Goal: Task Accomplishment & Management: Complete application form

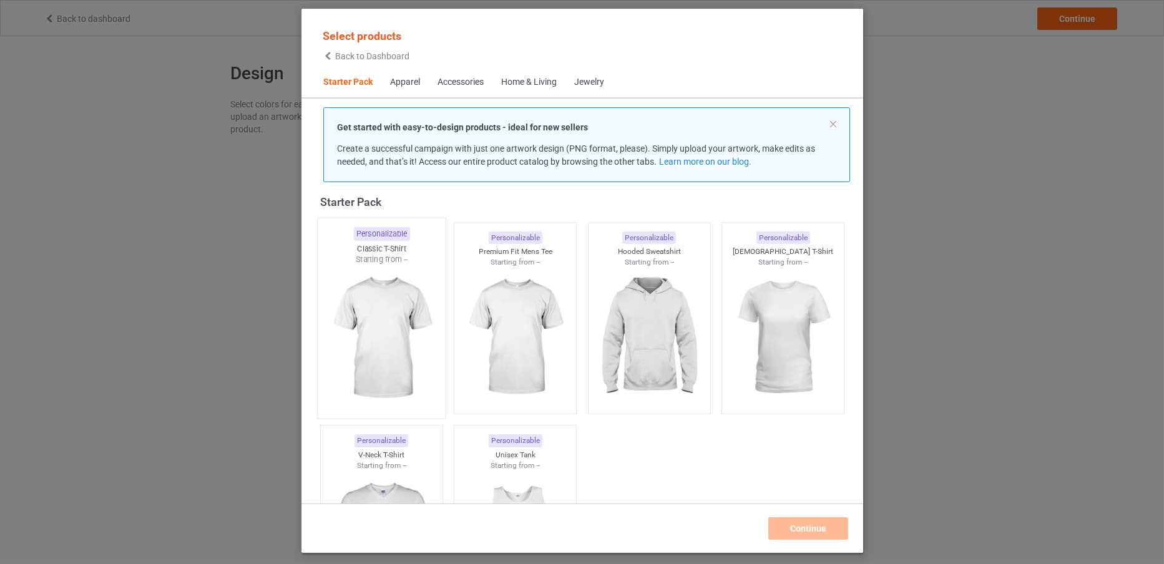
click at [398, 230] on div "Personalizable" at bounding box center [381, 234] width 56 height 14
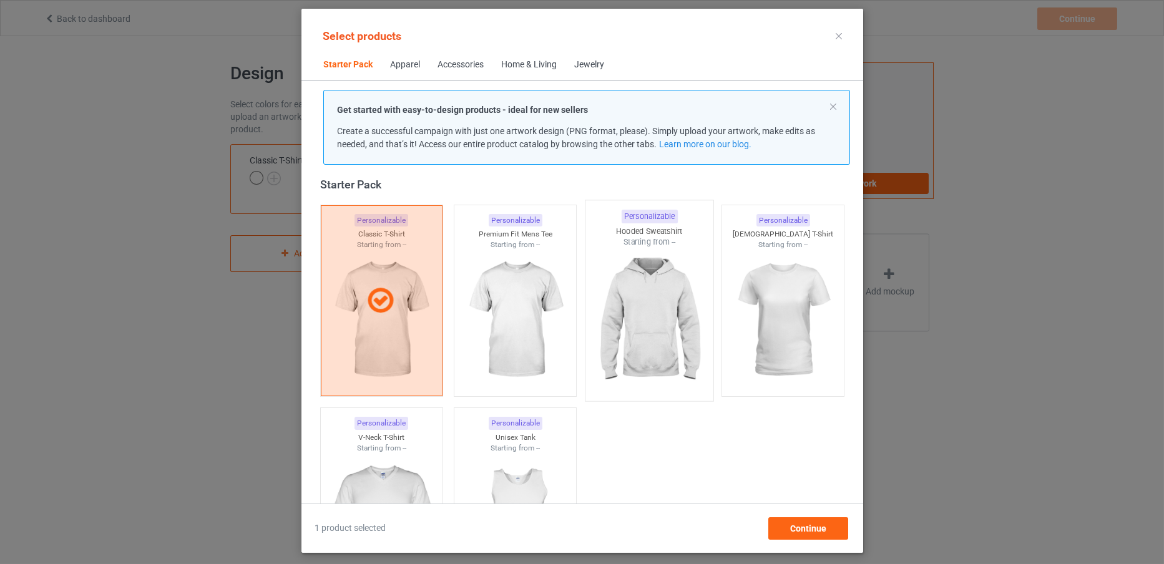
click at [642, 270] on img at bounding box center [648, 321] width 117 height 147
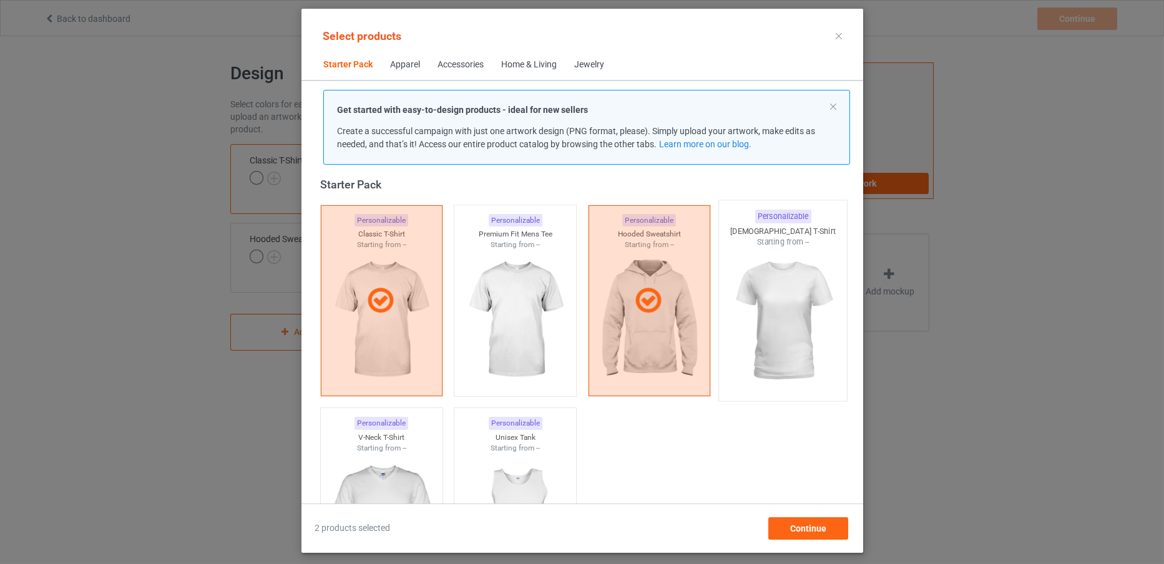
click at [806, 284] on img at bounding box center [782, 321] width 117 height 147
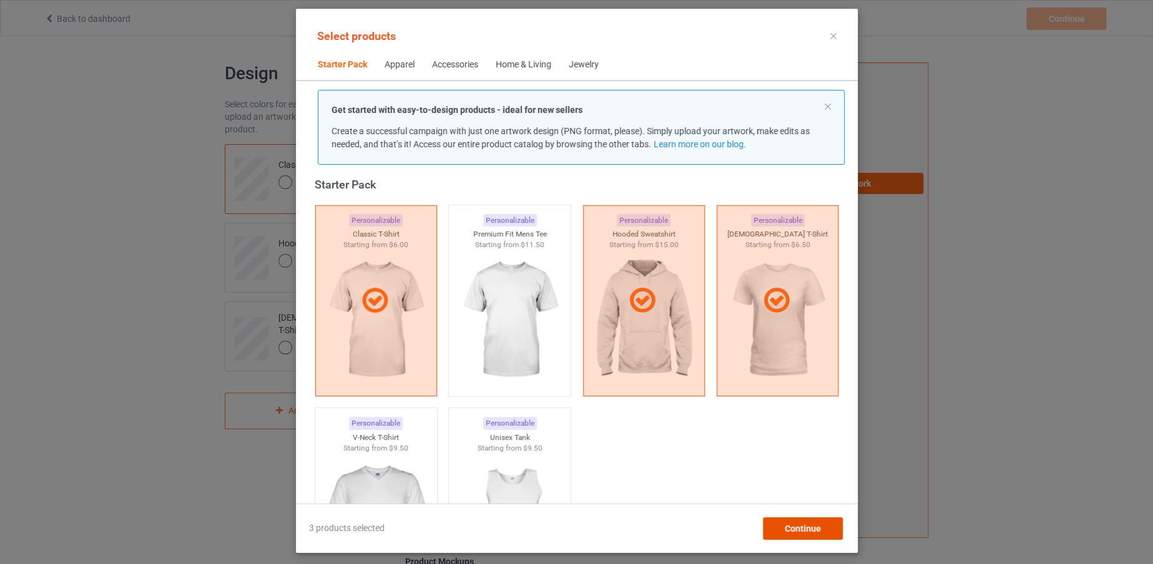
click at [796, 531] on span "Continue" at bounding box center [802, 529] width 36 height 10
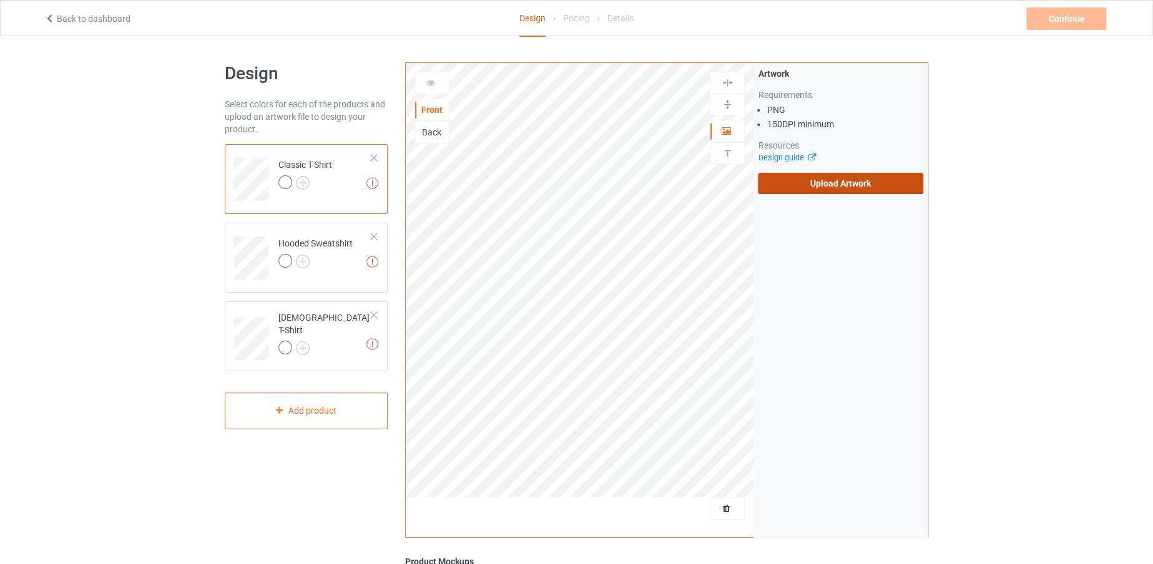
click at [778, 180] on label "Upload Artwork" at bounding box center [840, 183] width 165 height 21
click at [0, 0] on input "Upload Artwork" at bounding box center [0, 0] width 0 height 0
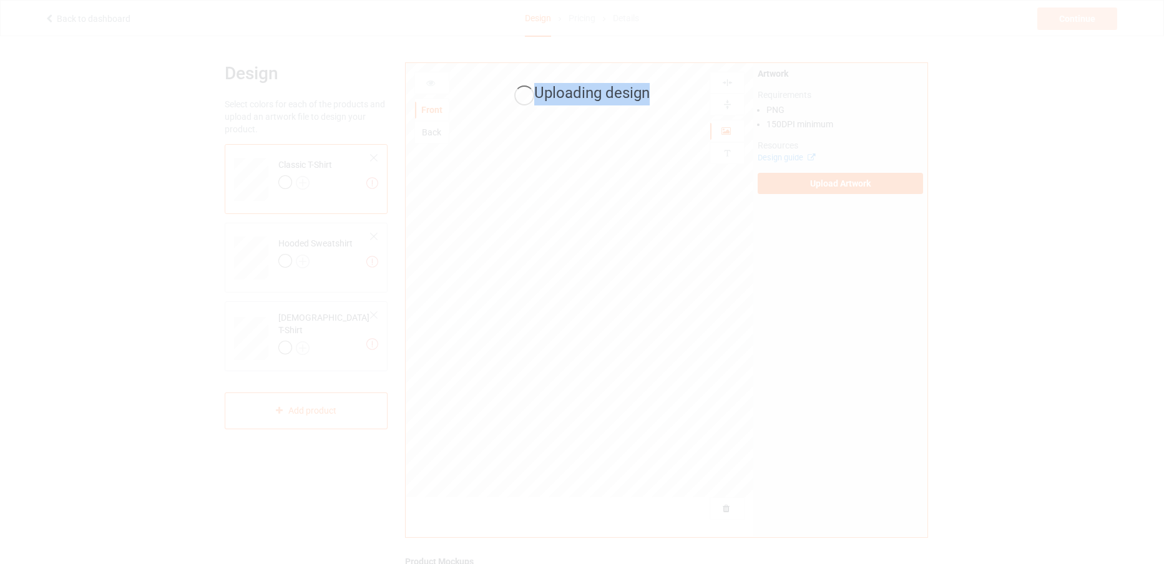
drag, startPoint x: 536, startPoint y: 91, endPoint x: 647, endPoint y: 98, distance: 111.4
click at [647, 98] on span "Uploading design" at bounding box center [591, 92] width 115 height 17
drag, startPoint x: 647, startPoint y: 98, endPoint x: 597, endPoint y: 67, distance: 58.6
click at [597, 67] on div "Uploading design" at bounding box center [582, 282] width 1164 height 564
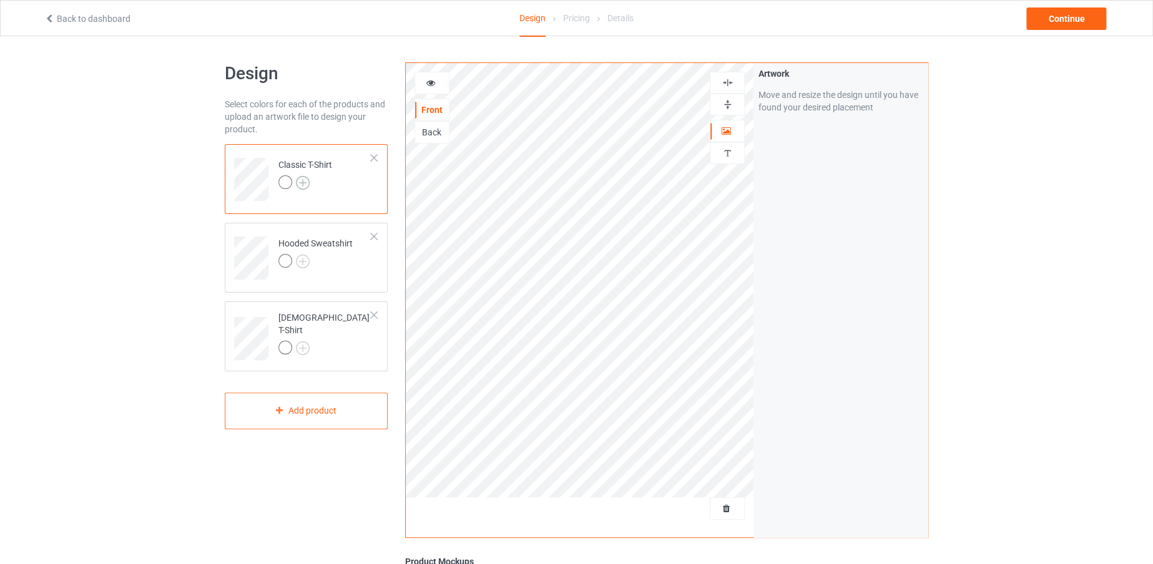
click at [306, 184] on img at bounding box center [303, 183] width 14 height 14
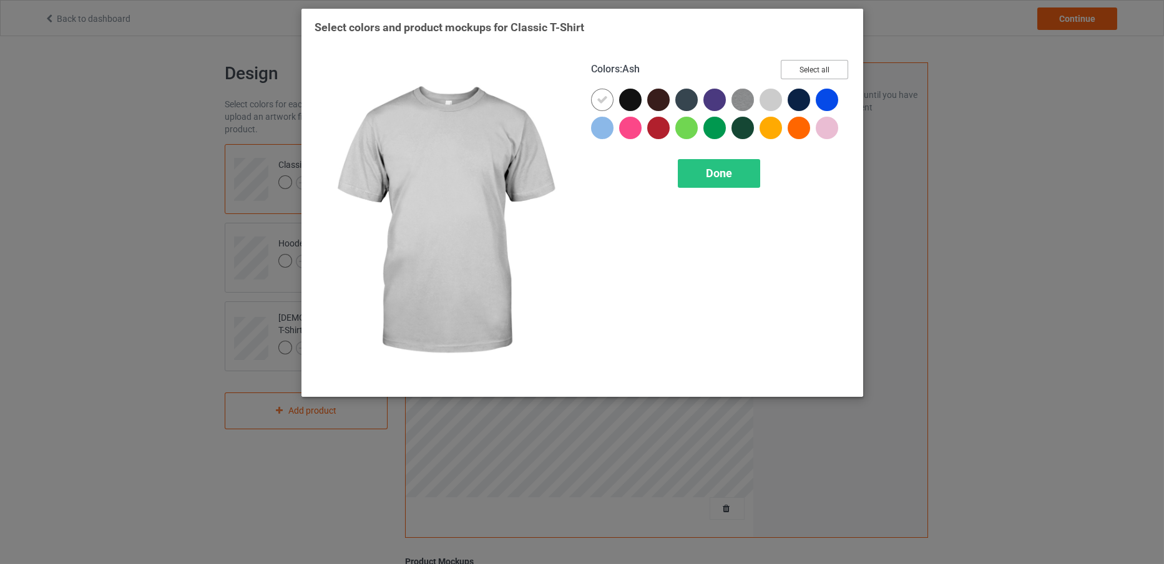
click at [800, 64] on button "Select all" at bounding box center [814, 69] width 67 height 19
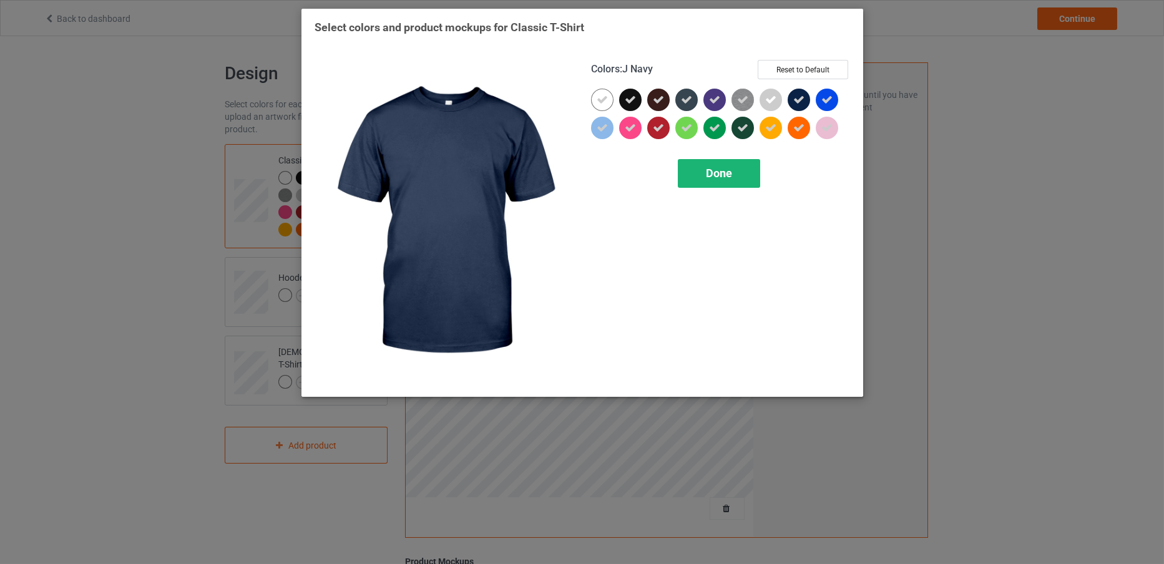
click at [709, 164] on div "Done" at bounding box center [719, 173] width 82 height 29
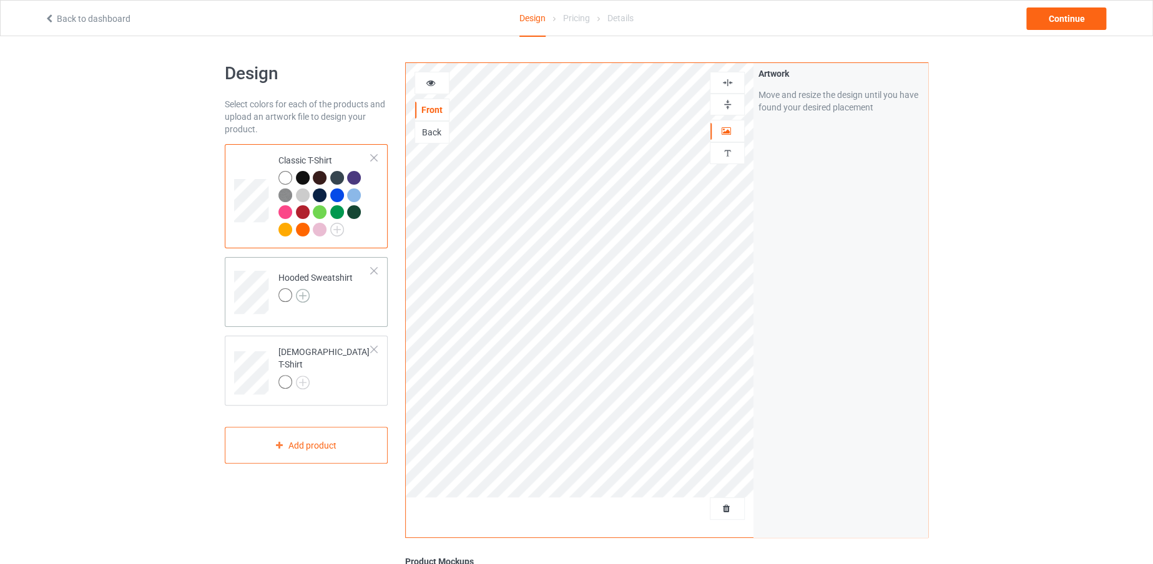
click at [296, 291] on img at bounding box center [303, 296] width 14 height 14
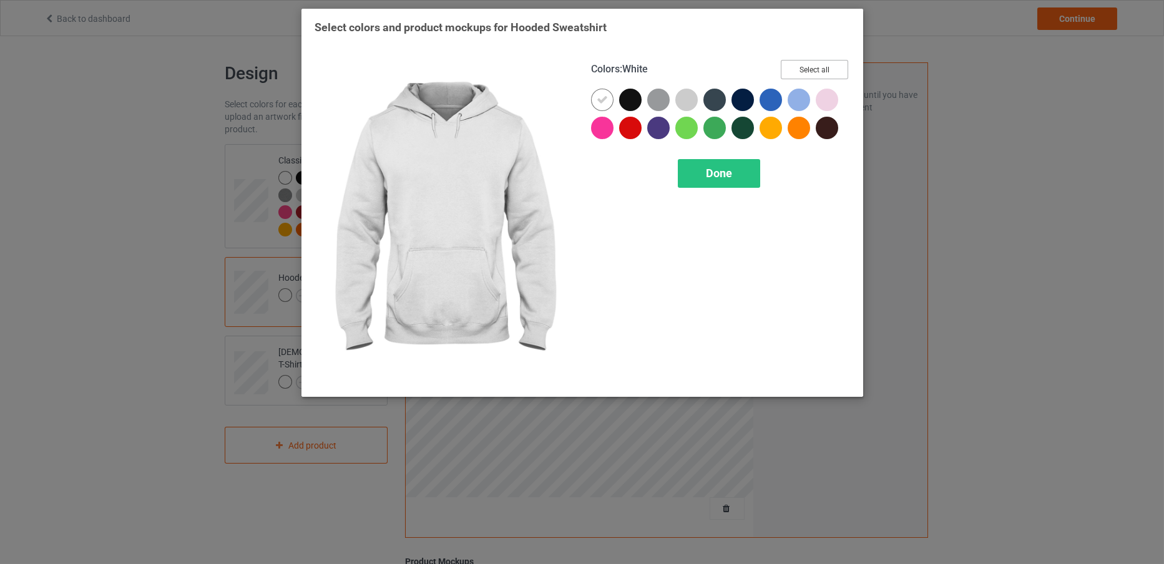
click at [815, 67] on button "Select all" at bounding box center [814, 69] width 67 height 19
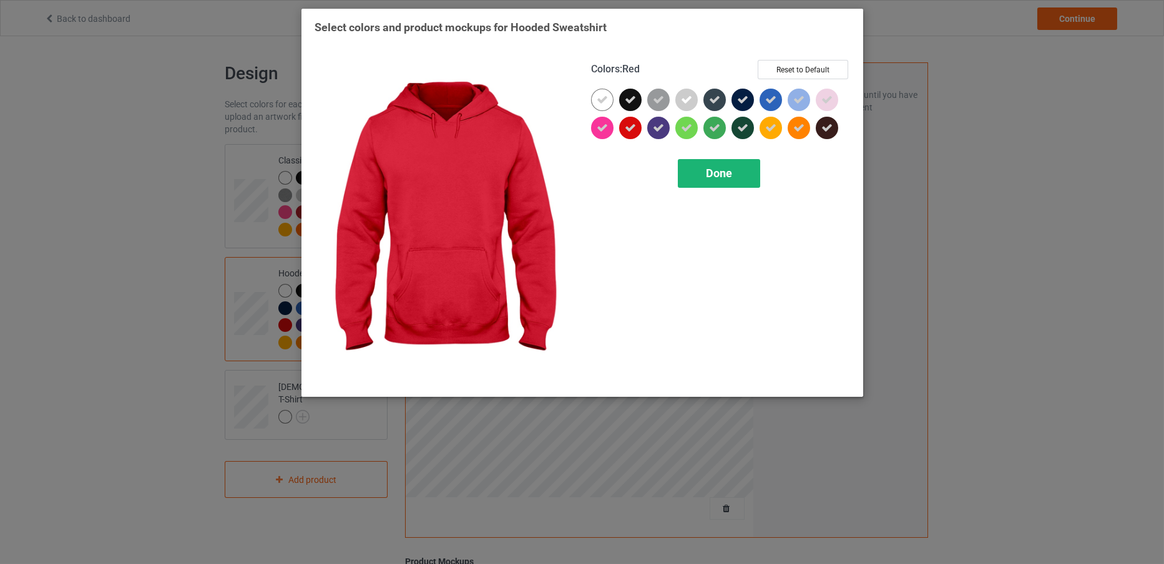
click at [708, 164] on div "Done" at bounding box center [719, 173] width 82 height 29
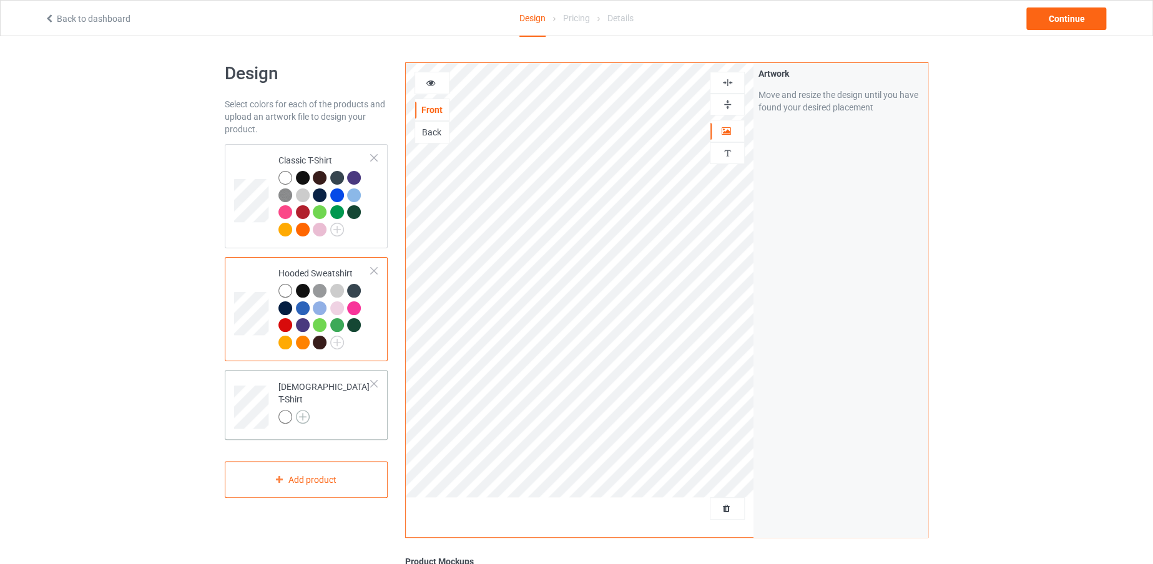
click at [304, 410] on img at bounding box center [303, 417] width 14 height 14
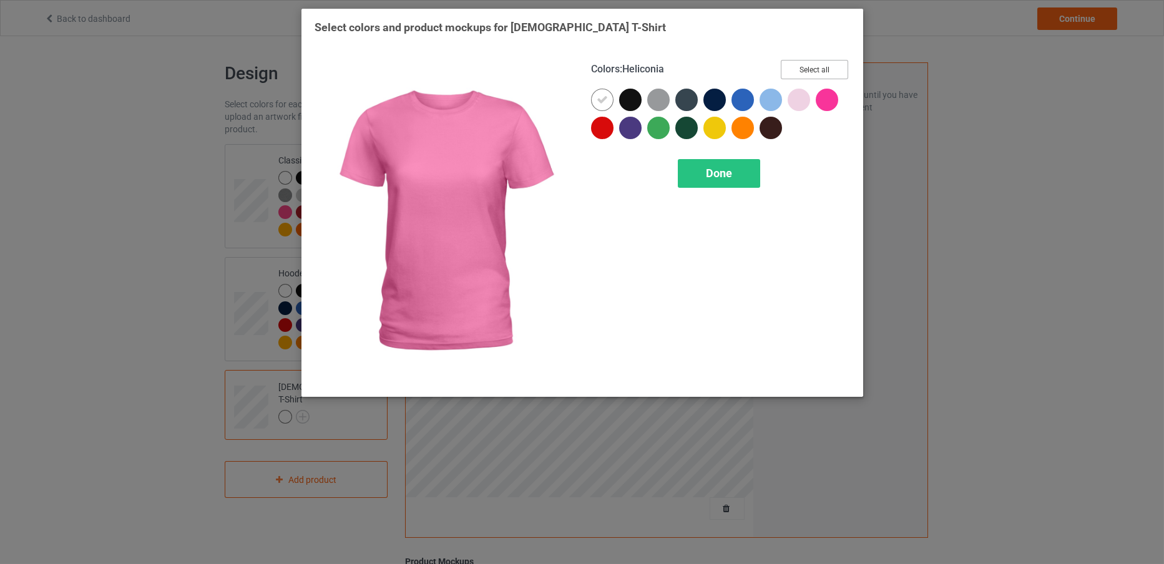
click at [831, 60] on button "Select all" at bounding box center [814, 69] width 67 height 19
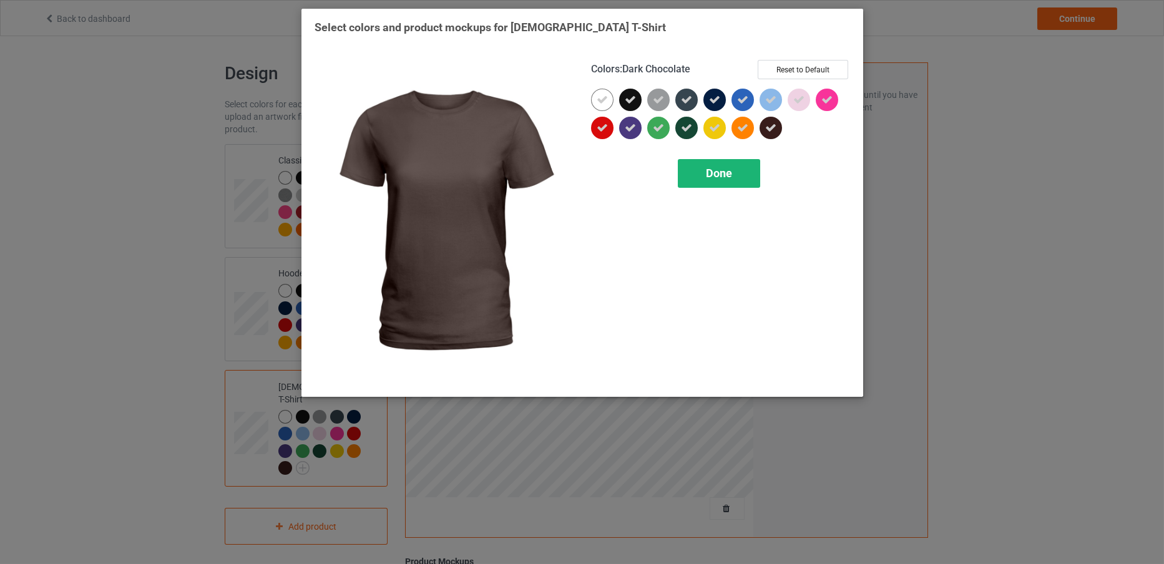
click at [726, 167] on span "Done" at bounding box center [719, 173] width 26 height 13
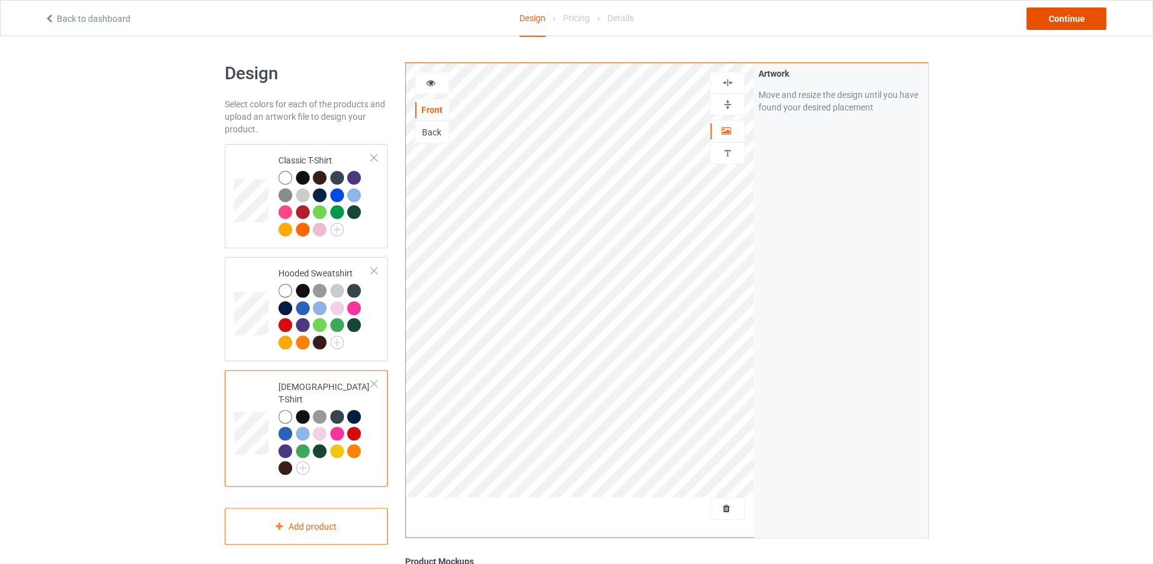
click at [1035, 21] on div "Continue" at bounding box center [1066, 18] width 80 height 22
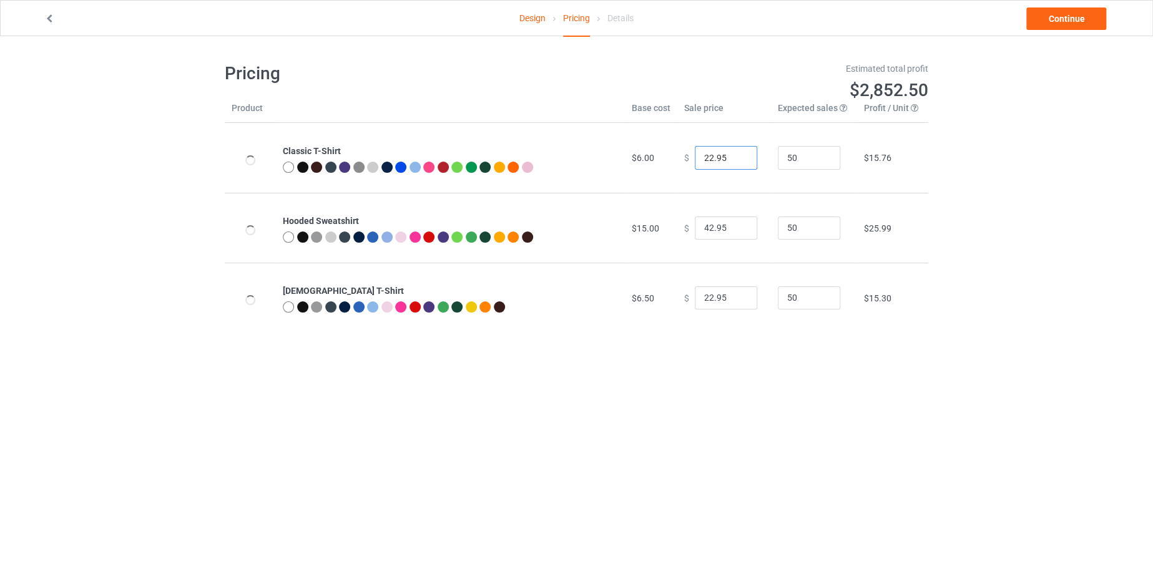
click at [706, 154] on input "22.95" at bounding box center [726, 158] width 62 height 24
type input "19.95"
click at [704, 225] on input "42.95" at bounding box center [726, 229] width 62 height 24
type input "40.95"
click at [707, 297] on input "22.95" at bounding box center [726, 298] width 62 height 24
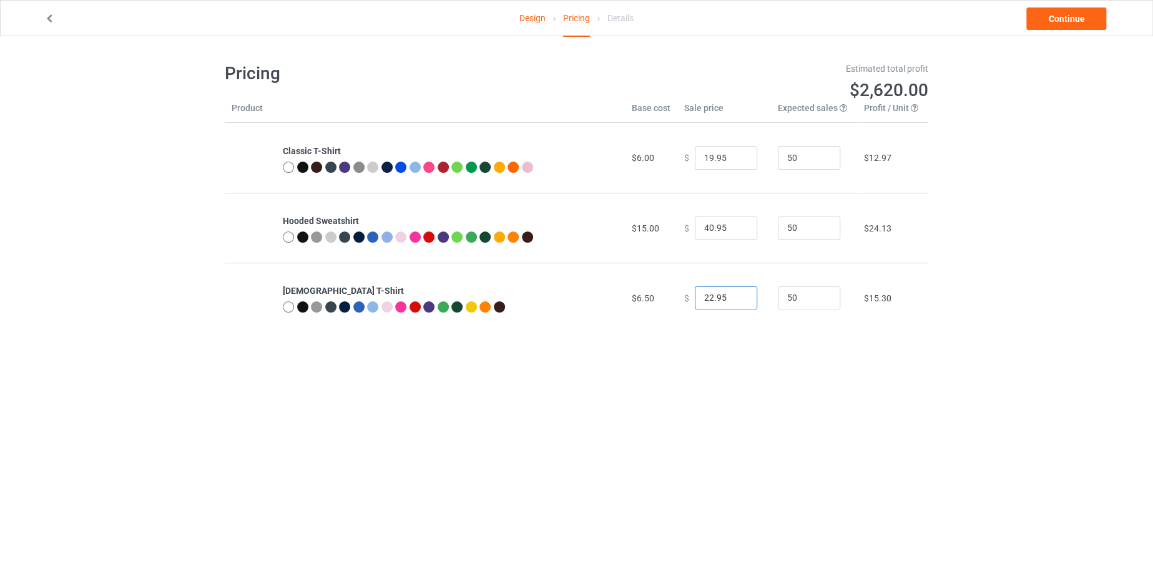
click at [707, 297] on input "22.95" at bounding box center [726, 298] width 62 height 24
type input "19.95"
click at [1052, 16] on link "Continue" at bounding box center [1066, 18] width 80 height 22
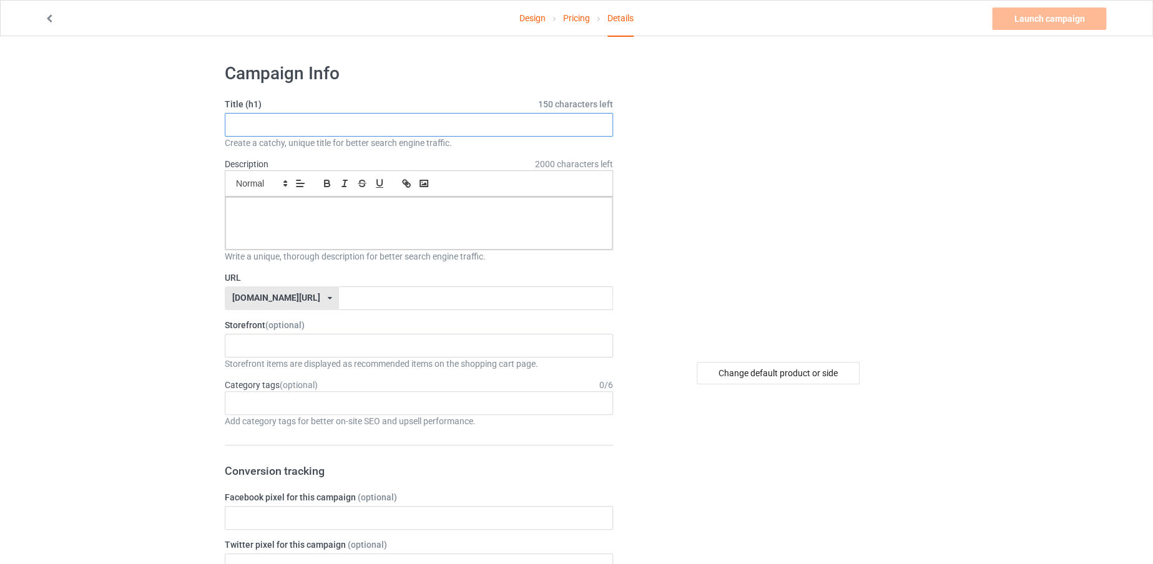
click at [488, 118] on input "text" at bounding box center [419, 125] width 388 height 24
click at [490, 124] on input "text" at bounding box center [419, 125] width 388 height 24
type input "t"
drag, startPoint x: 449, startPoint y: 123, endPoint x: 173, endPoint y: 110, distance: 276.2
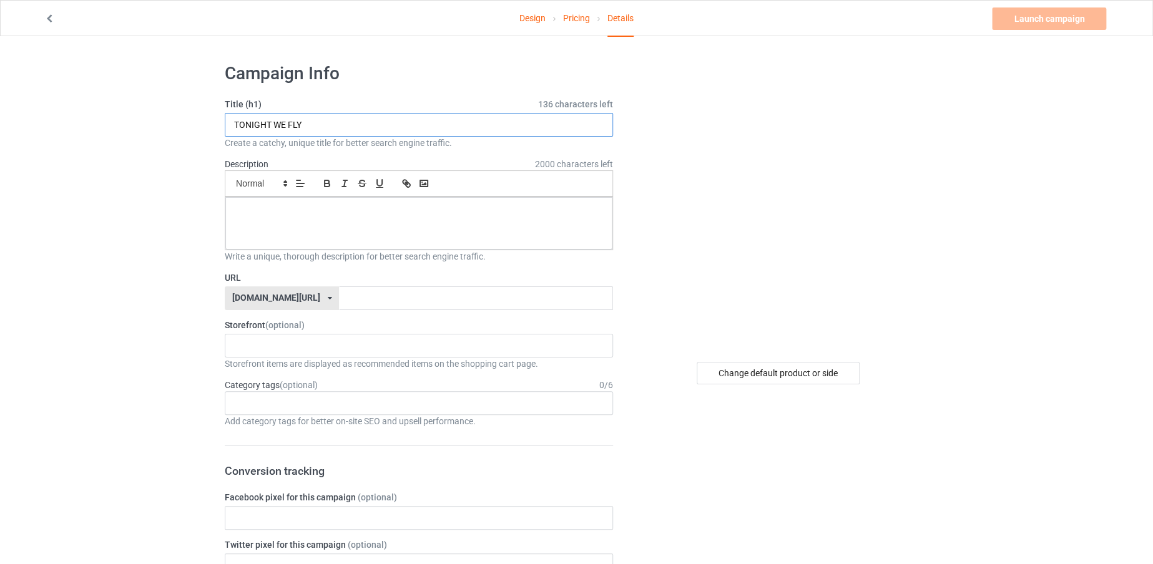
type input "TONIGHT WE FLY"
click at [363, 297] on input "text" at bounding box center [475, 298] width 273 height 24
paste input "TONIGHT WE FLY"
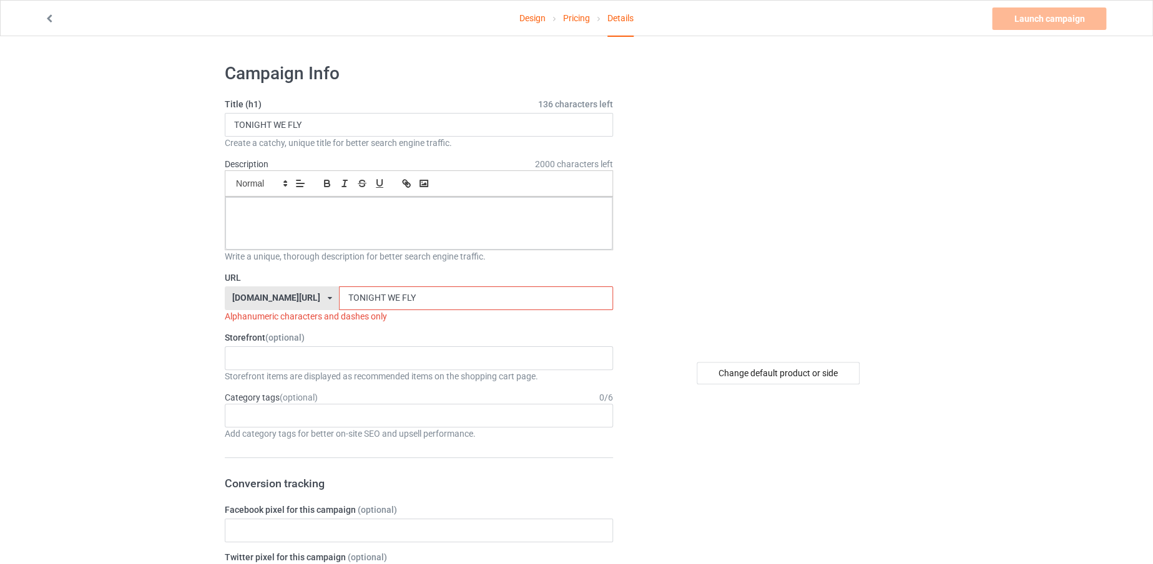
click at [364, 293] on input "TONIGHT WE FLY" at bounding box center [475, 298] width 273 height 24
click at [367, 293] on input "TONIGHT WE FLY" at bounding box center [475, 298] width 273 height 24
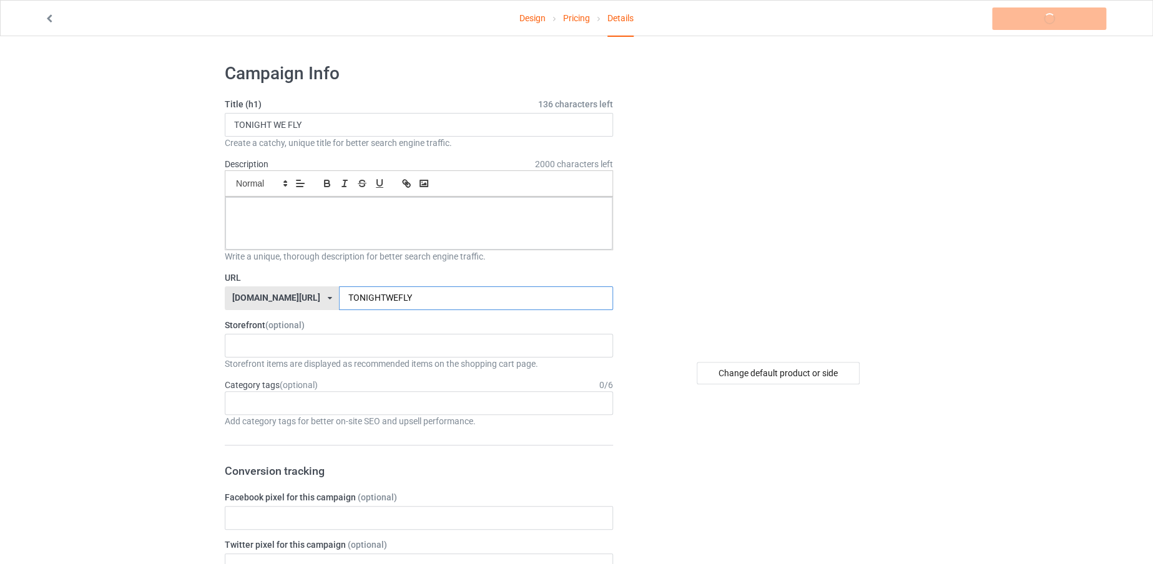
type input "TONIGHTWEFLY"
click at [366, 235] on div at bounding box center [418, 223] width 387 height 52
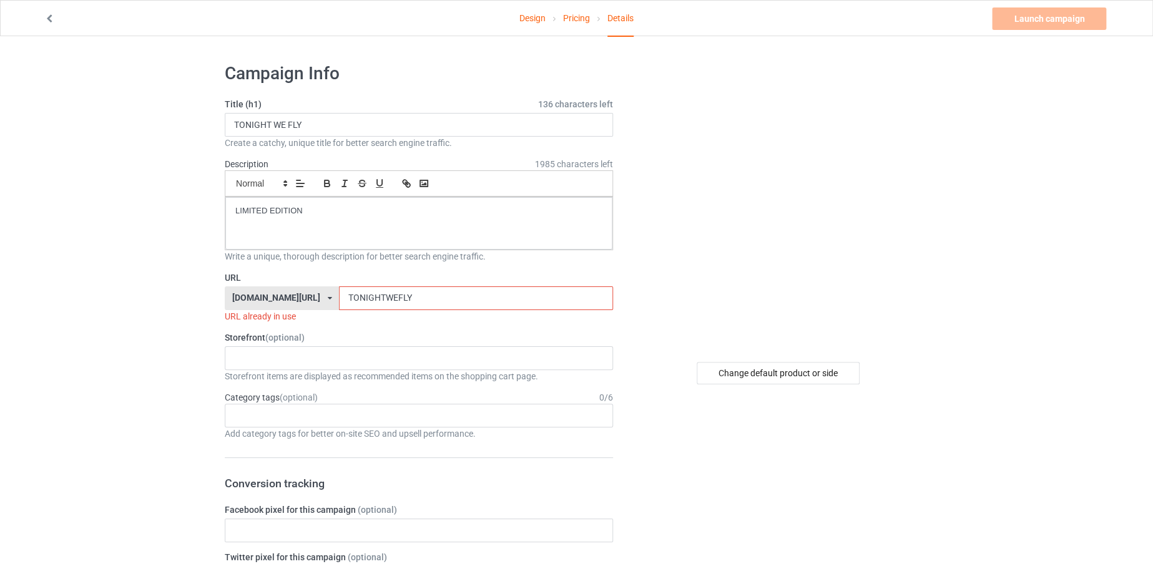
click at [405, 298] on input "TONIGHTWEFLY" at bounding box center [475, 298] width 273 height 24
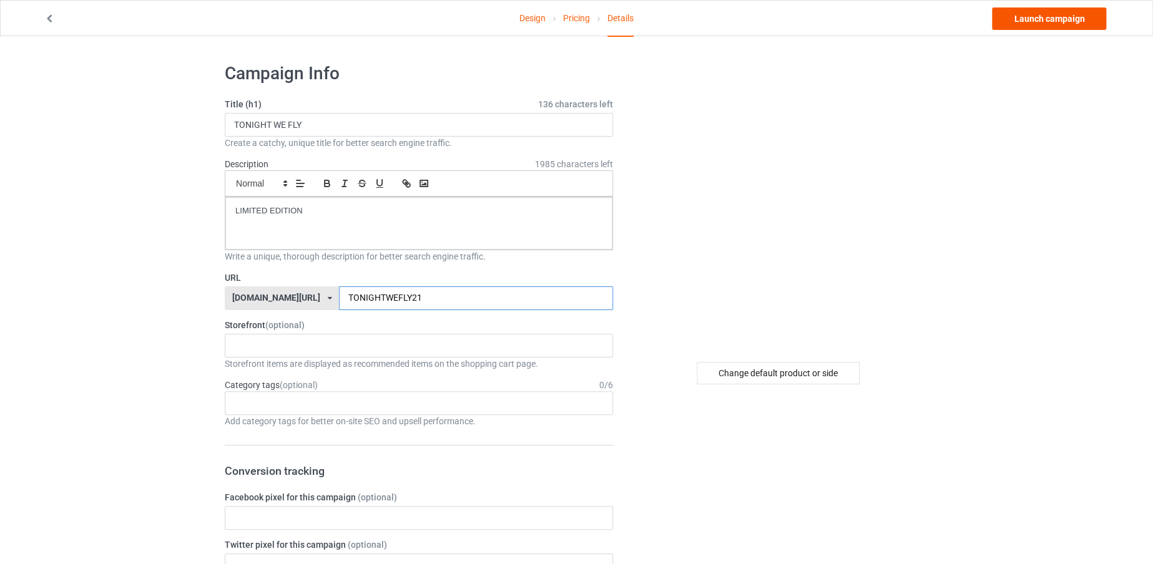
type input "TONIGHTWEFLY21"
click at [1059, 16] on link "Launch campaign" at bounding box center [1049, 18] width 114 height 22
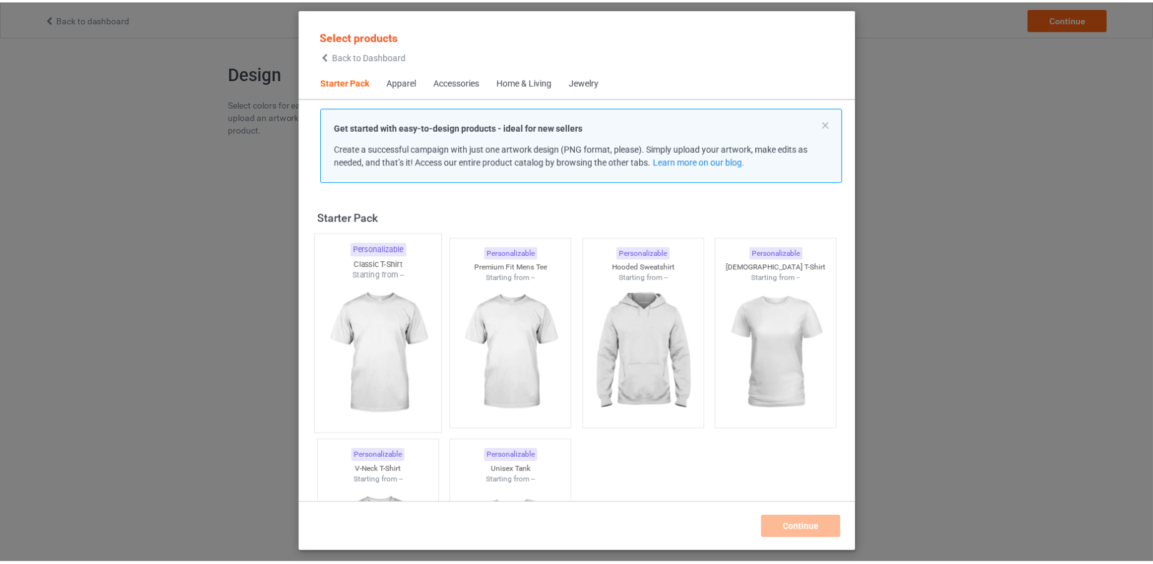
scroll to position [16, 0]
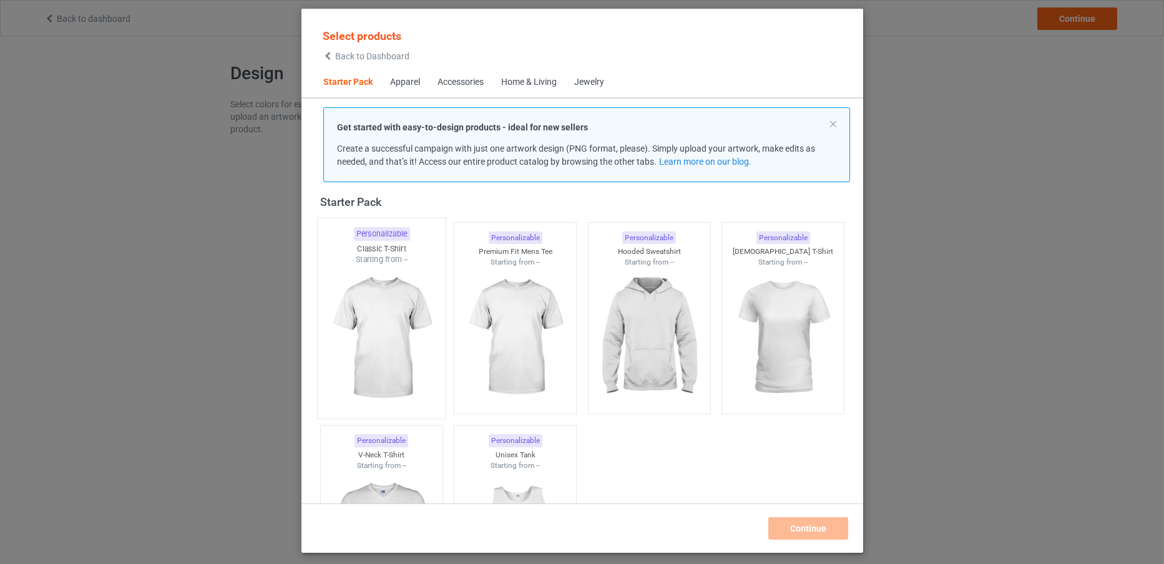
click at [379, 274] on img at bounding box center [381, 338] width 117 height 147
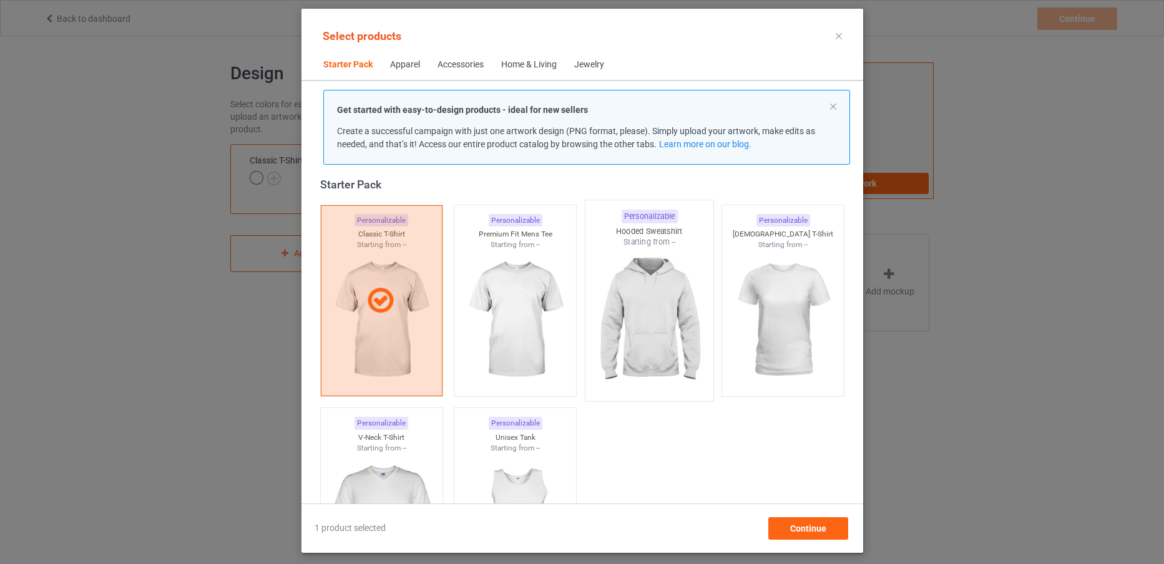
click at [622, 314] on img at bounding box center [648, 321] width 117 height 147
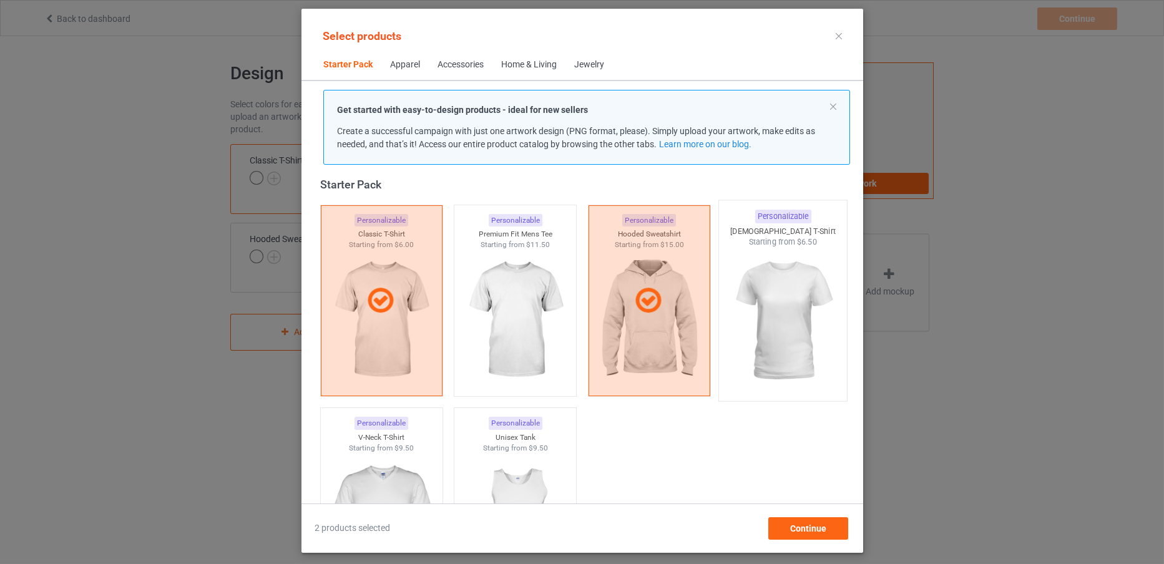
click at [790, 298] on img at bounding box center [782, 321] width 117 height 147
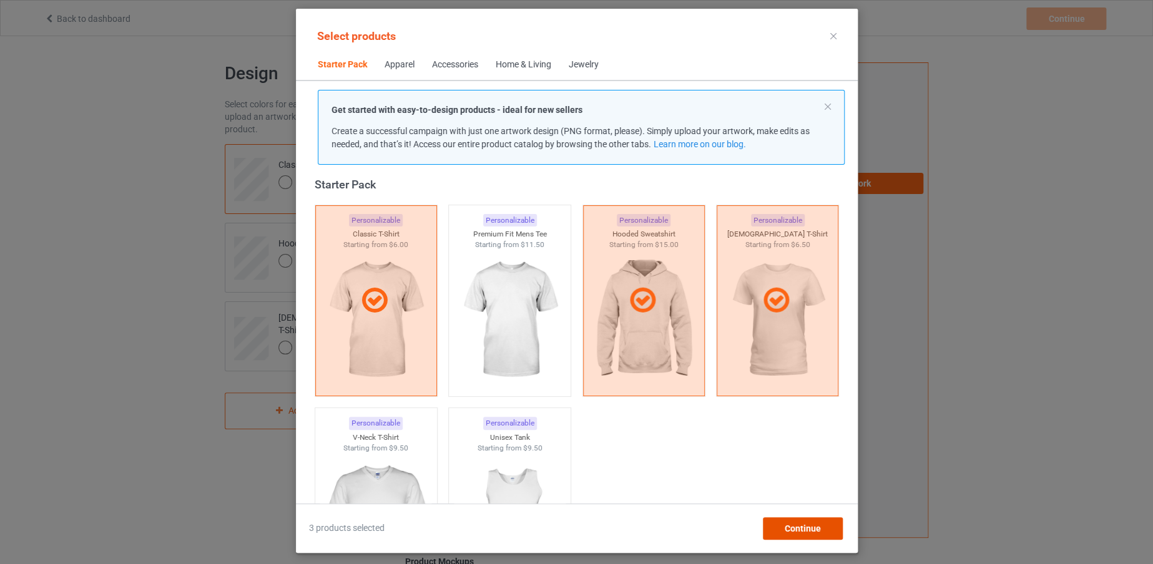
click at [817, 534] on div "Continue" at bounding box center [802, 528] width 80 height 22
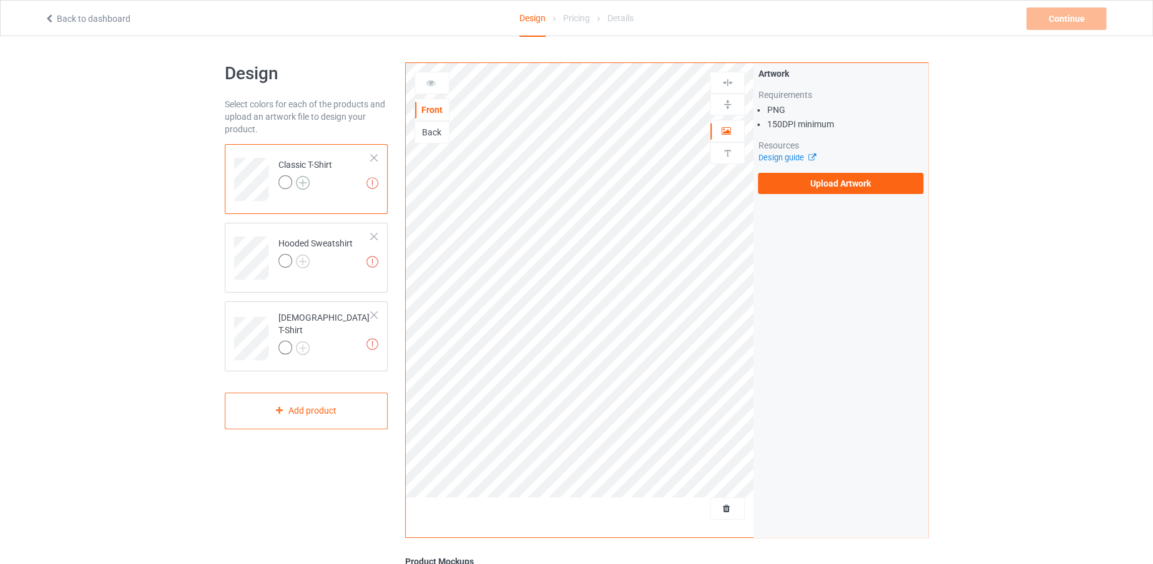
click at [308, 180] on img at bounding box center [303, 183] width 14 height 14
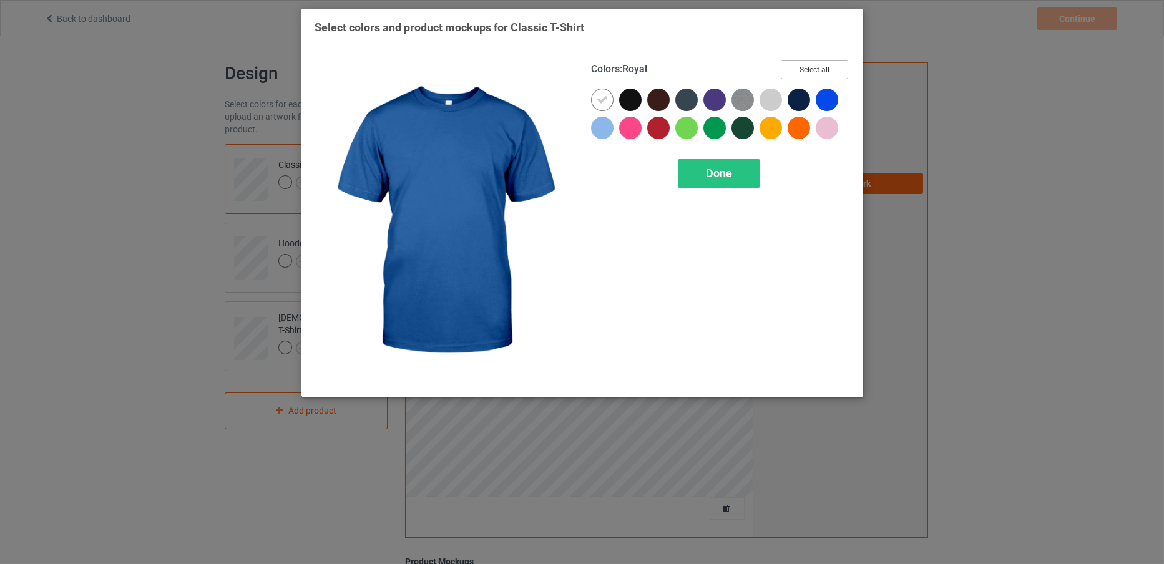
click at [829, 71] on button "Select all" at bounding box center [814, 69] width 67 height 19
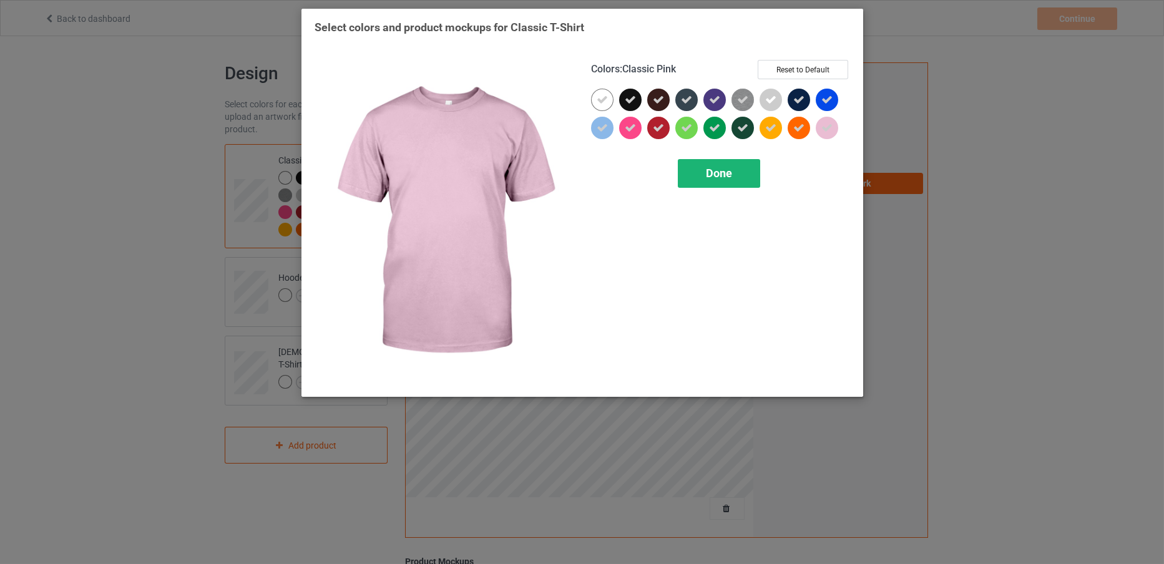
click at [700, 174] on div "Done" at bounding box center [719, 173] width 82 height 29
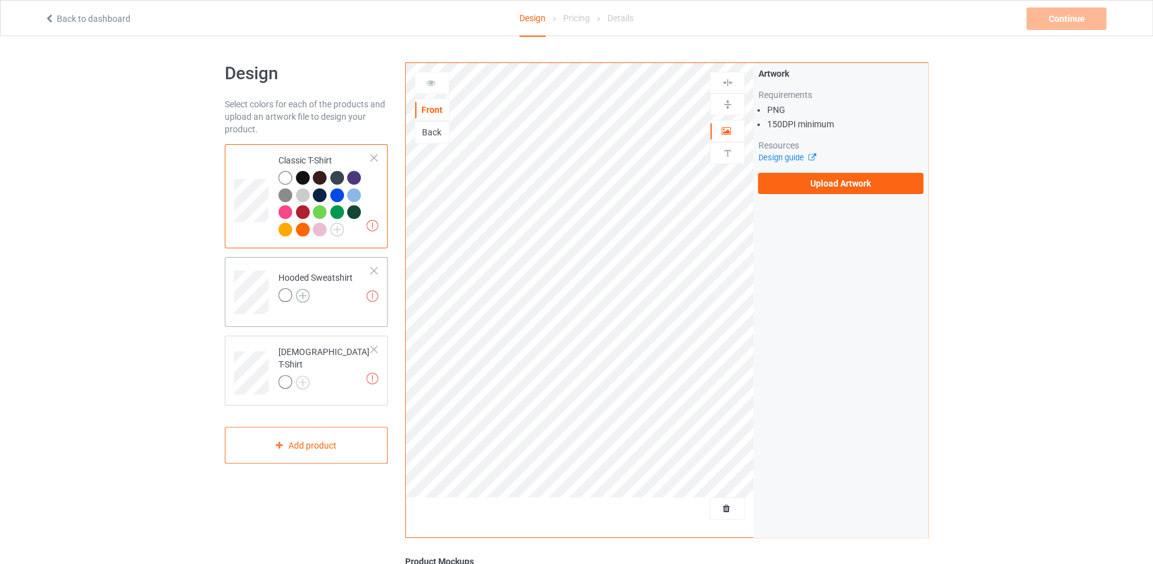
click at [304, 290] on img at bounding box center [303, 296] width 14 height 14
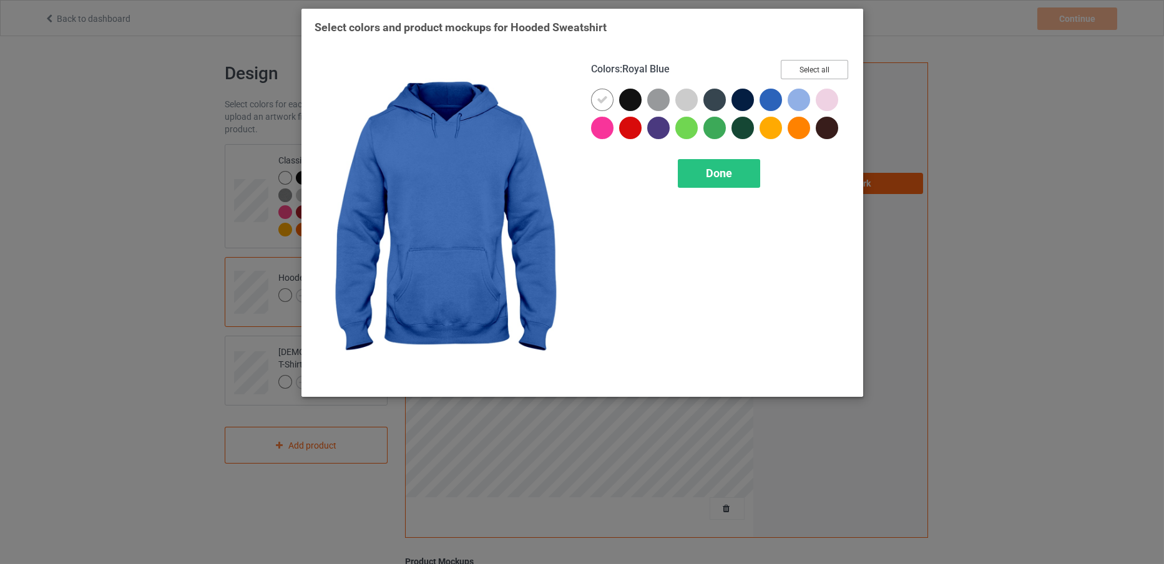
click at [794, 65] on button "Select all" at bounding box center [814, 69] width 67 height 19
click at [720, 176] on span "Done" at bounding box center [719, 173] width 26 height 13
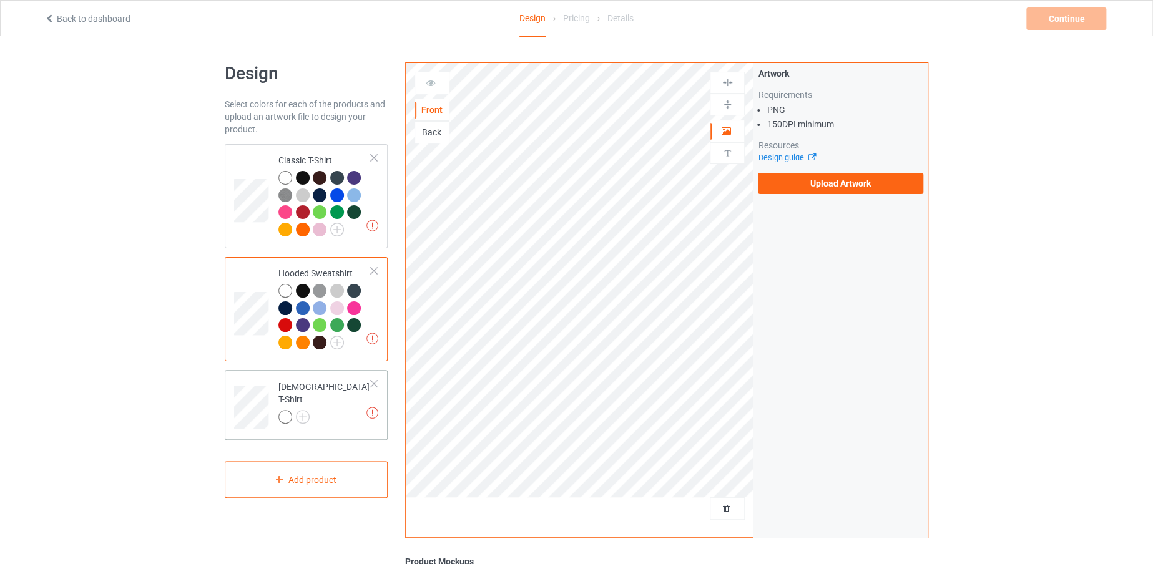
click at [283, 410] on div at bounding box center [285, 417] width 14 height 14
click at [304, 410] on img at bounding box center [303, 417] width 14 height 14
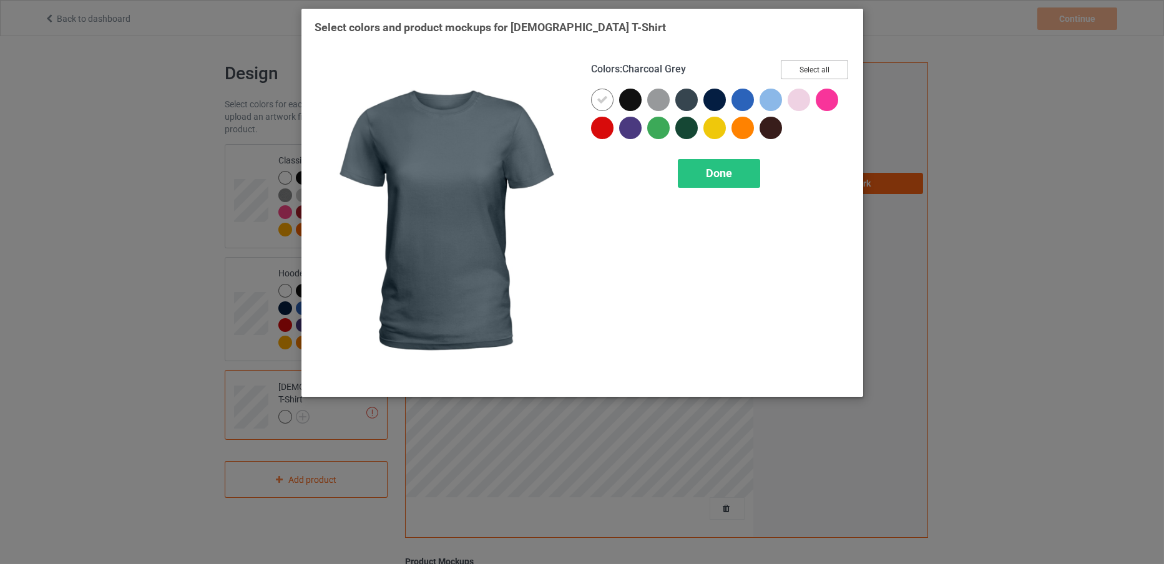
click at [822, 62] on button "Select all" at bounding box center [814, 69] width 67 height 19
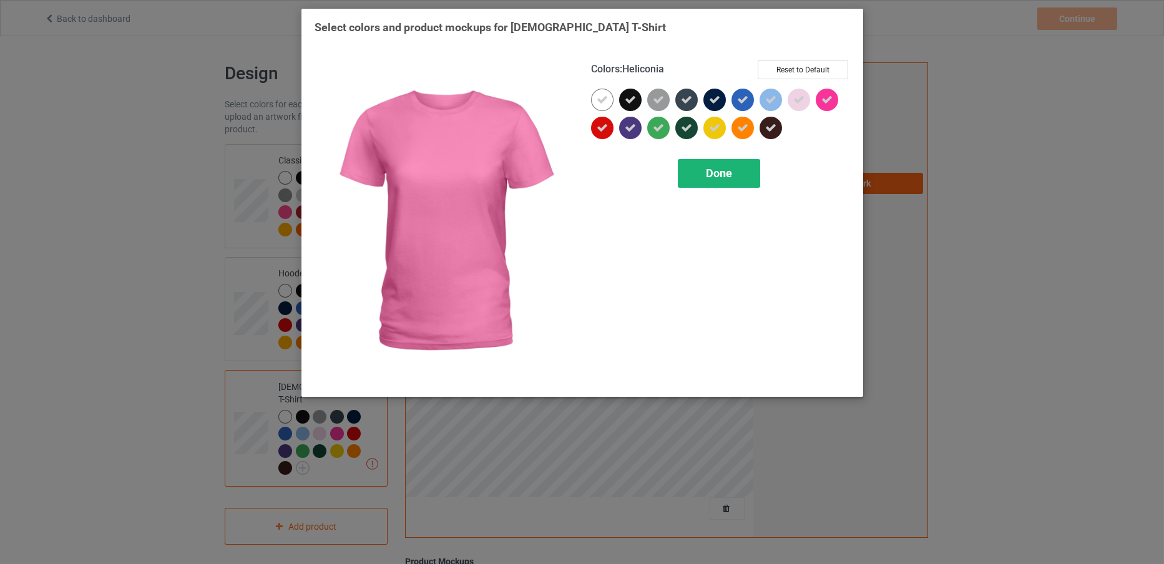
click at [733, 177] on div "Done" at bounding box center [719, 173] width 82 height 29
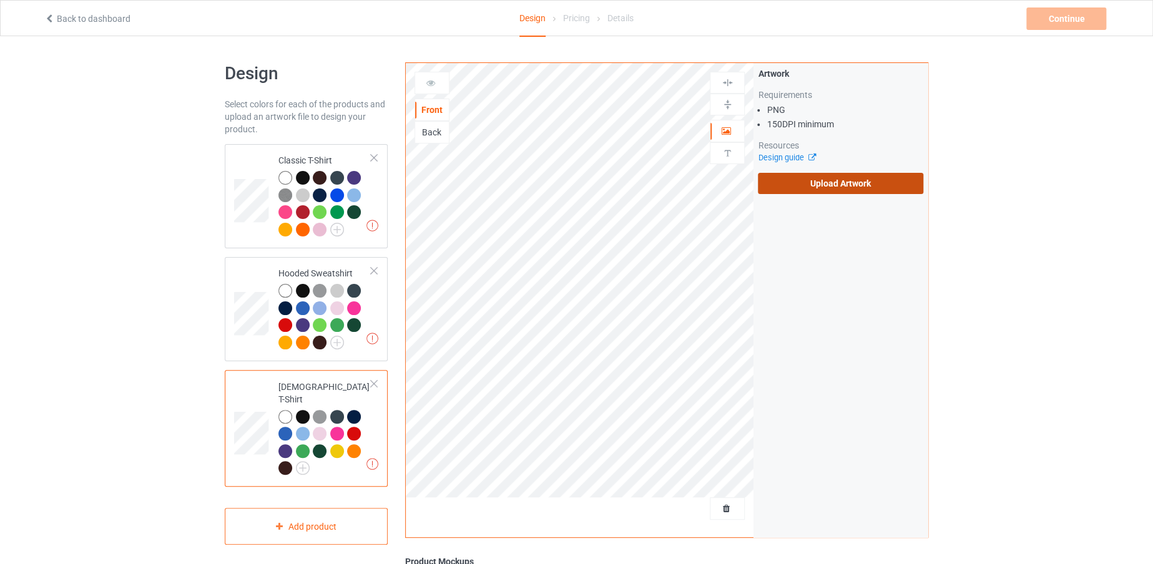
click at [813, 187] on label "Upload Artwork" at bounding box center [840, 183] width 165 height 21
click at [0, 0] on input "Upload Artwork" at bounding box center [0, 0] width 0 height 0
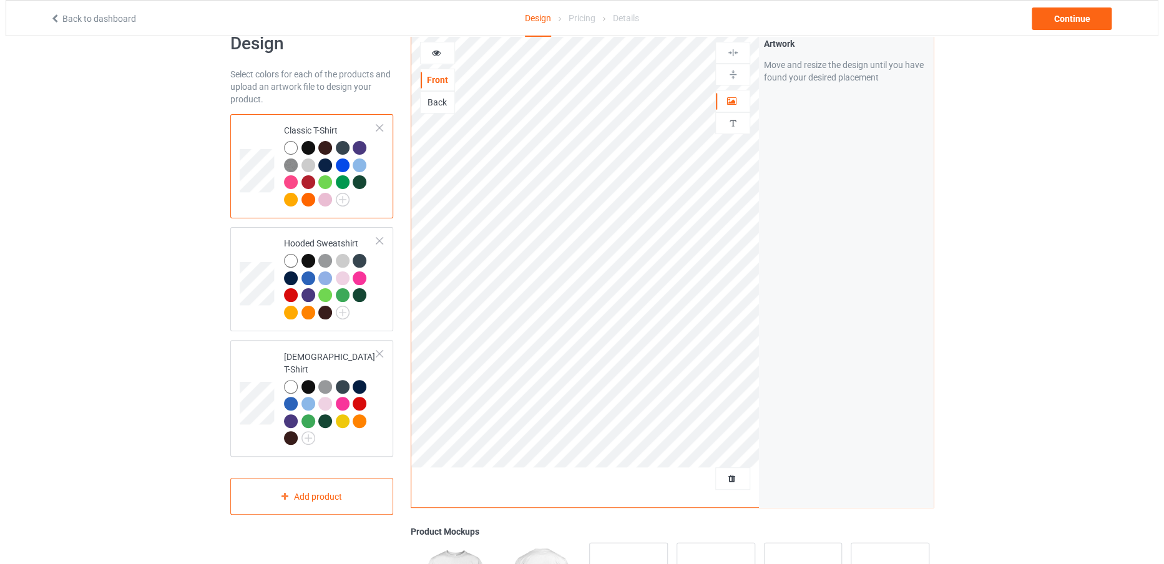
scroll to position [31, 0]
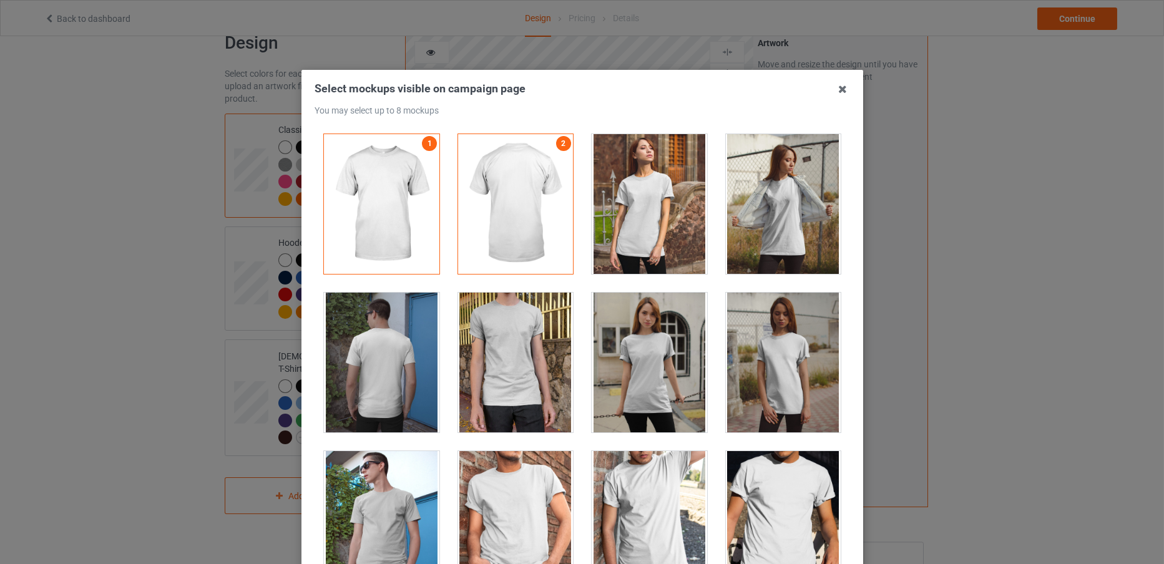
click at [372, 379] on div at bounding box center [381, 363] width 115 height 140
click at [358, 396] on div at bounding box center [381, 363] width 115 height 140
click at [622, 239] on div at bounding box center [649, 204] width 115 height 140
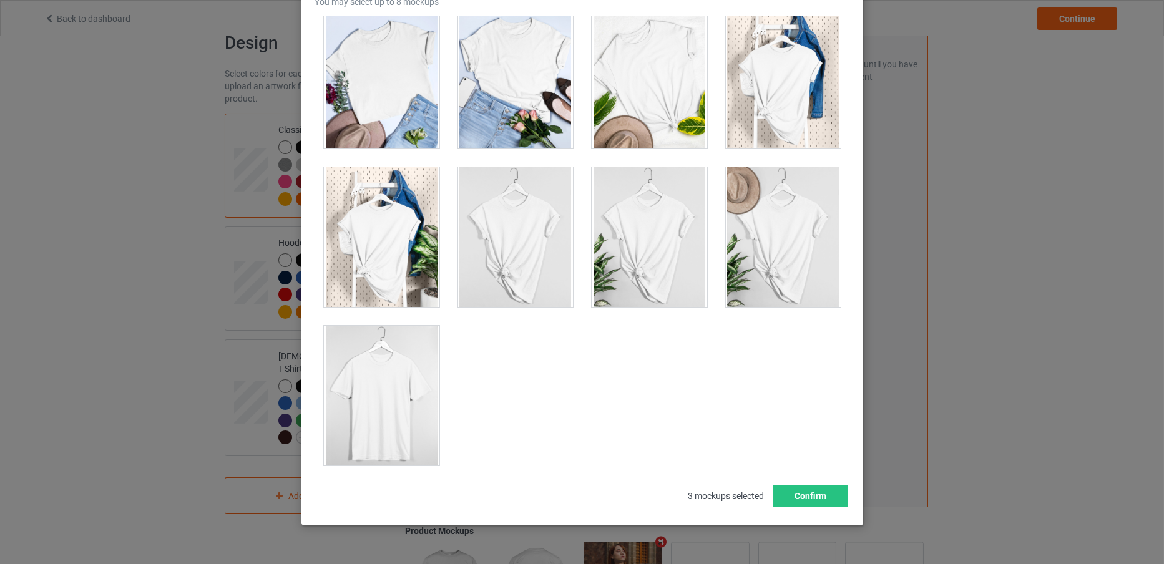
scroll to position [17774, 0]
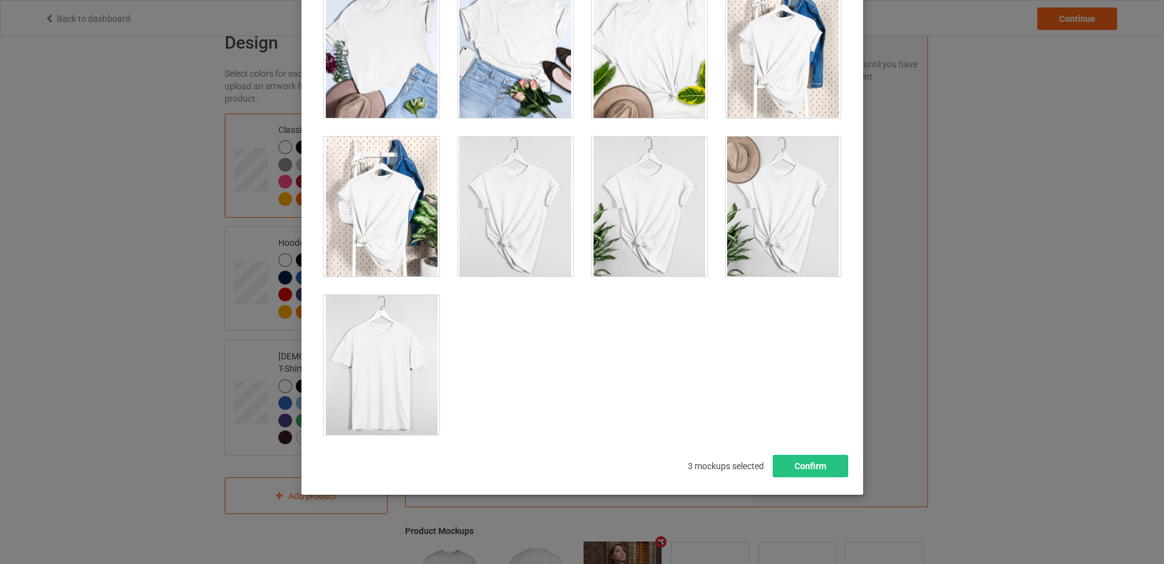
click at [315, 311] on div at bounding box center [382, 365] width 134 height 159
click at [361, 341] on div at bounding box center [381, 365] width 115 height 140
click at [801, 465] on button "Confirm" at bounding box center [810, 466] width 76 height 22
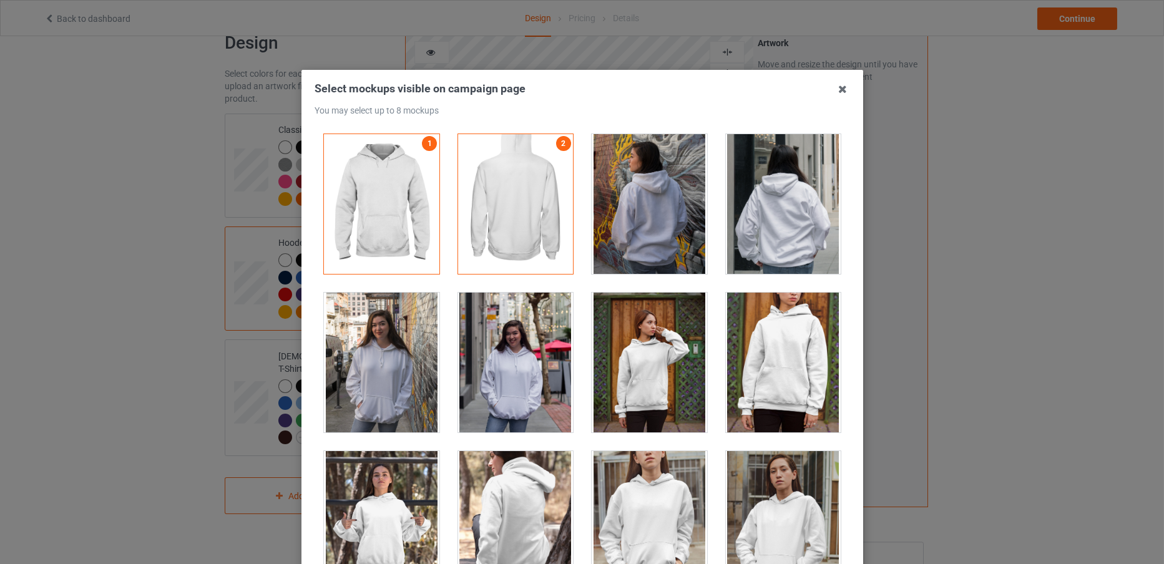
click at [383, 355] on div at bounding box center [381, 363] width 115 height 140
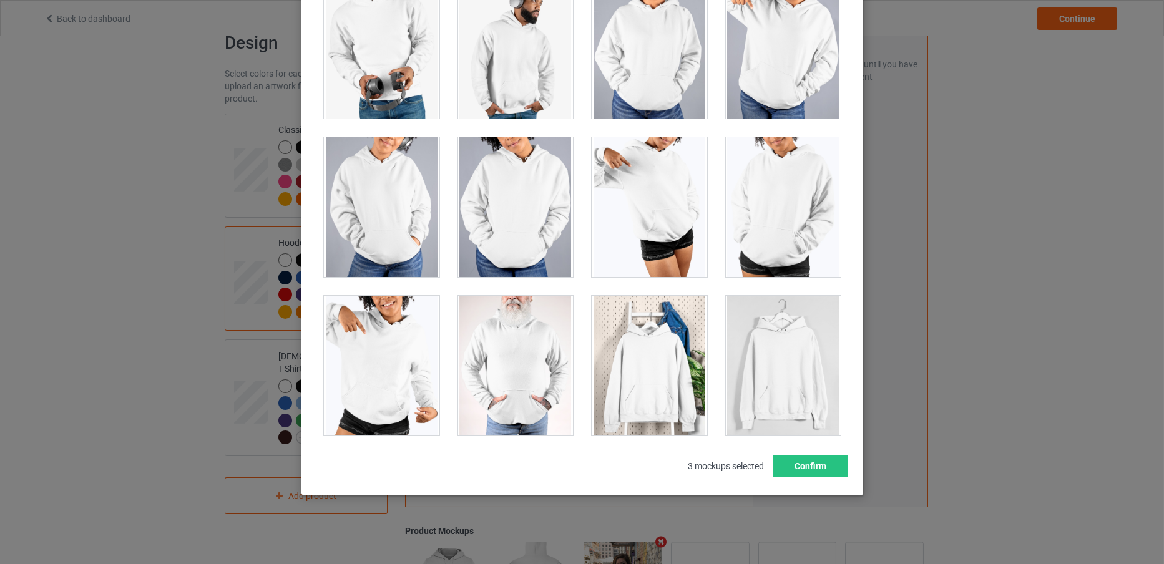
scroll to position [10642, 0]
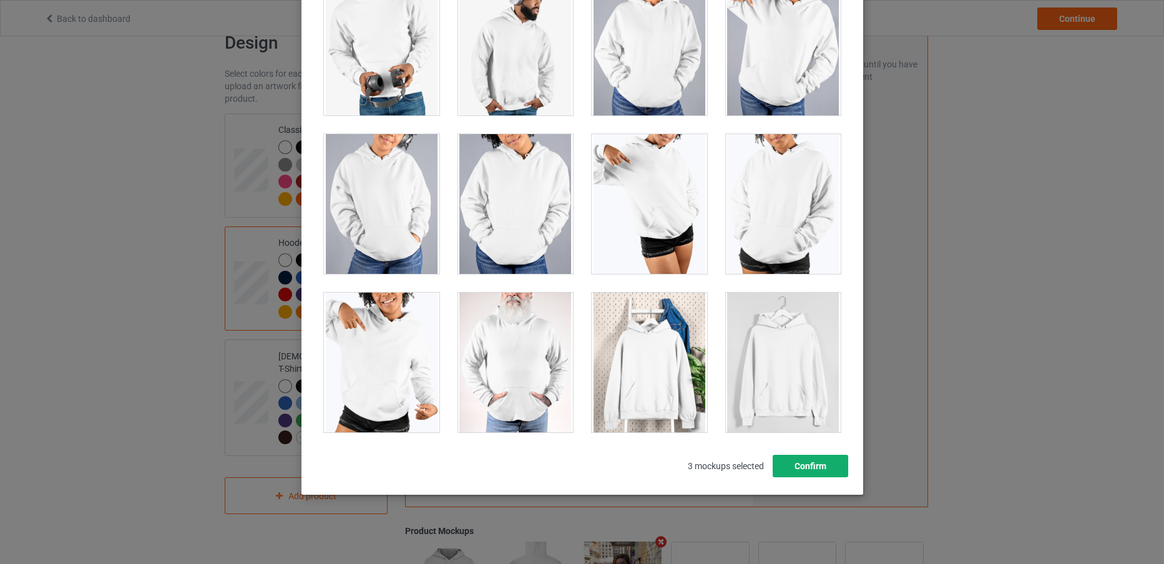
click at [805, 459] on button "Confirm" at bounding box center [810, 466] width 76 height 22
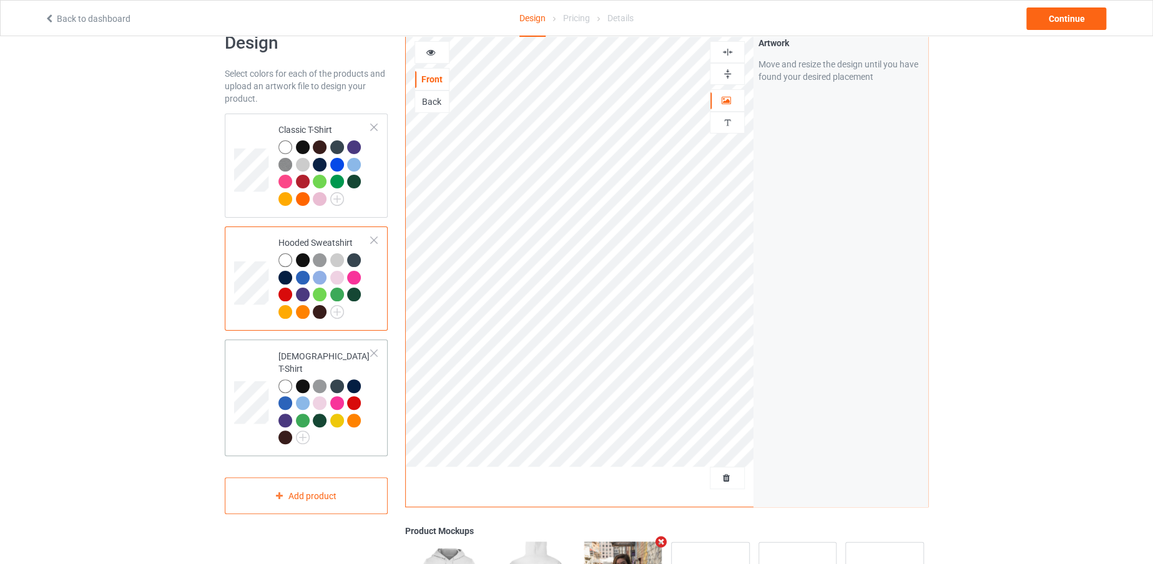
click at [253, 368] on td at bounding box center [252, 398] width 37 height 107
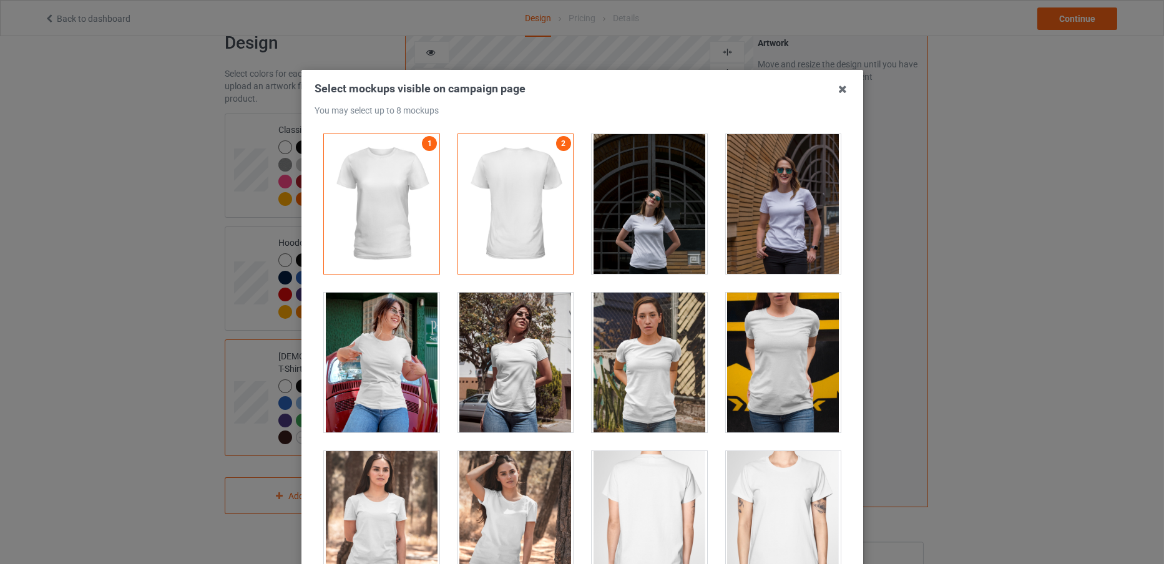
click at [397, 343] on div at bounding box center [381, 363] width 115 height 140
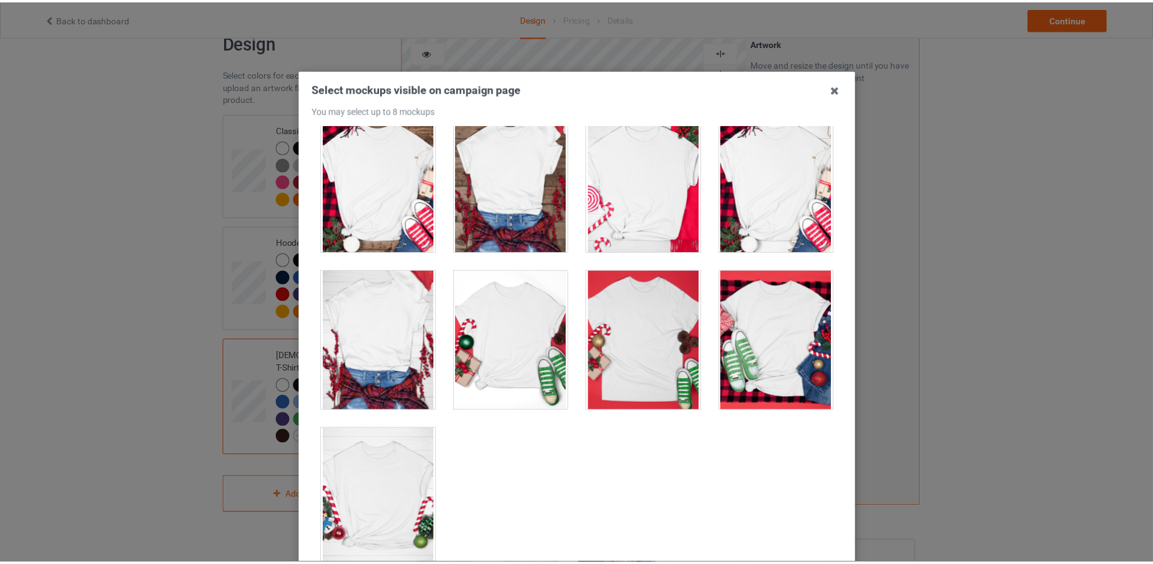
scroll to position [139, 0]
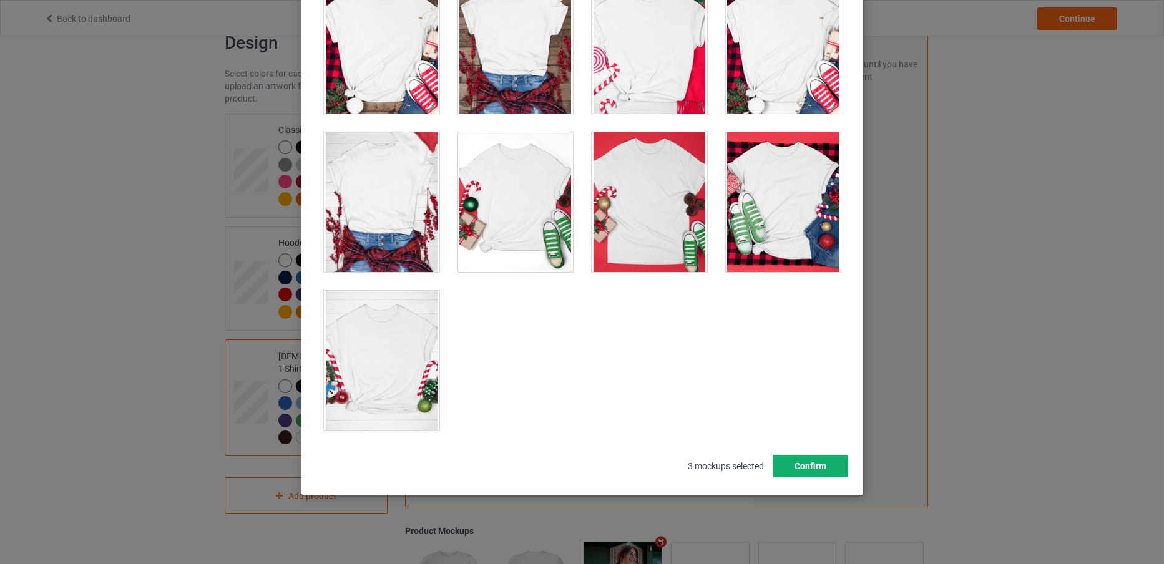
click at [803, 459] on button "Confirm" at bounding box center [810, 466] width 76 height 22
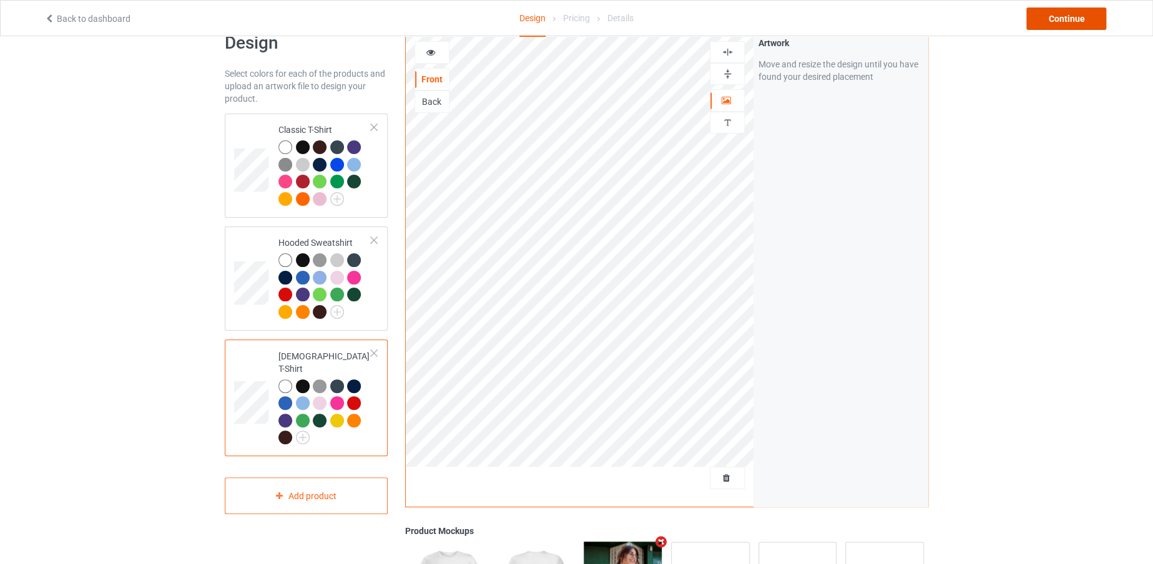
click at [1046, 23] on div "Continue" at bounding box center [1066, 18] width 80 height 22
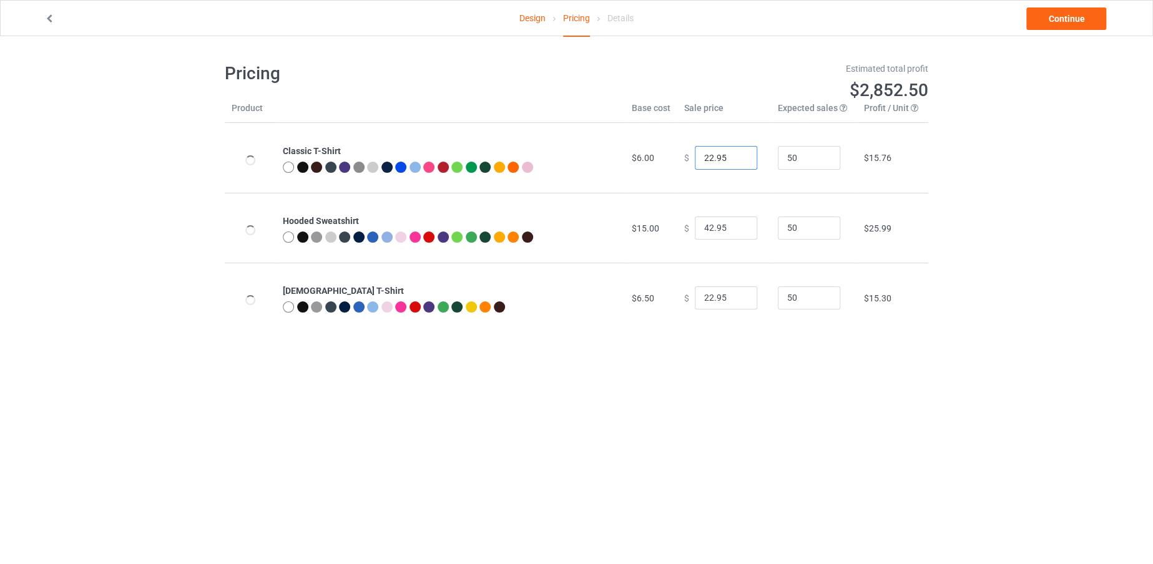
click at [707, 153] on input "22.95" at bounding box center [726, 158] width 62 height 24
drag, startPoint x: 707, startPoint y: 153, endPoint x: 695, endPoint y: 153, distance: 11.9
click at [695, 153] on input "22.95" at bounding box center [726, 158] width 62 height 24
type input "19.95"
click at [704, 221] on input "42.95" at bounding box center [726, 229] width 62 height 24
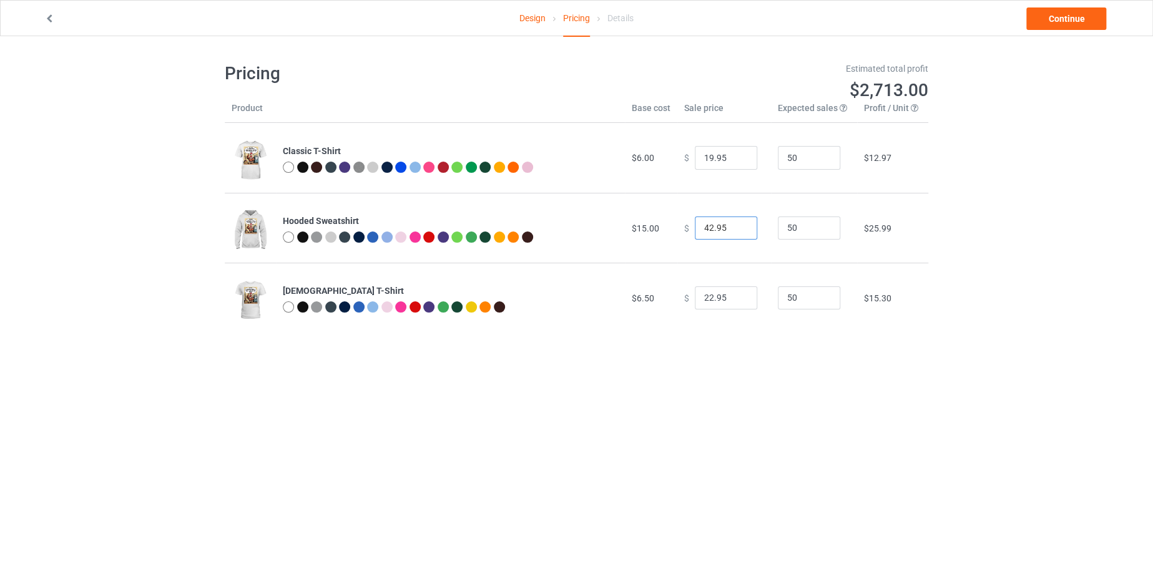
click at [707, 228] on input "42.95" at bounding box center [726, 229] width 62 height 24
type input "40.95"
drag, startPoint x: 707, startPoint y: 296, endPoint x: 694, endPoint y: 297, distance: 12.5
click at [695, 297] on input "22.95" at bounding box center [726, 298] width 62 height 24
type input "19.95"
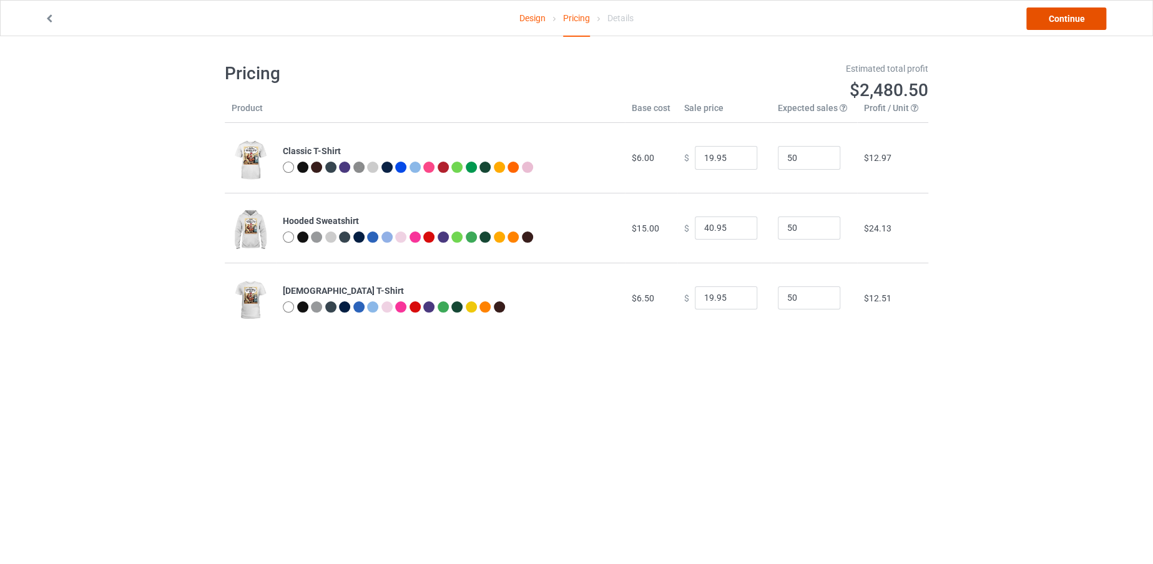
click at [1059, 18] on link "Continue" at bounding box center [1066, 18] width 80 height 22
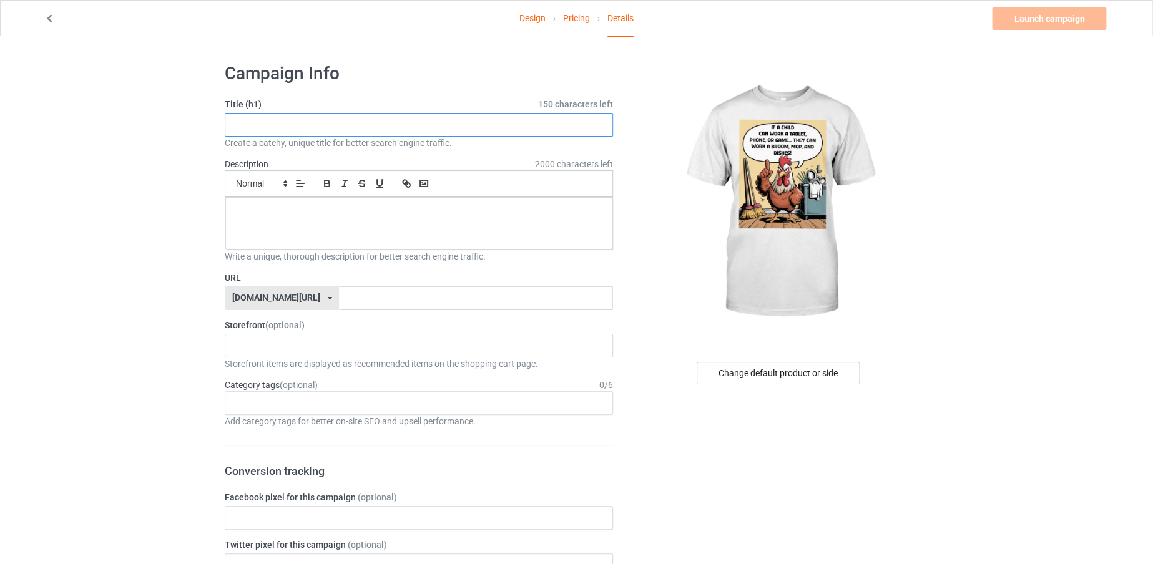
click at [318, 125] on input "text" at bounding box center [419, 125] width 388 height 24
type input "i"
drag, startPoint x: 416, startPoint y: 134, endPoint x: 188, endPoint y: 134, distance: 227.8
type input "IF A CHILD CAN WORK A TABLET"
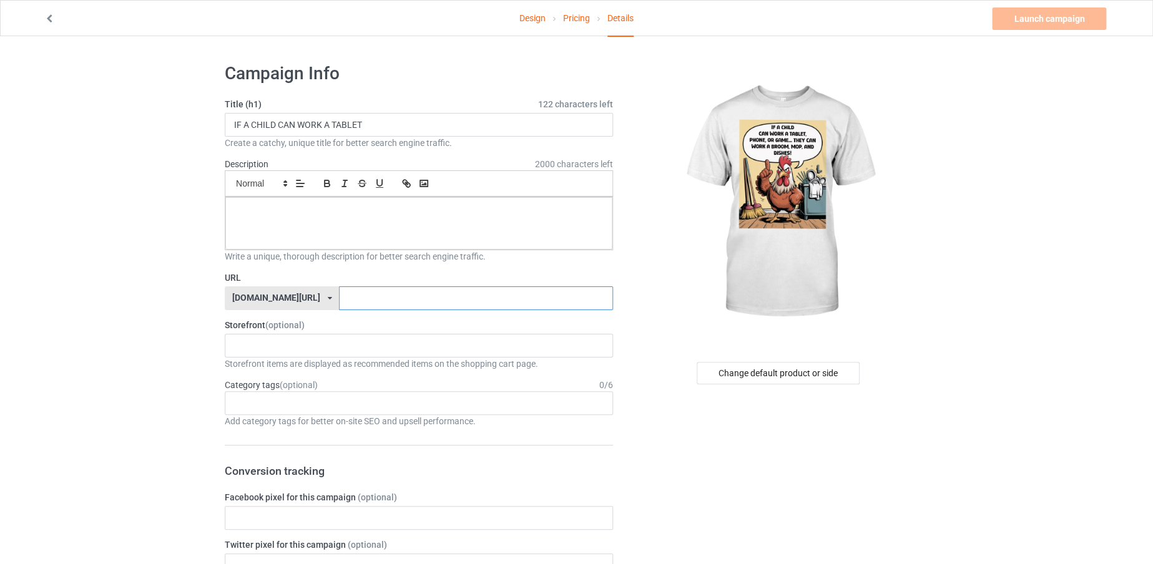
click at [339, 300] on input "text" at bounding box center [475, 298] width 273 height 24
paste input "IF A CHILD CAN WORK A TABLET"
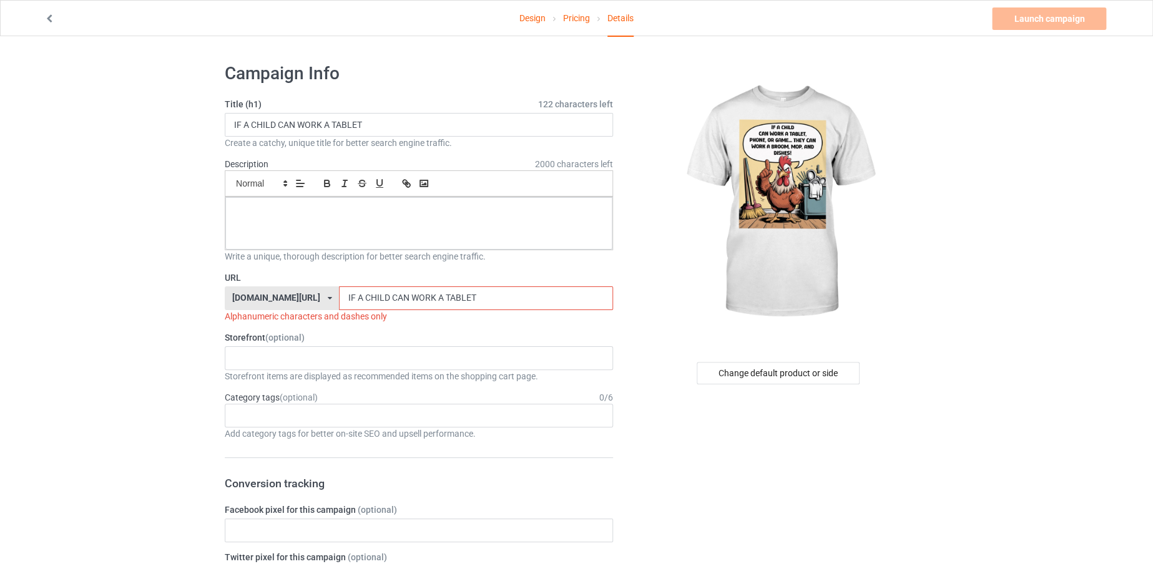
click at [410, 296] on input "IF A CHILD CAN WORK A TABLET" at bounding box center [475, 298] width 273 height 24
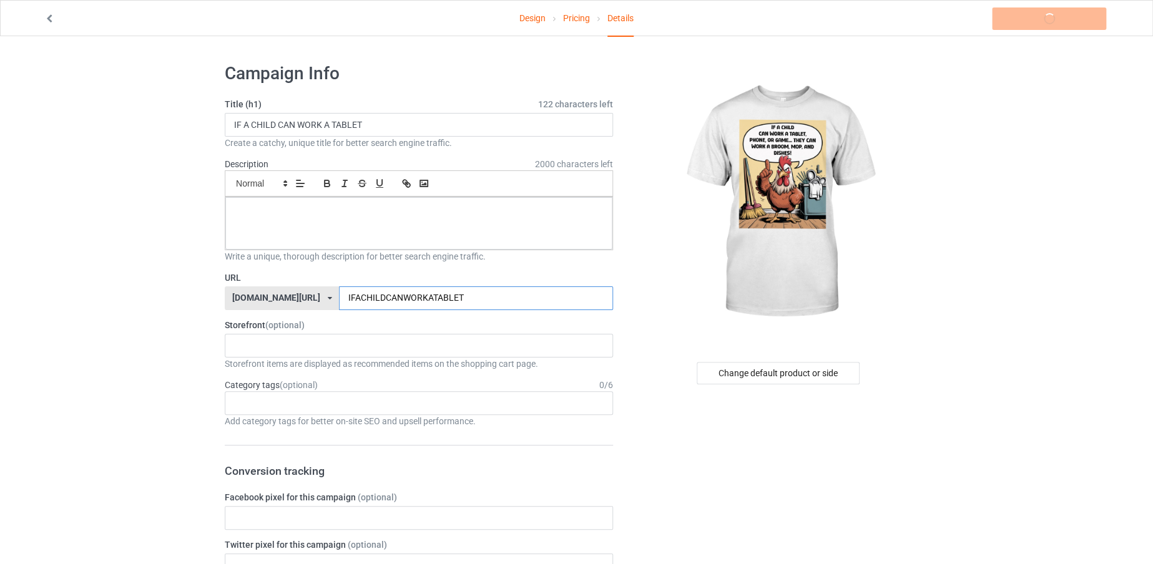
type input "IFACHILDCANWORKATABLET"
click at [439, 222] on div at bounding box center [418, 223] width 387 height 52
click at [1018, 17] on link "Launch campaign" at bounding box center [1049, 18] width 114 height 22
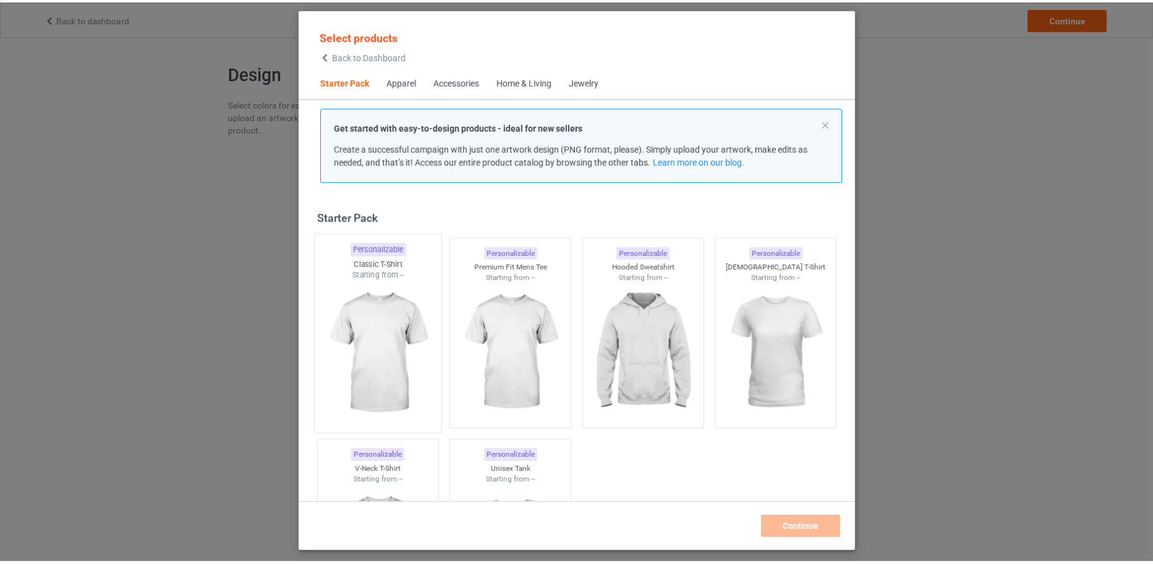
scroll to position [16, 0]
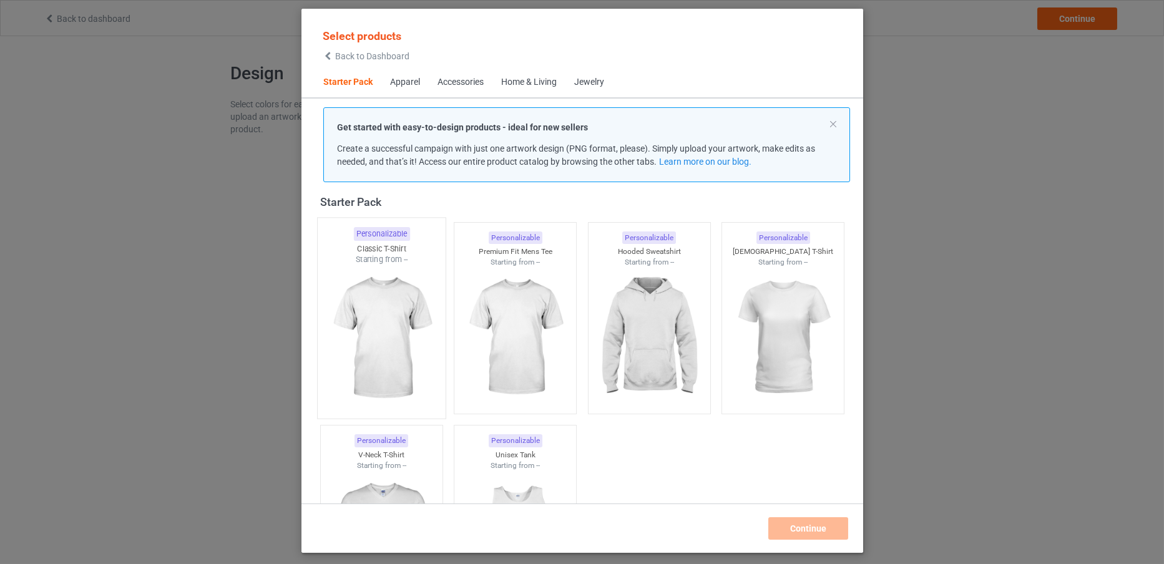
click at [396, 311] on img at bounding box center [381, 338] width 117 height 147
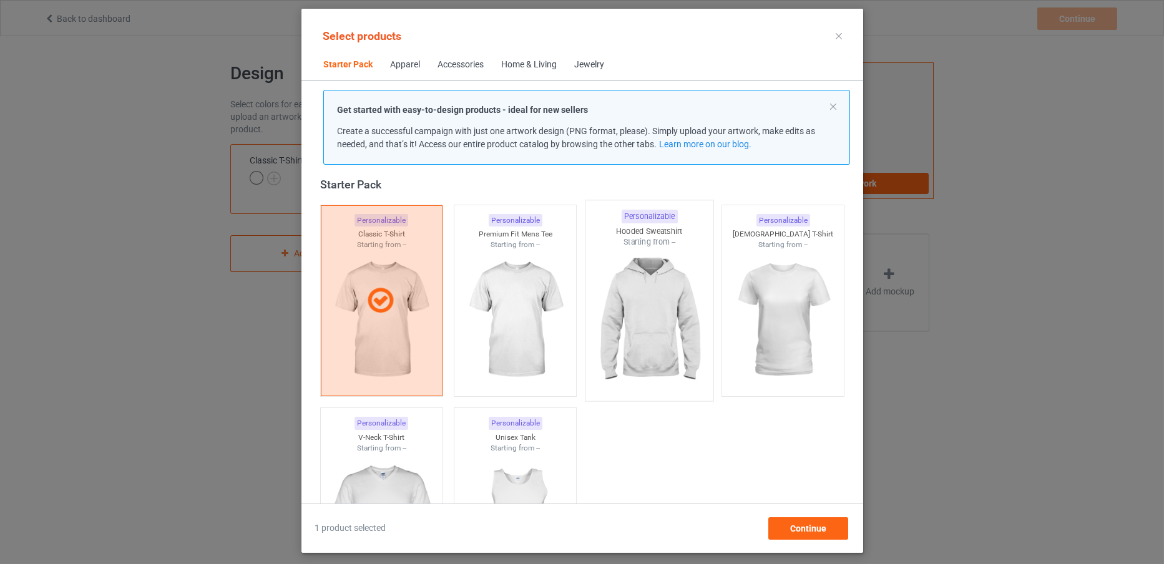
click at [663, 365] on img at bounding box center [648, 321] width 117 height 147
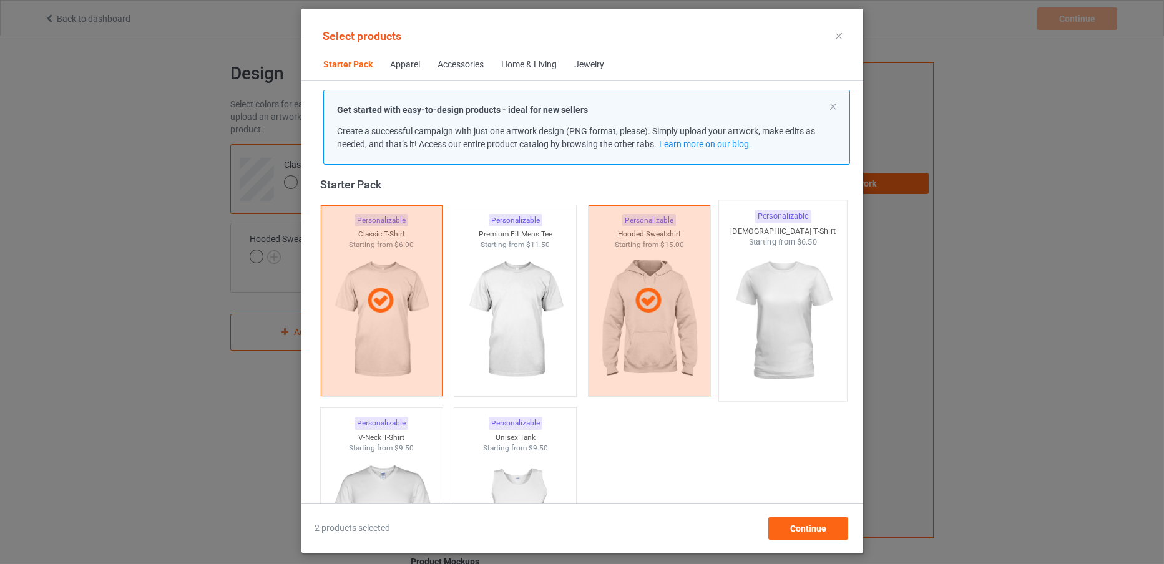
click at [748, 323] on img at bounding box center [782, 321] width 117 height 147
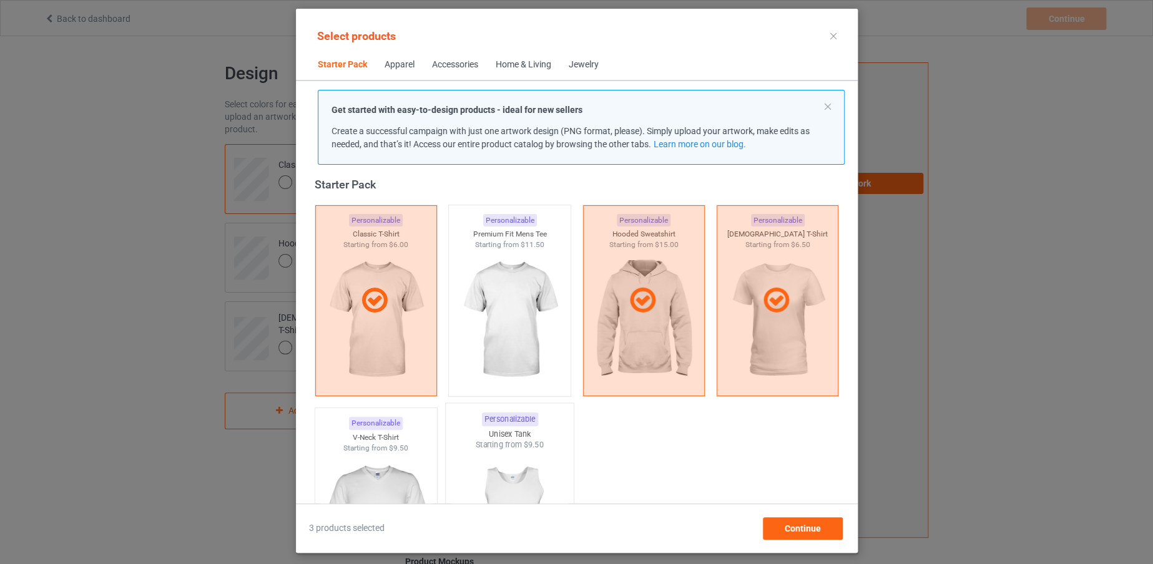
click at [509, 477] on img at bounding box center [509, 524] width 117 height 147
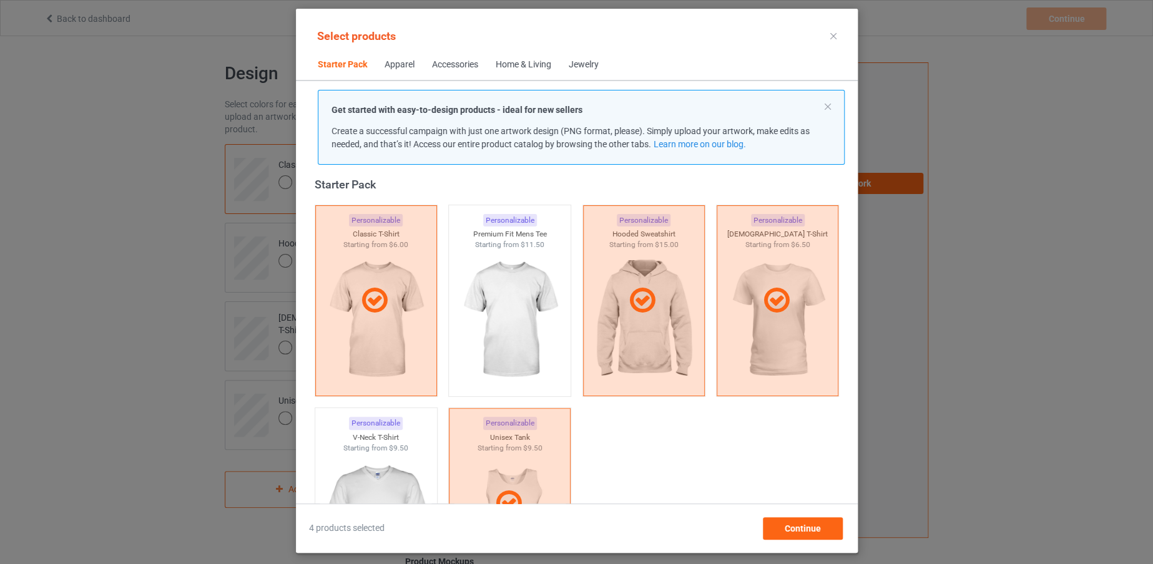
scroll to position [302, 0]
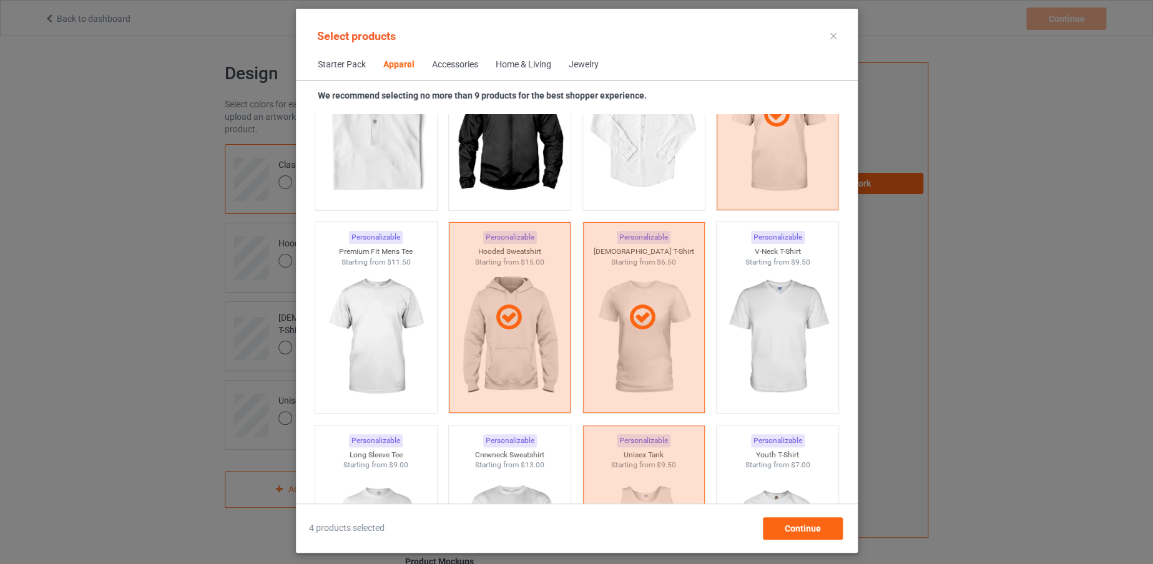
scroll to position [929, 0]
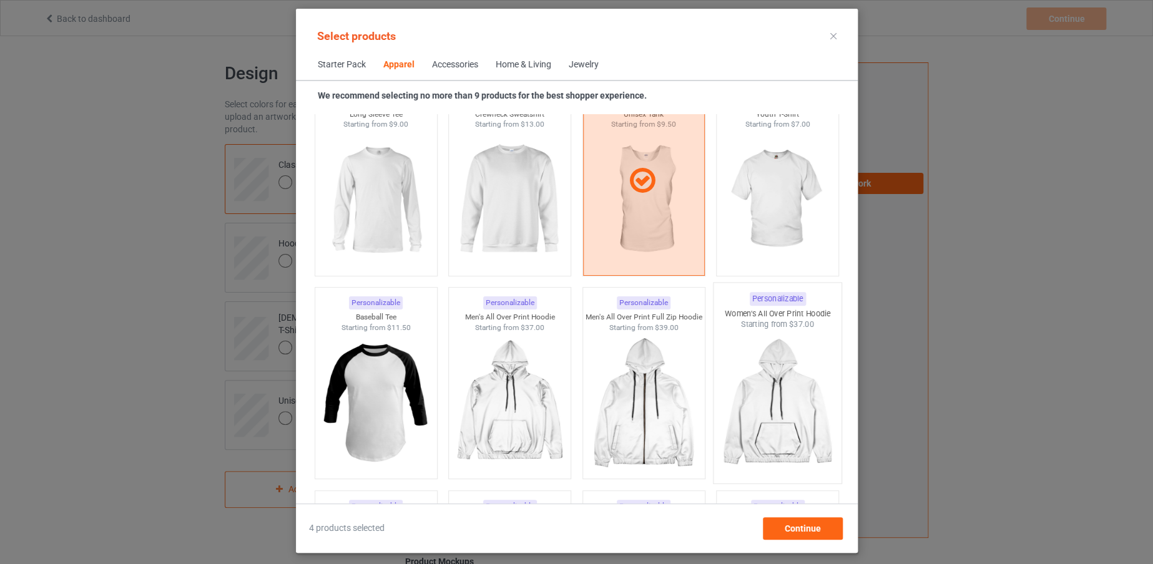
click at [773, 417] on img at bounding box center [776, 403] width 117 height 147
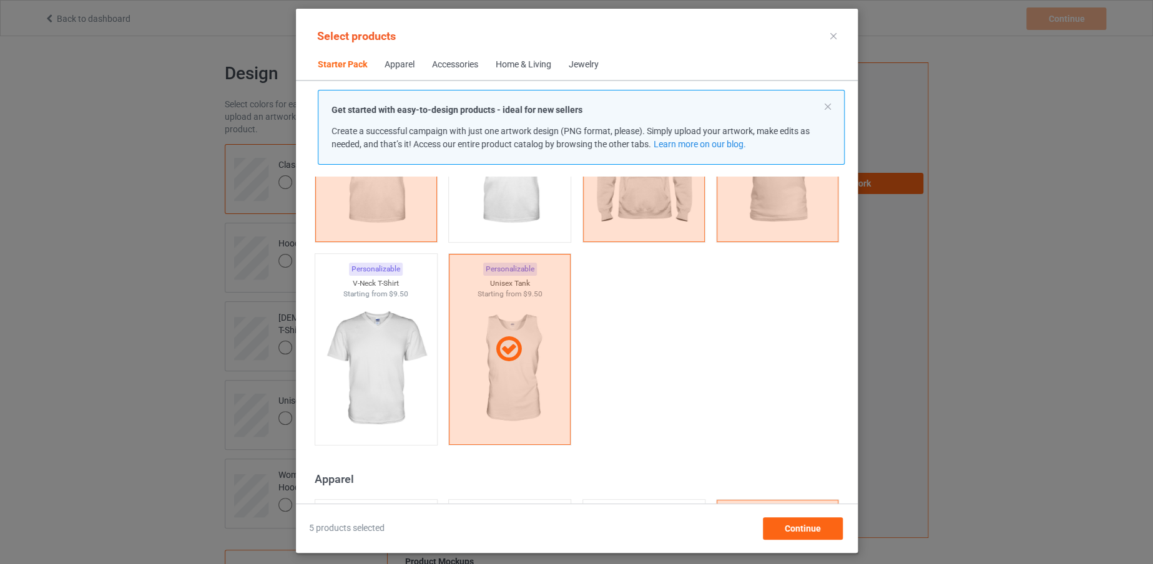
scroll to position [457, 0]
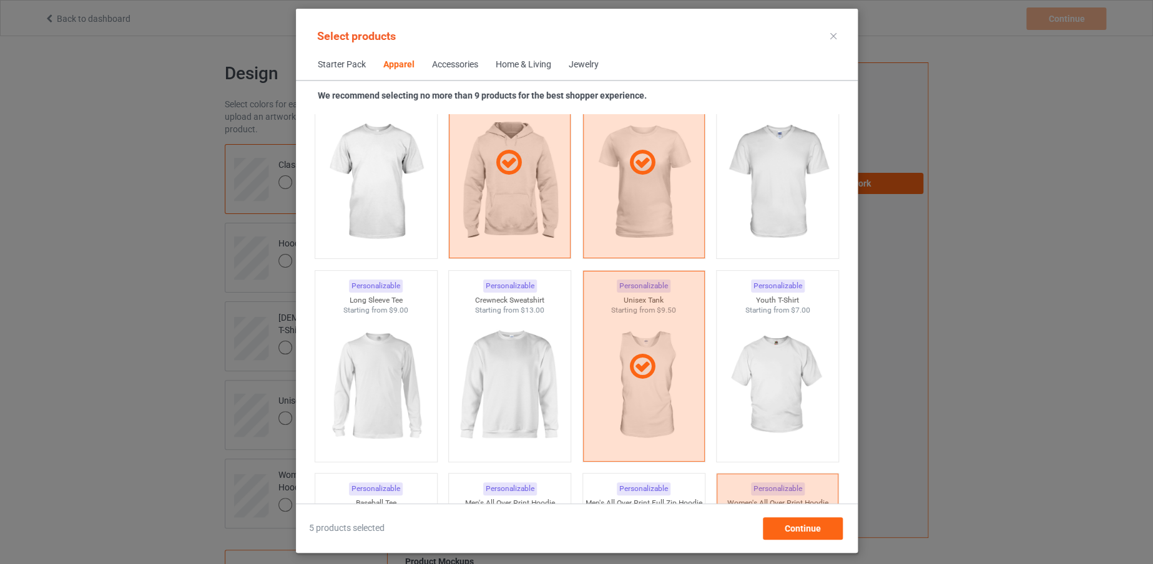
scroll to position [1083, 0]
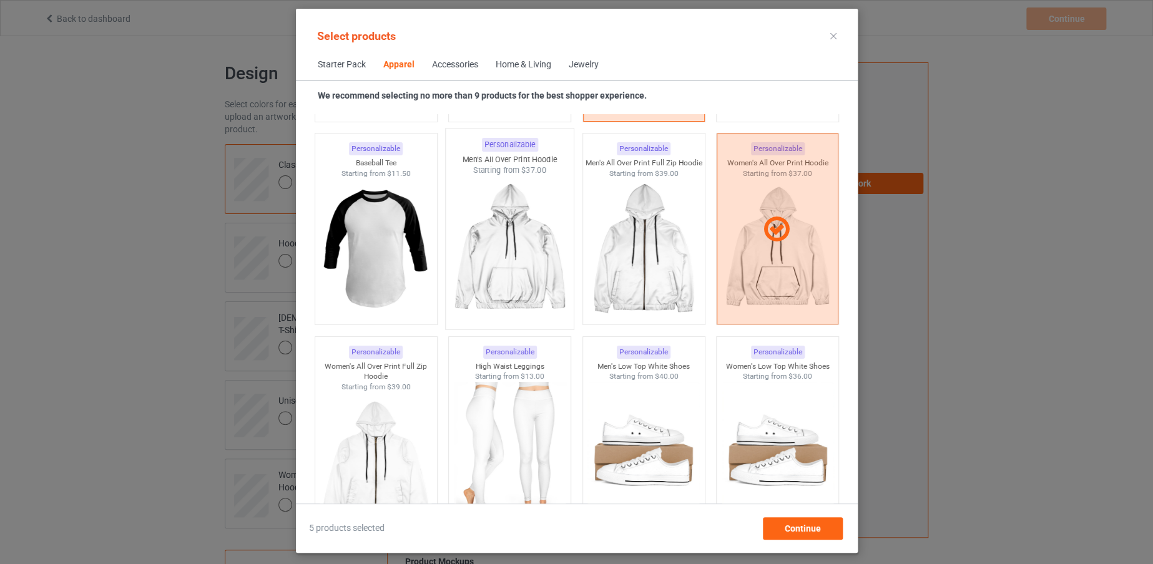
click at [508, 232] on img at bounding box center [509, 249] width 117 height 147
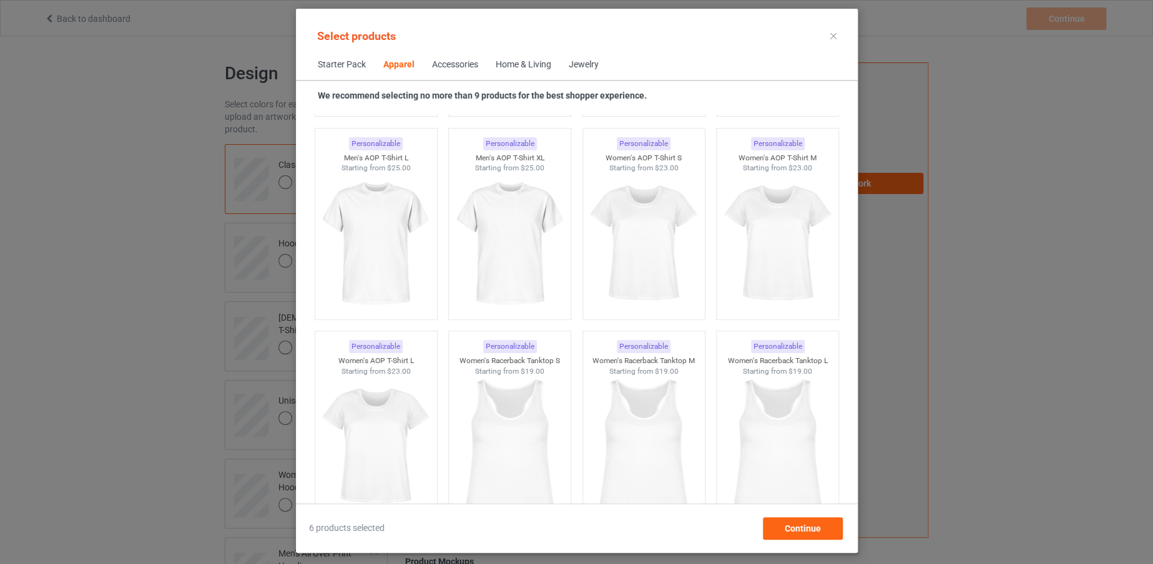
scroll to position [2445, 0]
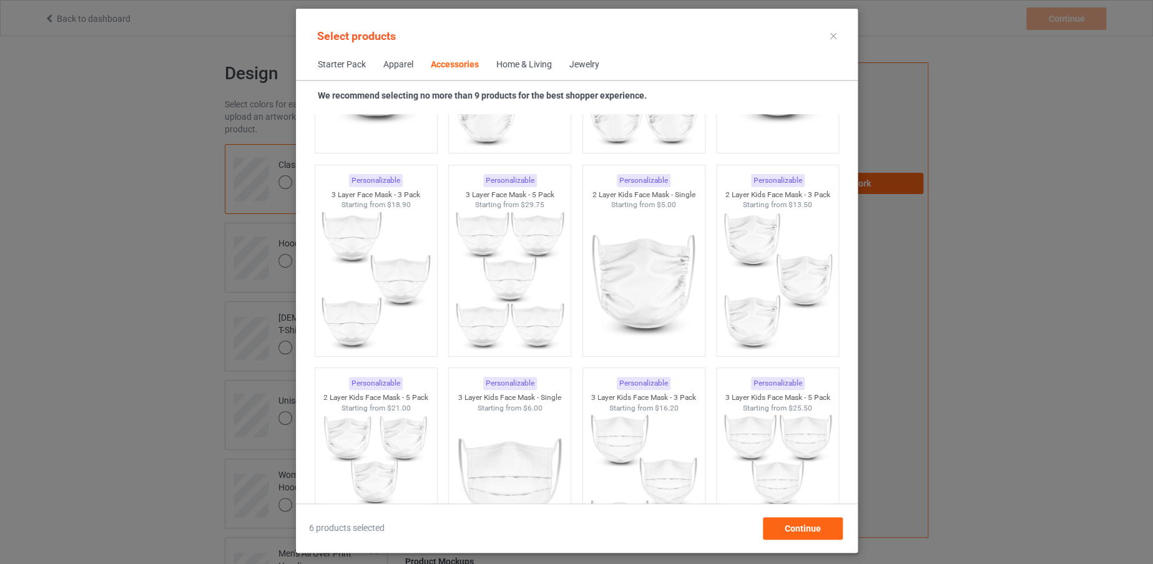
scroll to position [3466, 0]
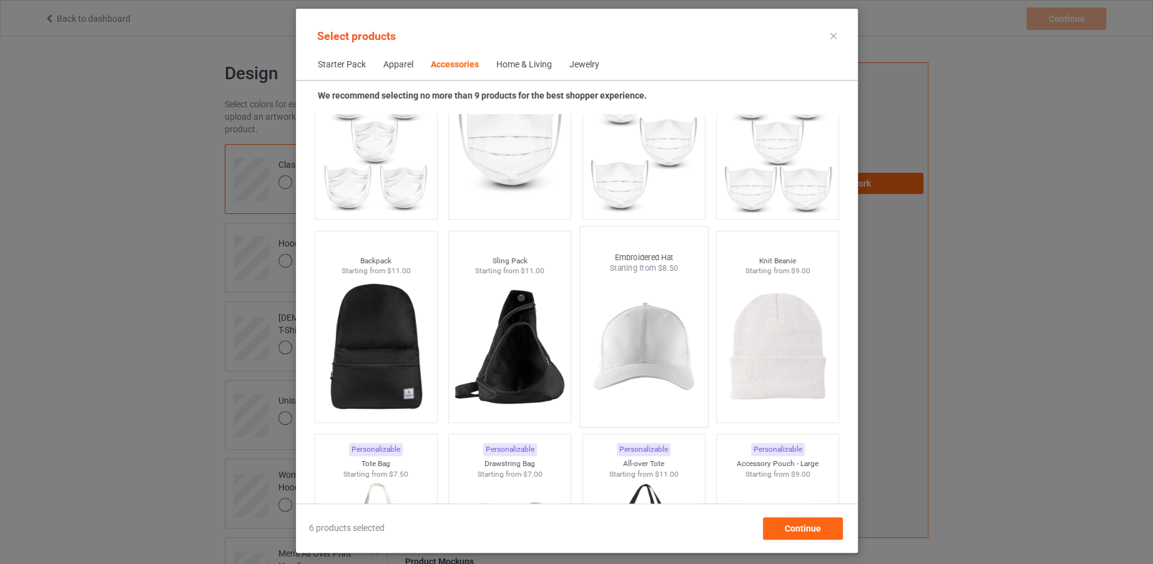
click at [670, 348] on img at bounding box center [643, 347] width 117 height 147
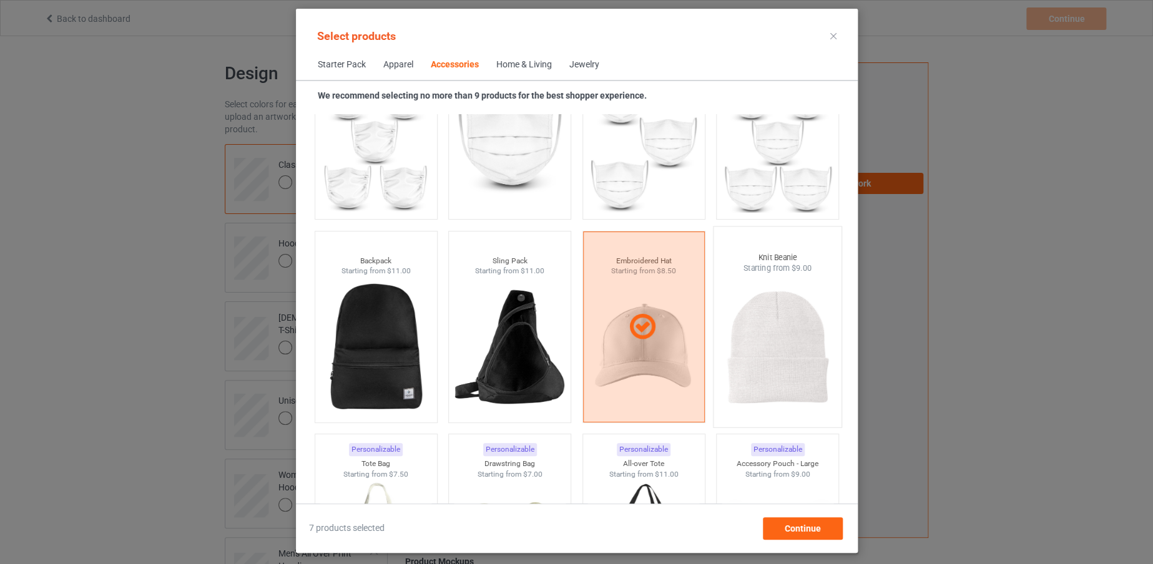
click at [808, 336] on img at bounding box center [776, 347] width 117 height 147
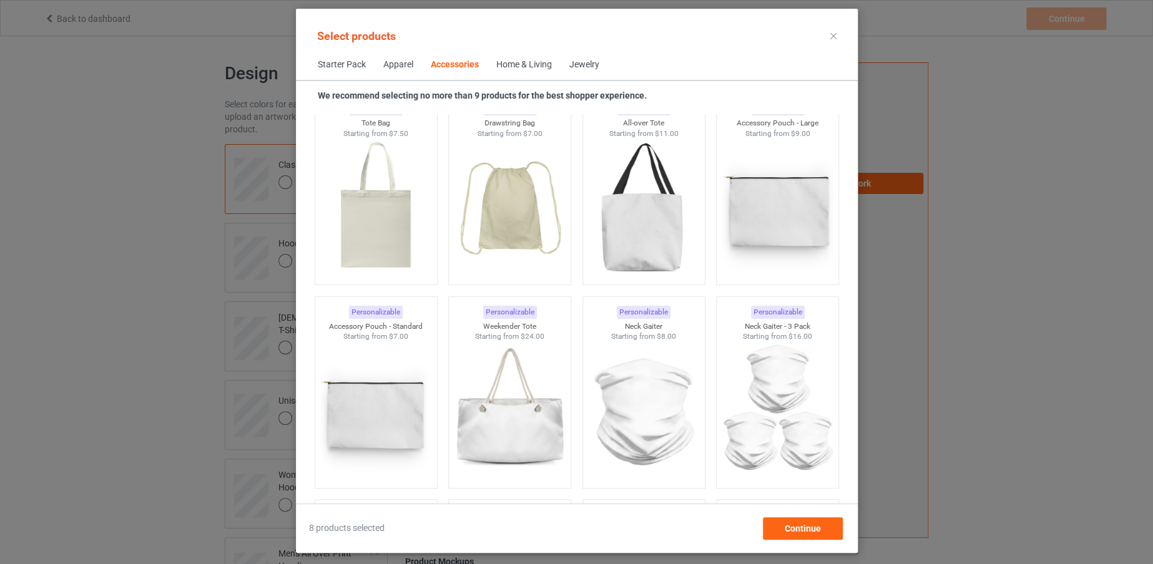
scroll to position [4147, 0]
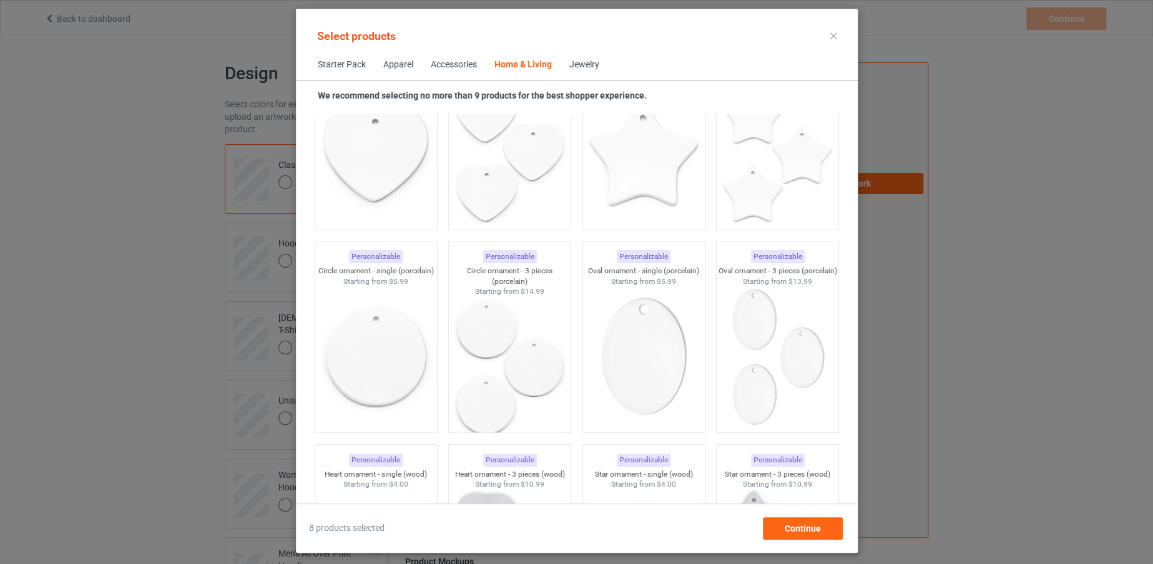
scroll to position [9934, 0]
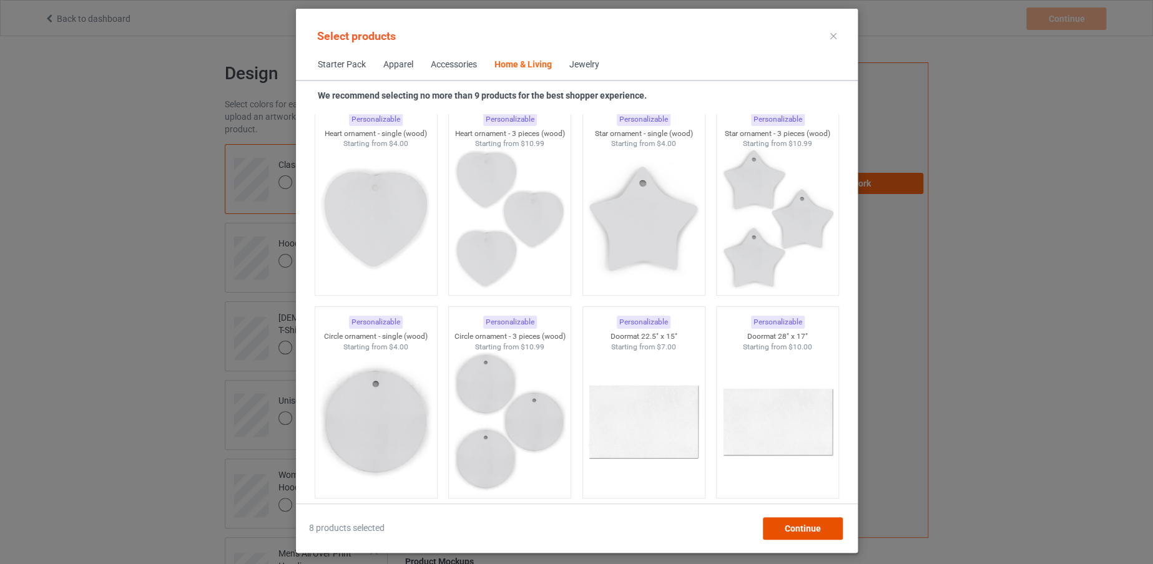
click at [797, 526] on span "Continue" at bounding box center [802, 529] width 36 height 10
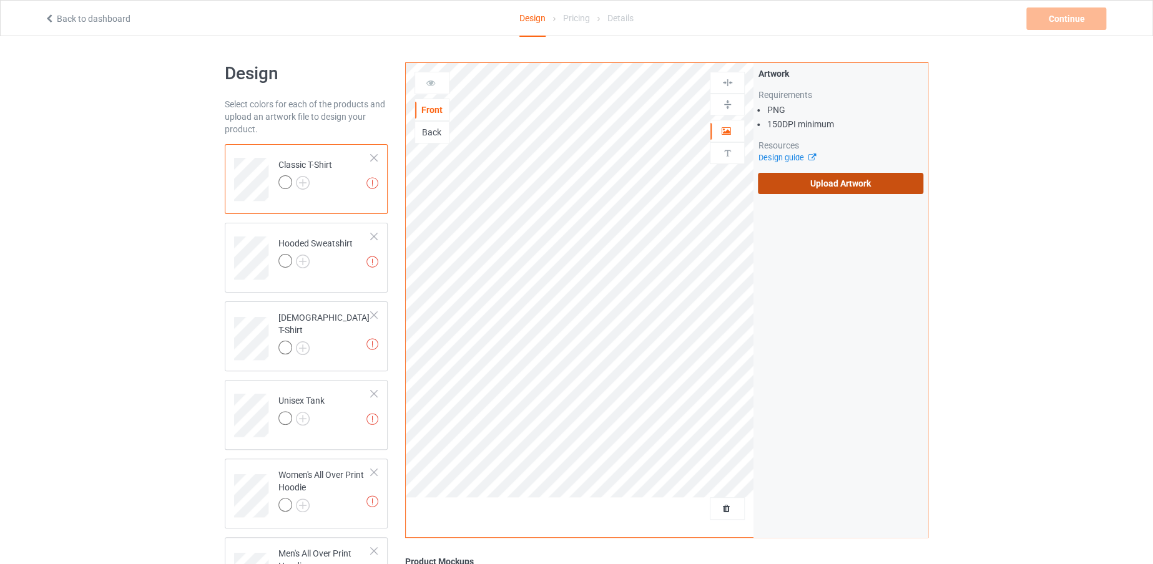
click at [818, 173] on label "Upload Artwork" at bounding box center [840, 183] width 165 height 21
click at [0, 0] on input "Upload Artwork" at bounding box center [0, 0] width 0 height 0
click at [801, 175] on label "Upload Artwork" at bounding box center [840, 183] width 165 height 21
click at [0, 0] on input "Upload Artwork" at bounding box center [0, 0] width 0 height 0
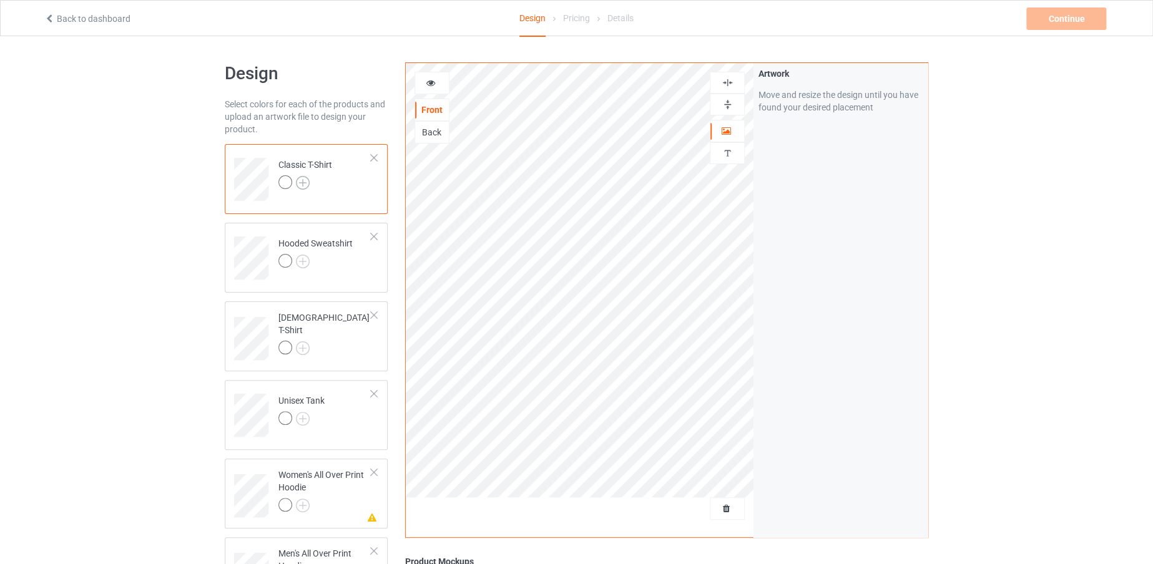
click at [303, 182] on img at bounding box center [303, 183] width 14 height 14
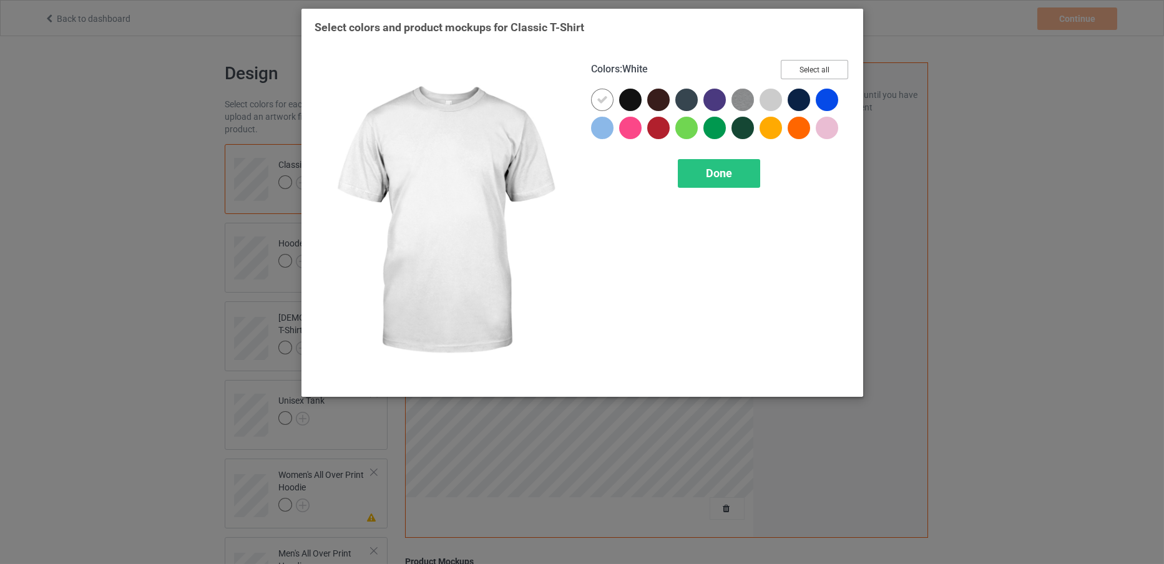
drag, startPoint x: 831, startPoint y: 69, endPoint x: 777, endPoint y: 144, distance: 92.5
click at [831, 69] on button "Select all" at bounding box center [814, 69] width 67 height 19
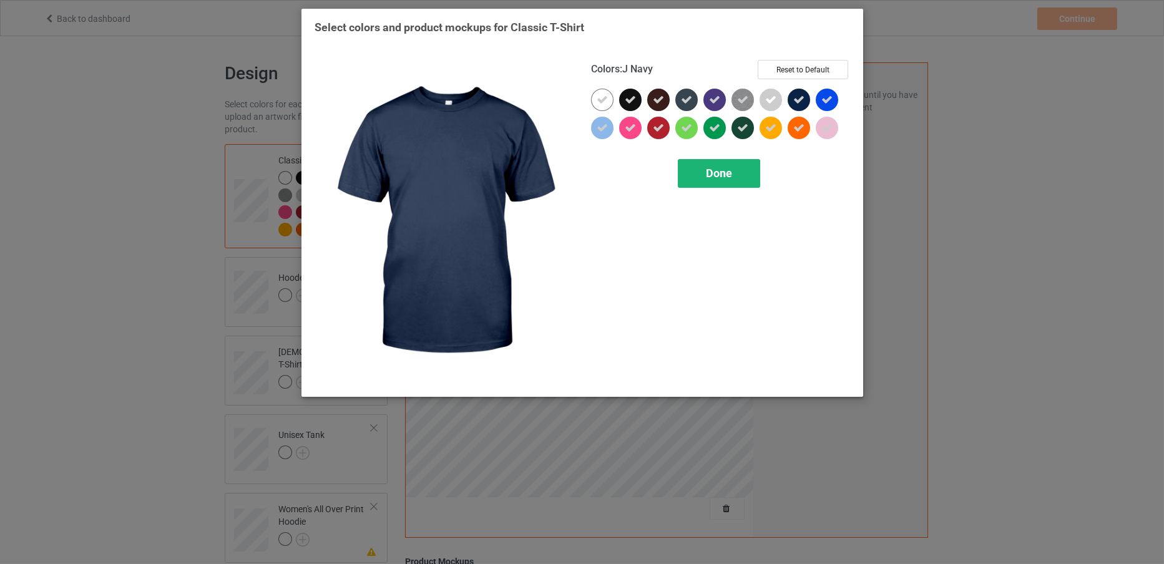
click at [727, 172] on span "Done" at bounding box center [719, 173] width 26 height 13
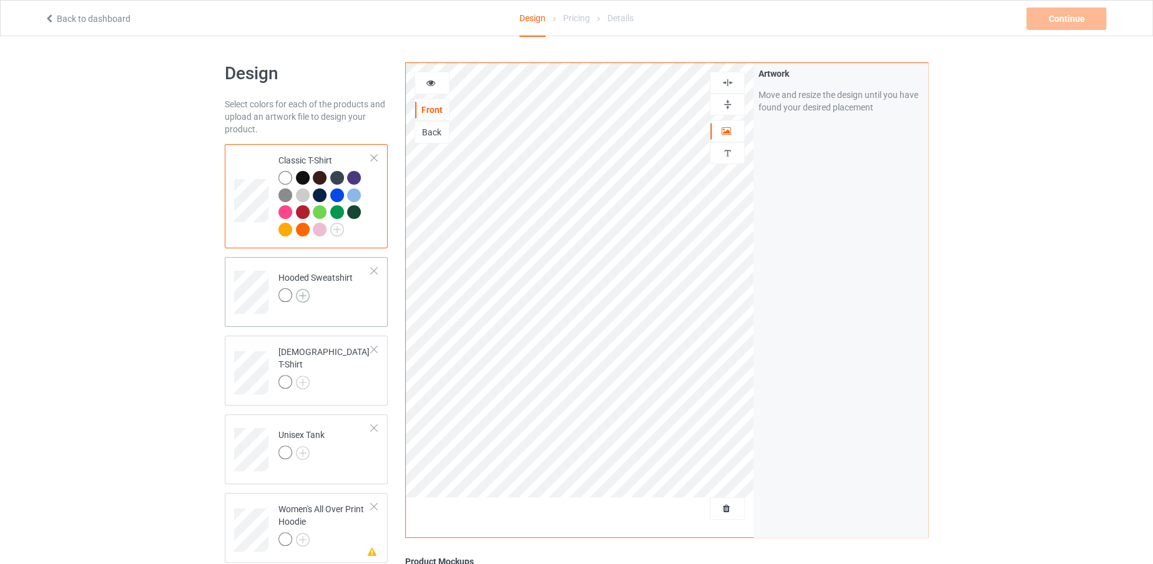
click at [303, 298] on img at bounding box center [303, 296] width 14 height 14
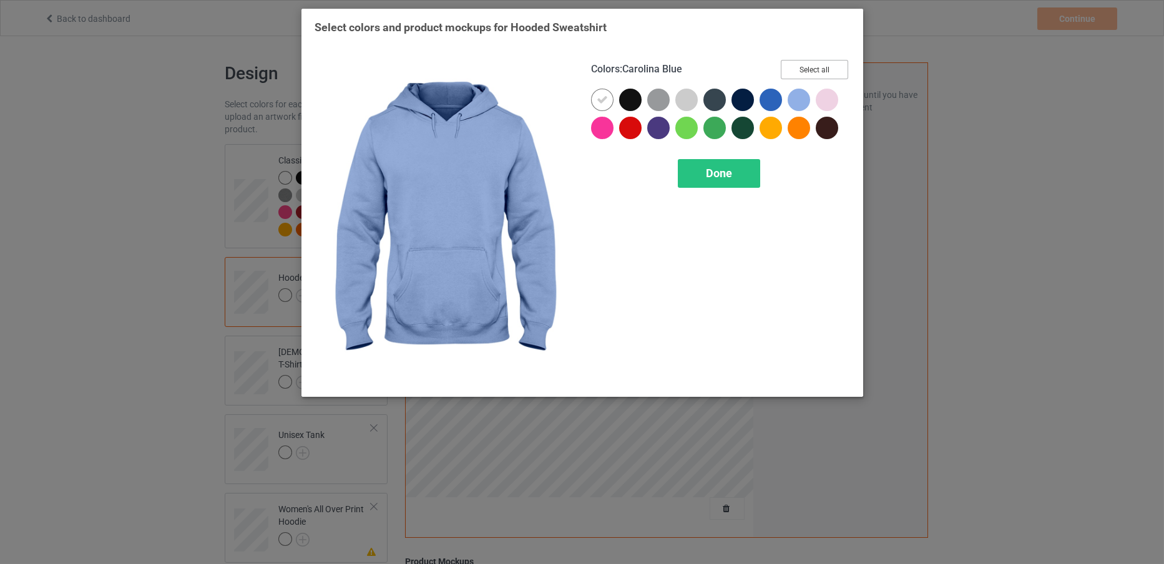
click at [809, 70] on button "Select all" at bounding box center [814, 69] width 67 height 19
click at [713, 169] on span "Done" at bounding box center [719, 173] width 26 height 13
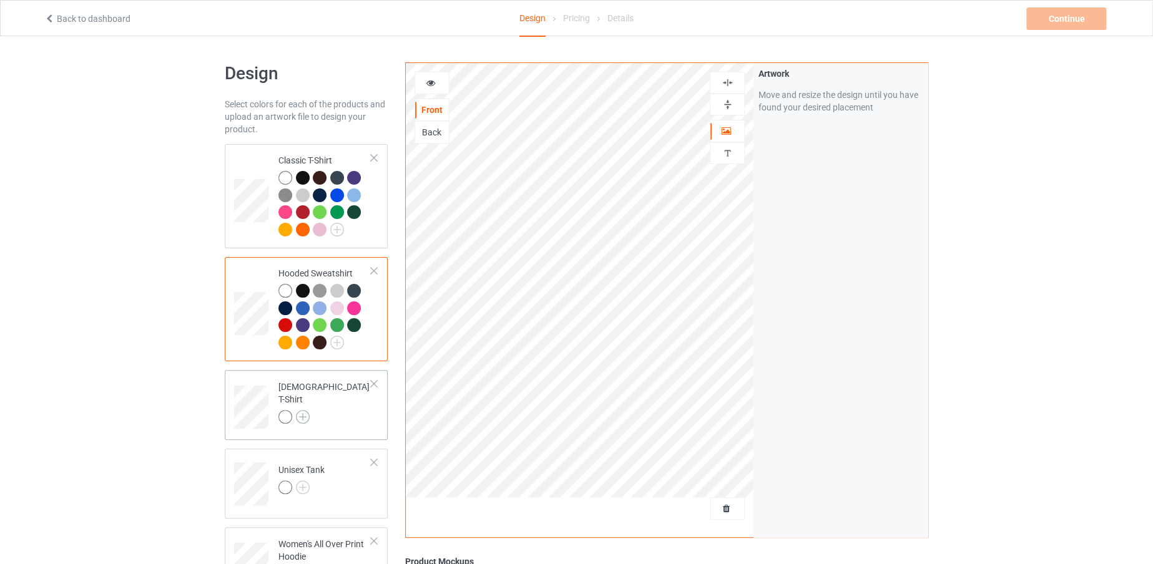
click at [301, 410] on img at bounding box center [303, 417] width 14 height 14
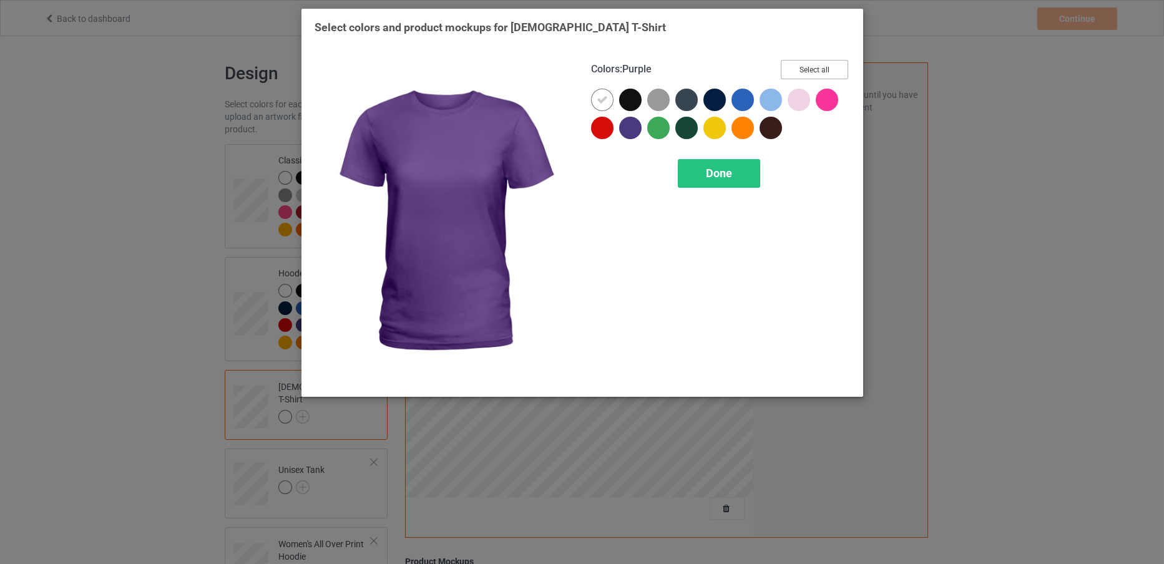
click at [810, 72] on button "Select all" at bounding box center [814, 69] width 67 height 19
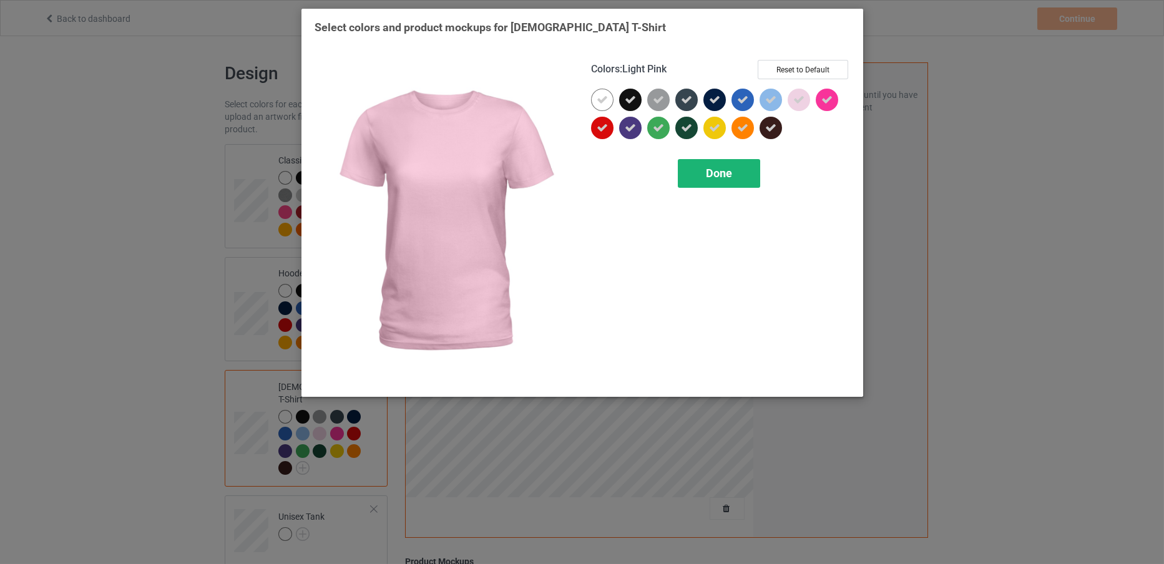
click at [706, 174] on span "Done" at bounding box center [719, 173] width 26 height 13
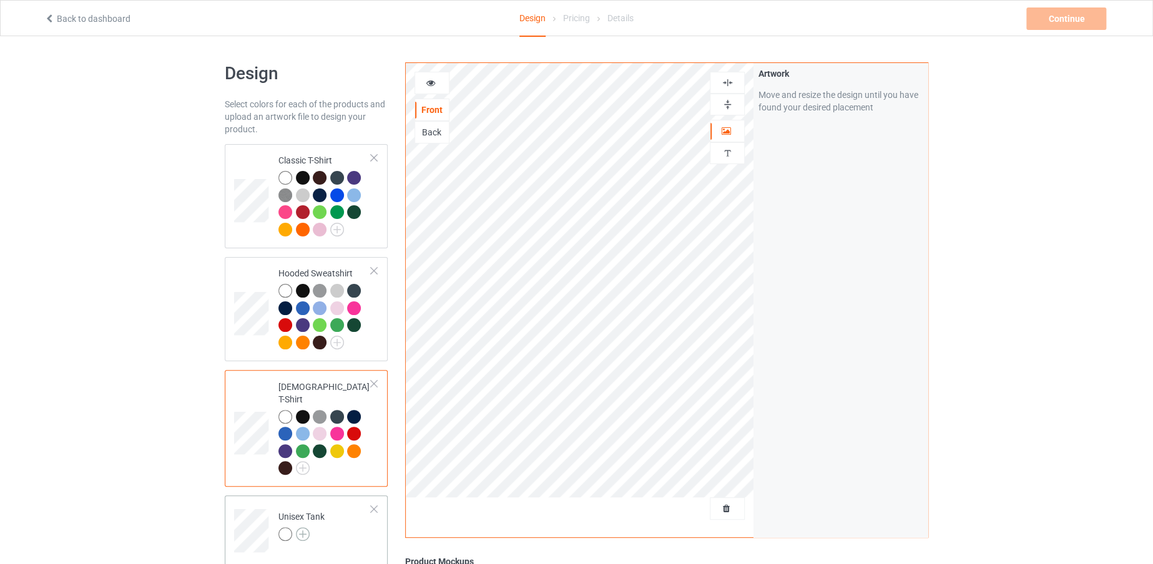
click at [304, 527] on img at bounding box center [303, 534] width 14 height 14
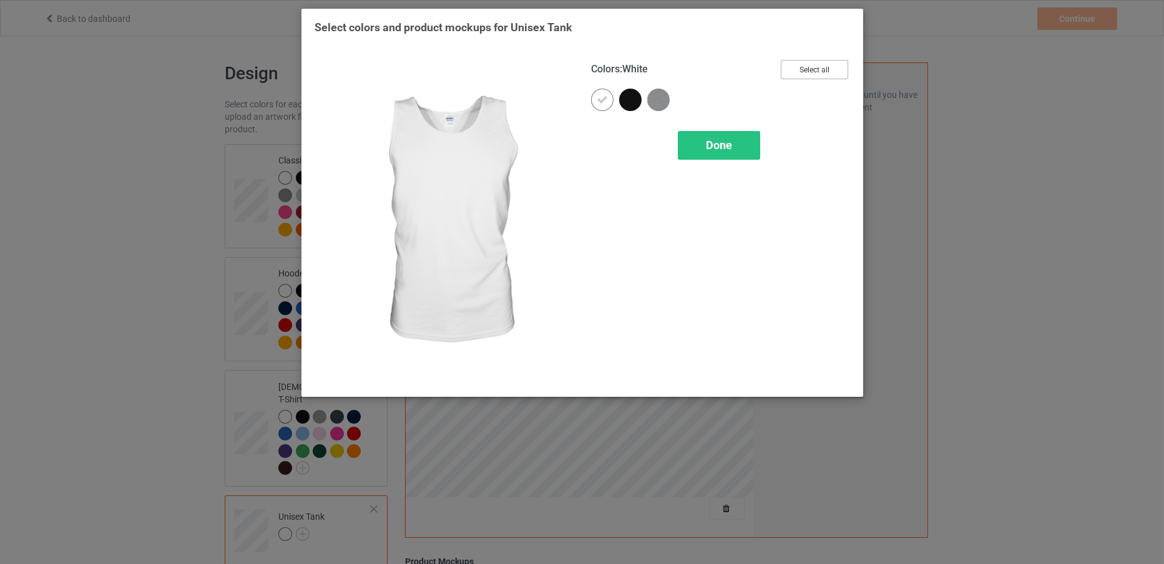
click at [785, 65] on button "Select all" at bounding box center [814, 69] width 67 height 19
click at [709, 144] on span "Done" at bounding box center [719, 145] width 26 height 13
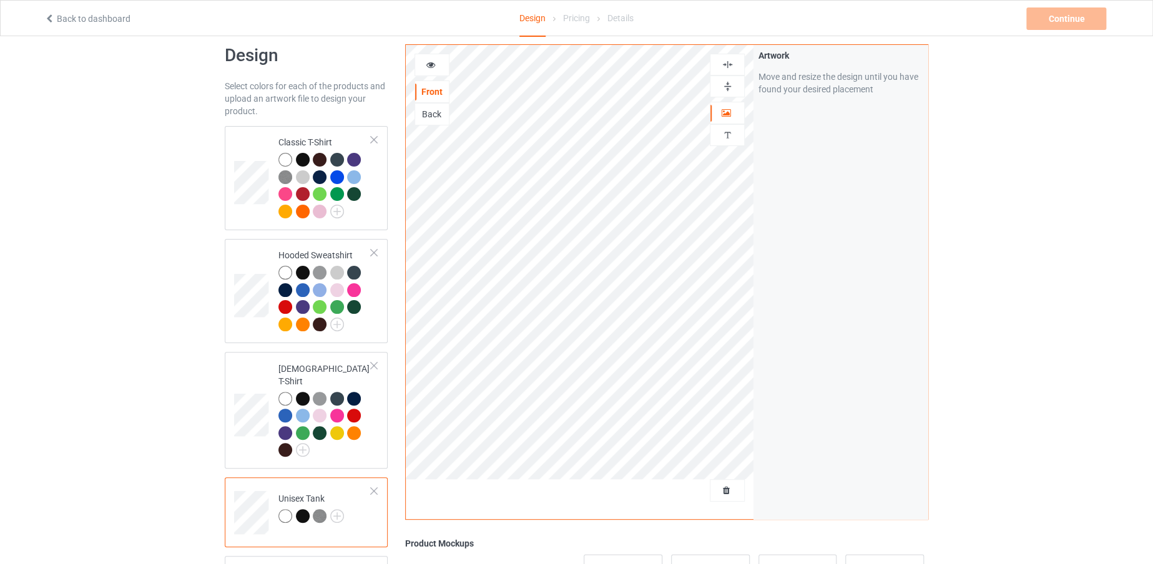
scroll to position [46, 0]
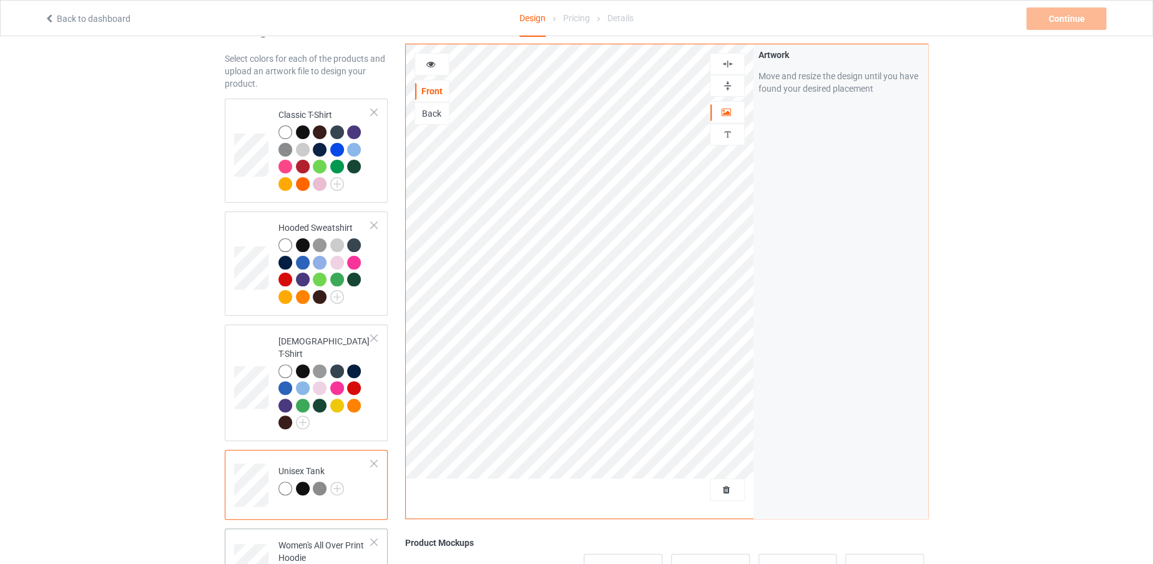
click at [299, 564] on img at bounding box center [303, 576] width 14 height 14
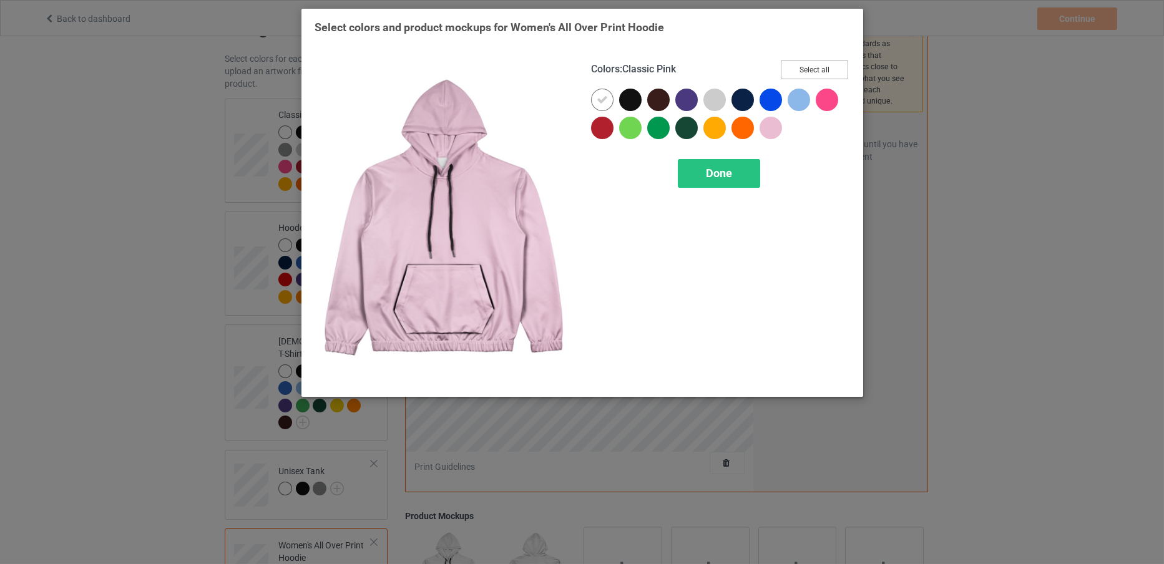
click at [796, 68] on button "Select all" at bounding box center [814, 69] width 67 height 19
click at [711, 180] on div "Done" at bounding box center [719, 173] width 82 height 29
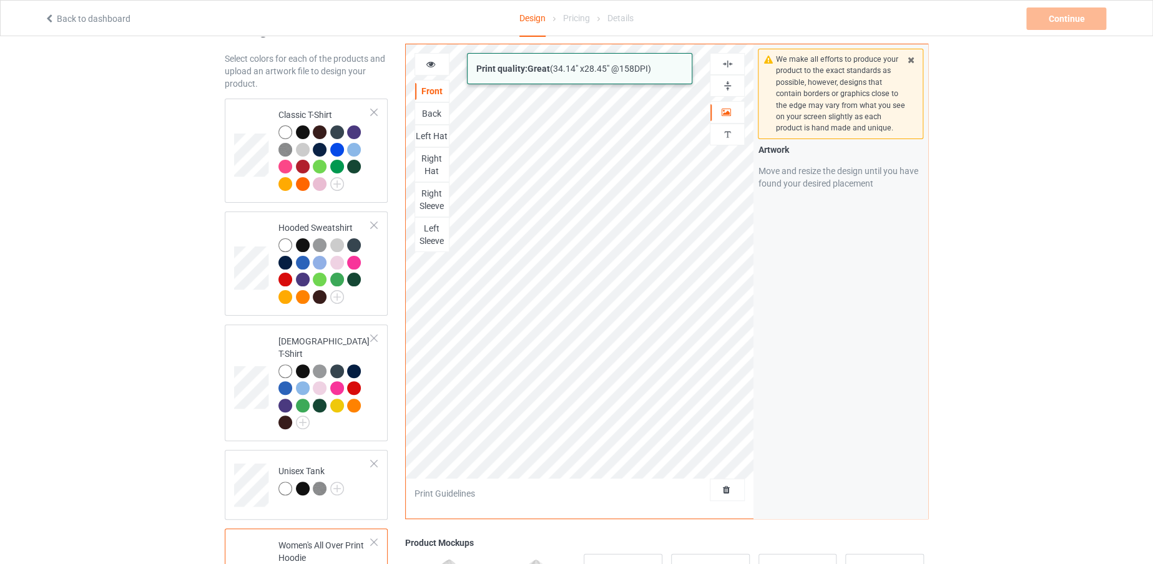
click at [798, 395] on div "Print quality: Great ( 34.14 " x 28.45 " @ 158 DPI) Front Back Left Hat Right H…" at bounding box center [666, 282] width 523 height 476
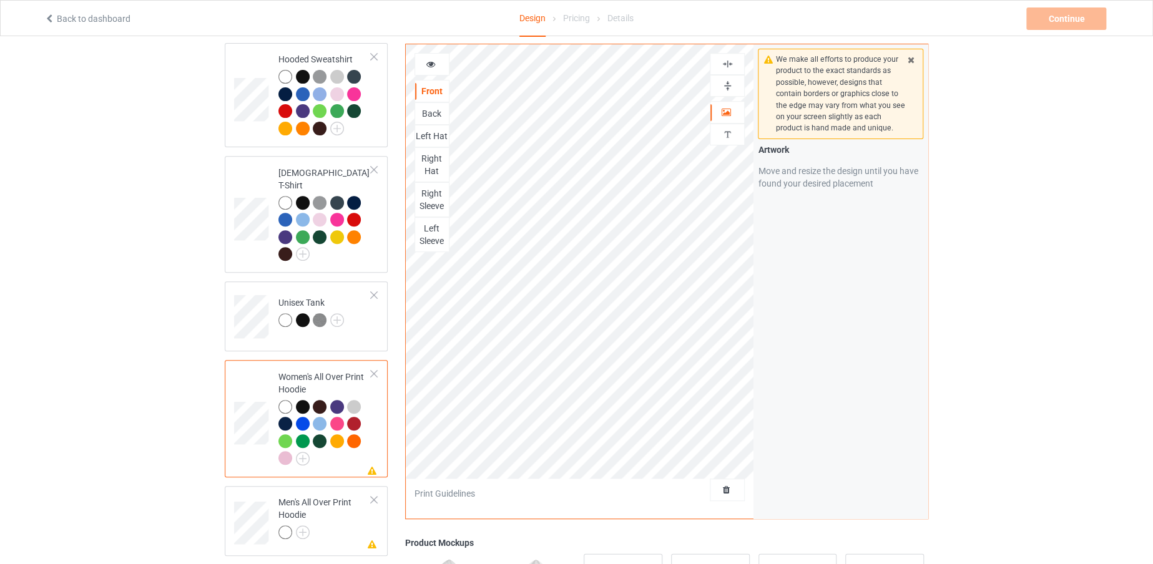
scroll to position [256, 0]
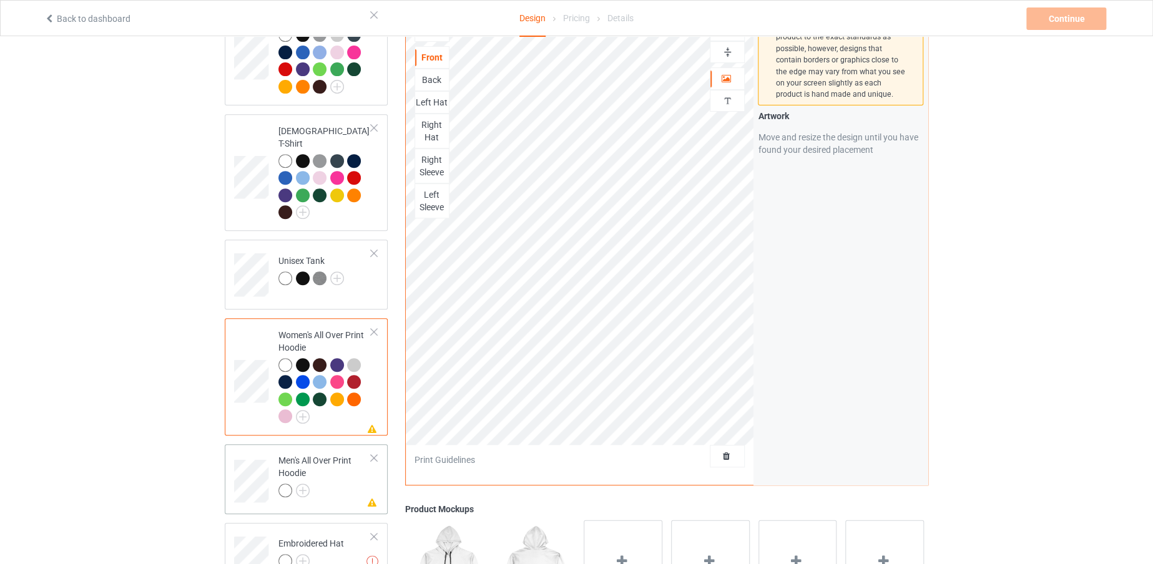
click at [333, 469] on div "Men's All Over Print Hoodie" at bounding box center [324, 475] width 93 height 42
click at [304, 410] on img at bounding box center [303, 417] width 14 height 14
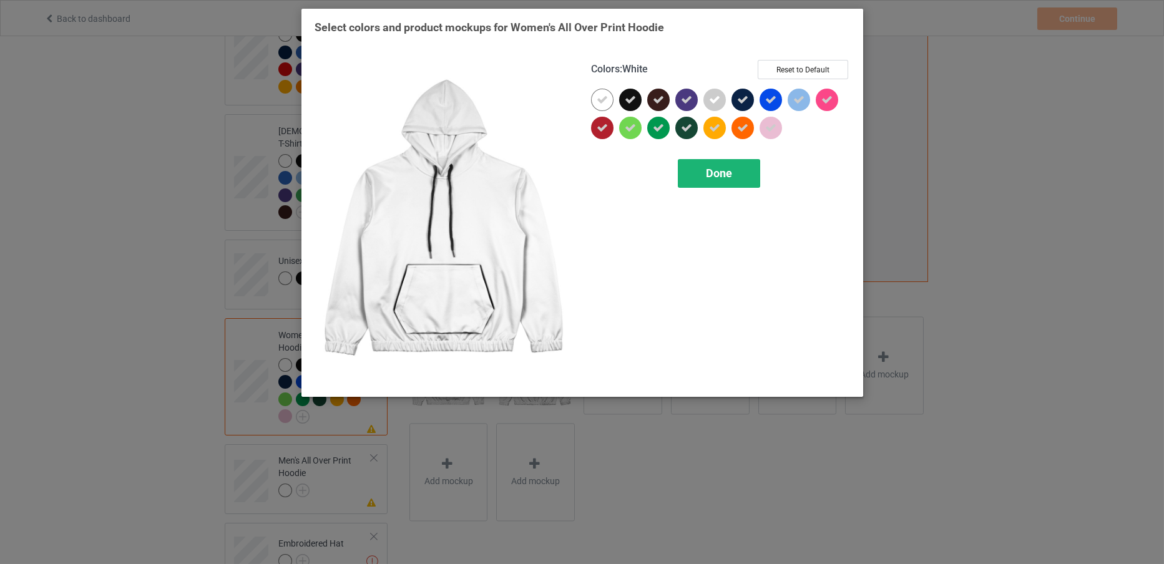
click at [701, 164] on div "Done" at bounding box center [719, 173] width 82 height 29
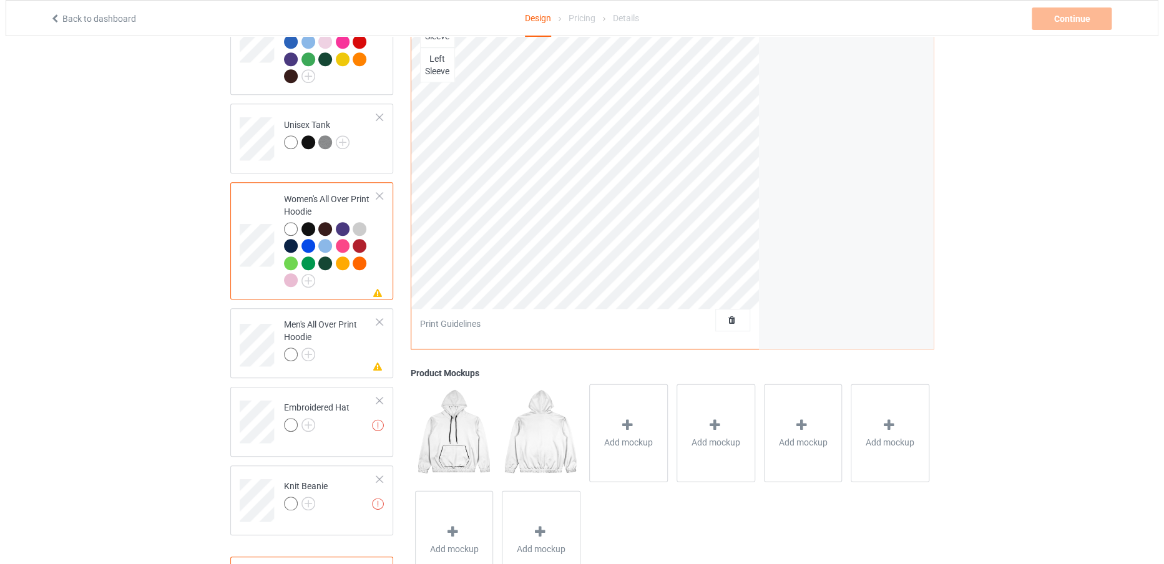
scroll to position [393, 0]
click at [298, 346] on img at bounding box center [303, 353] width 14 height 14
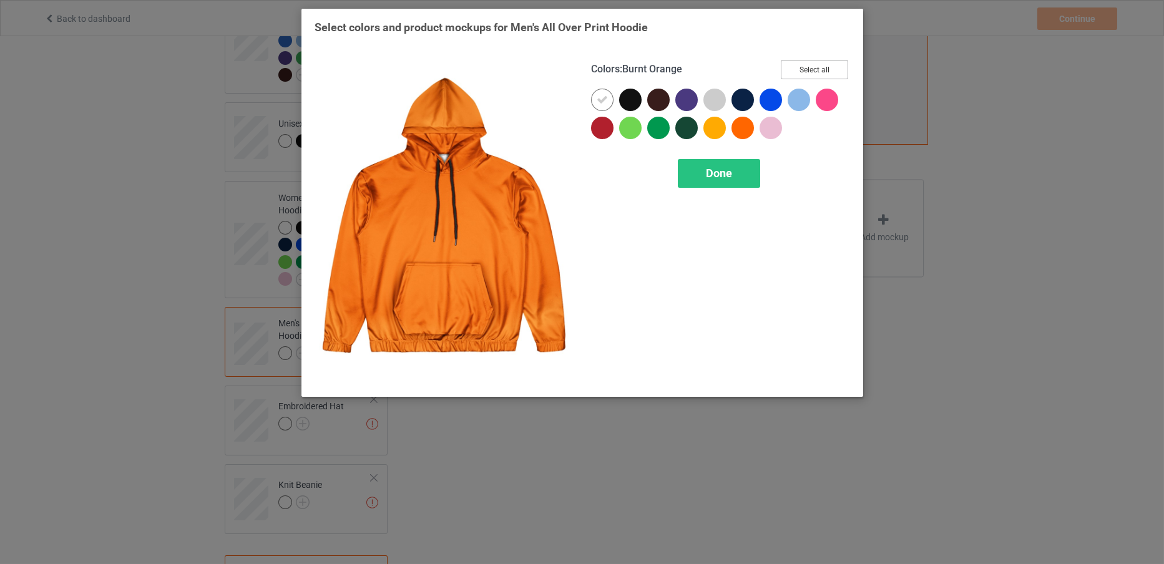
click at [808, 66] on button "Select all" at bounding box center [814, 69] width 67 height 19
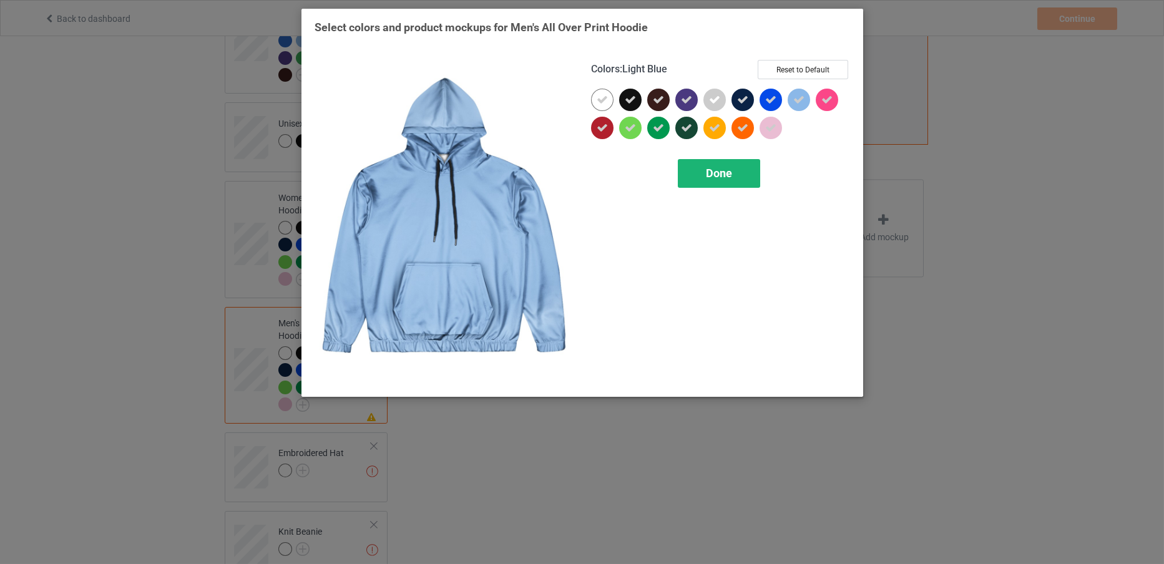
click at [732, 184] on div "Done" at bounding box center [719, 173] width 82 height 29
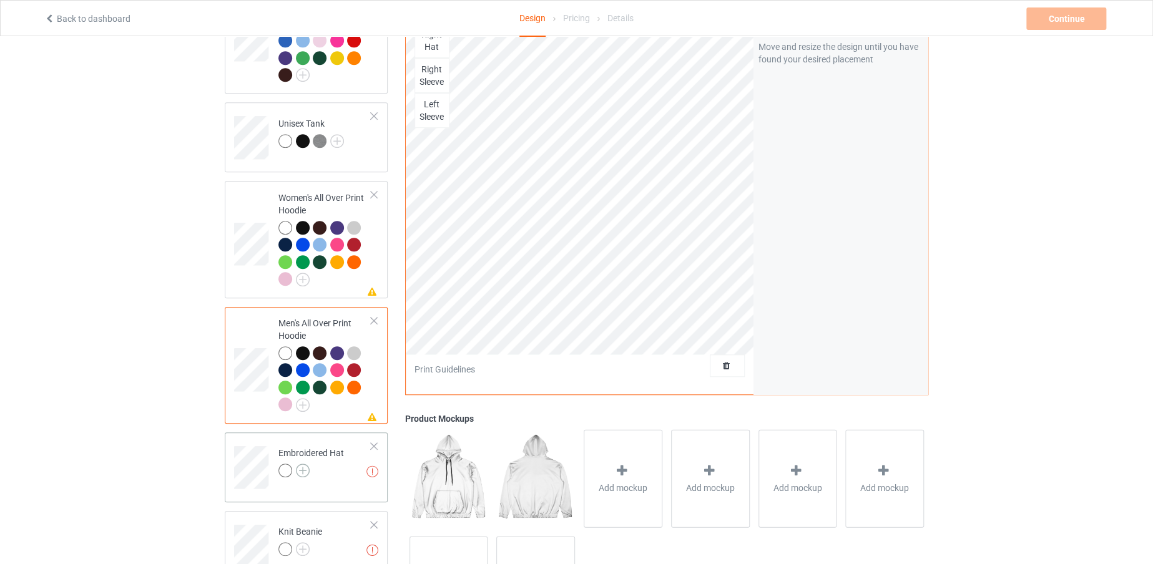
click at [301, 464] on img at bounding box center [303, 471] width 14 height 14
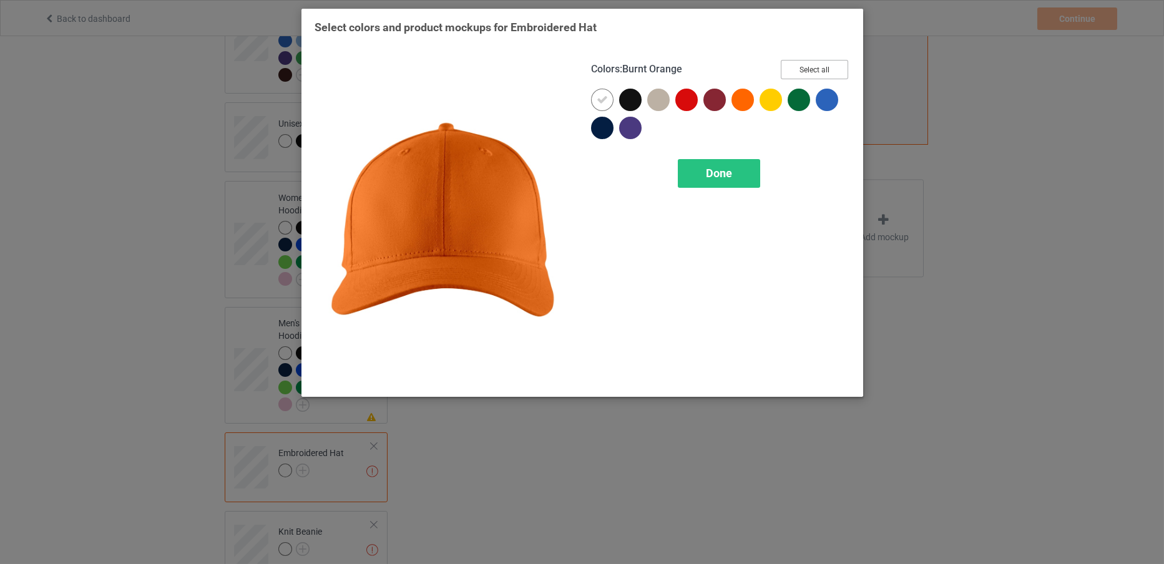
click at [805, 68] on button "Select all" at bounding box center [814, 69] width 67 height 19
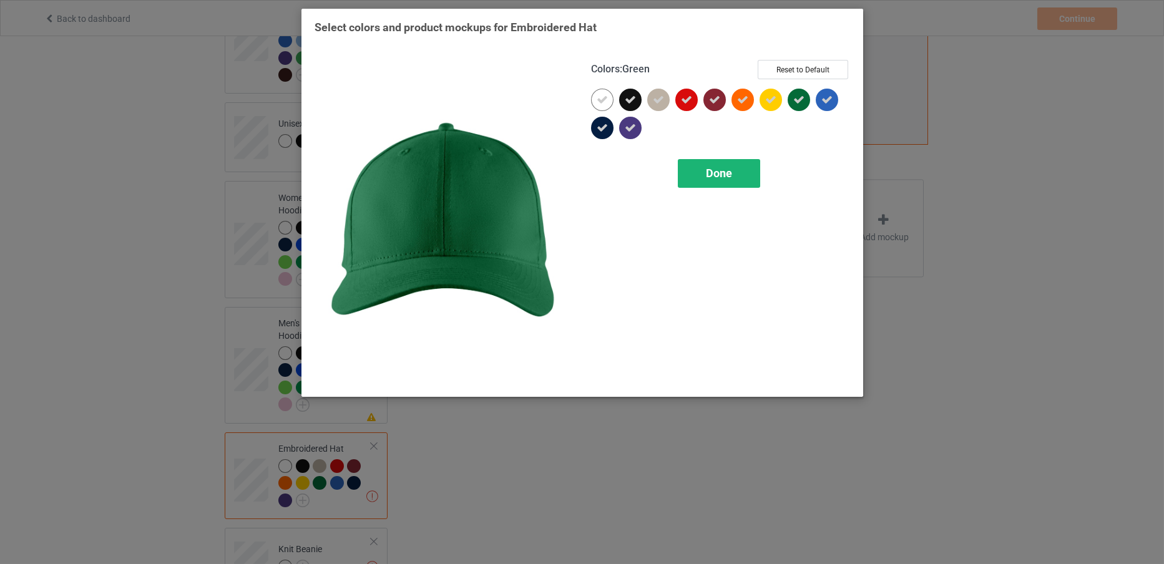
click at [737, 170] on div "Done" at bounding box center [719, 173] width 82 height 29
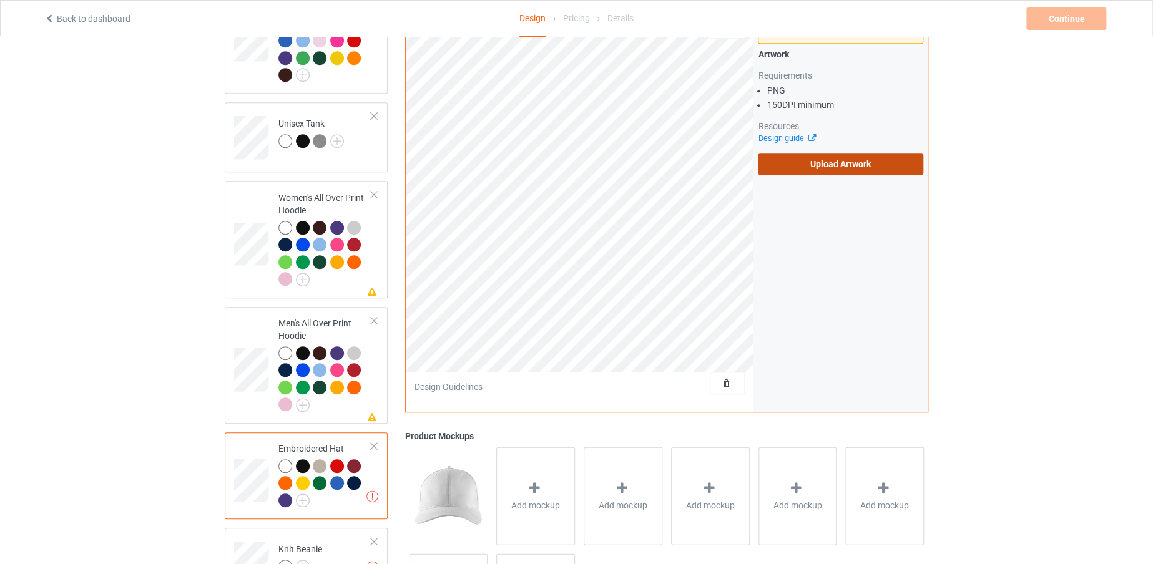
click at [771, 160] on label "Upload Artwork" at bounding box center [840, 164] width 165 height 21
click at [0, 0] on input "Upload Artwork" at bounding box center [0, 0] width 0 height 0
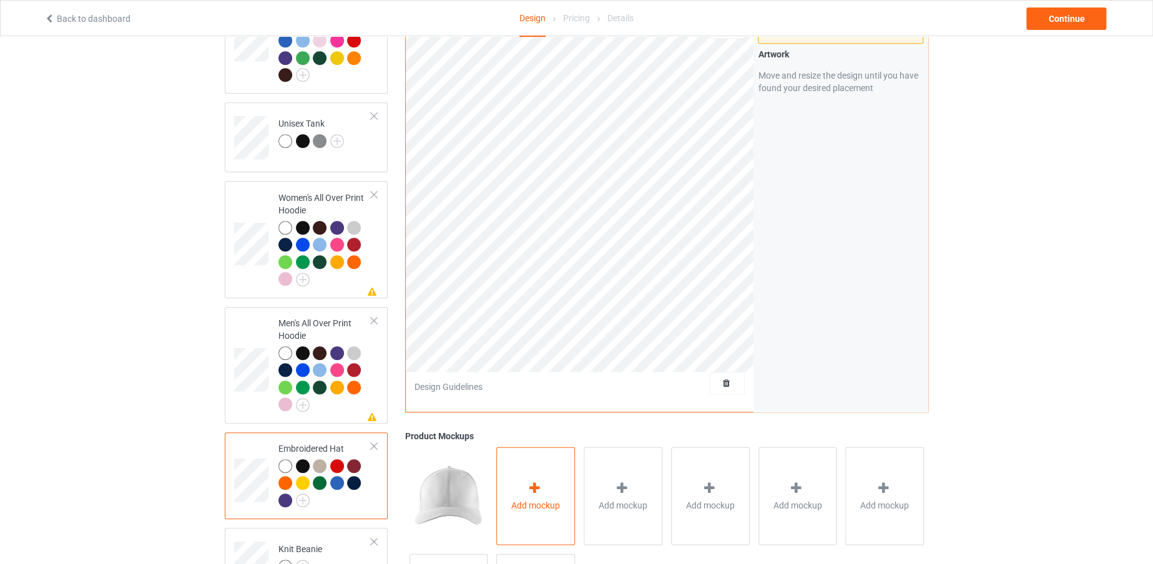
click at [537, 481] on icon at bounding box center [535, 487] width 16 height 13
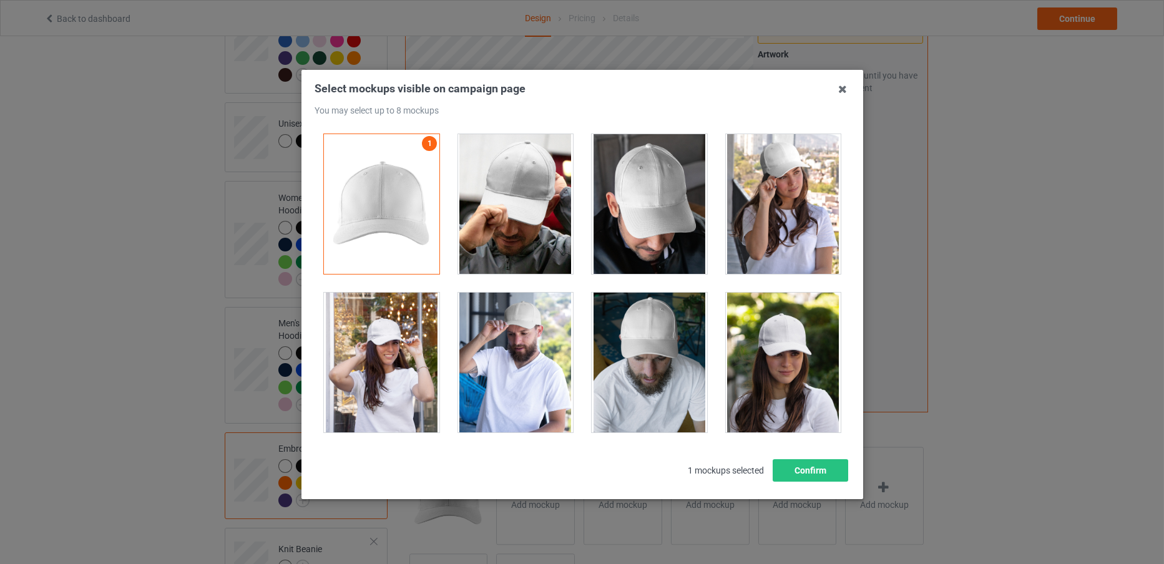
click at [625, 223] on div at bounding box center [649, 204] width 115 height 140
click at [796, 470] on button "Confirm" at bounding box center [810, 470] width 76 height 22
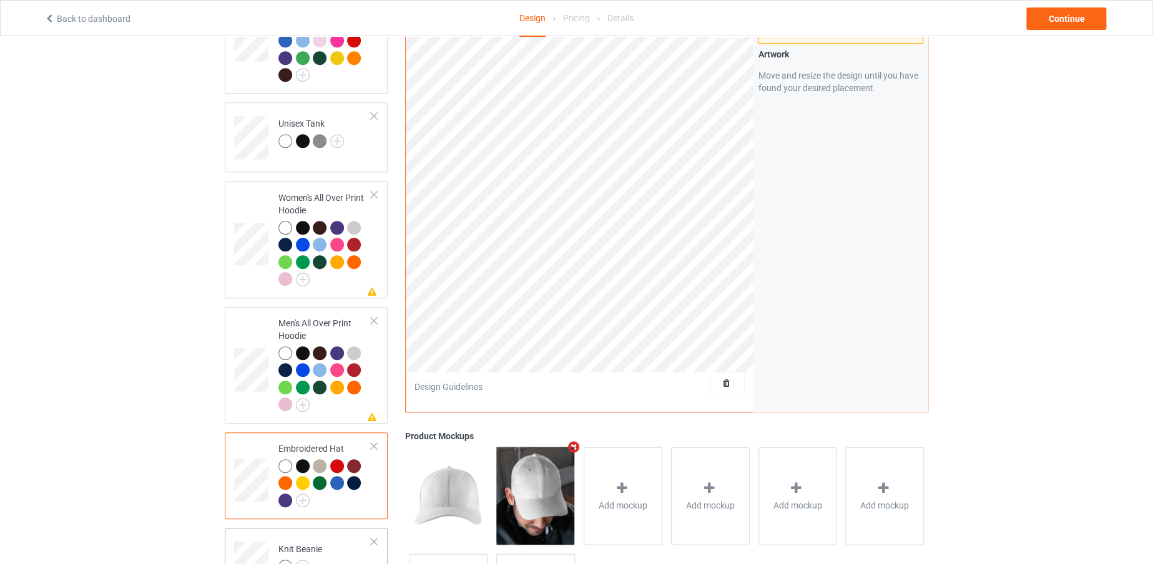
click at [334, 548] on td "Knit Beanie" at bounding box center [325, 559] width 107 height 52
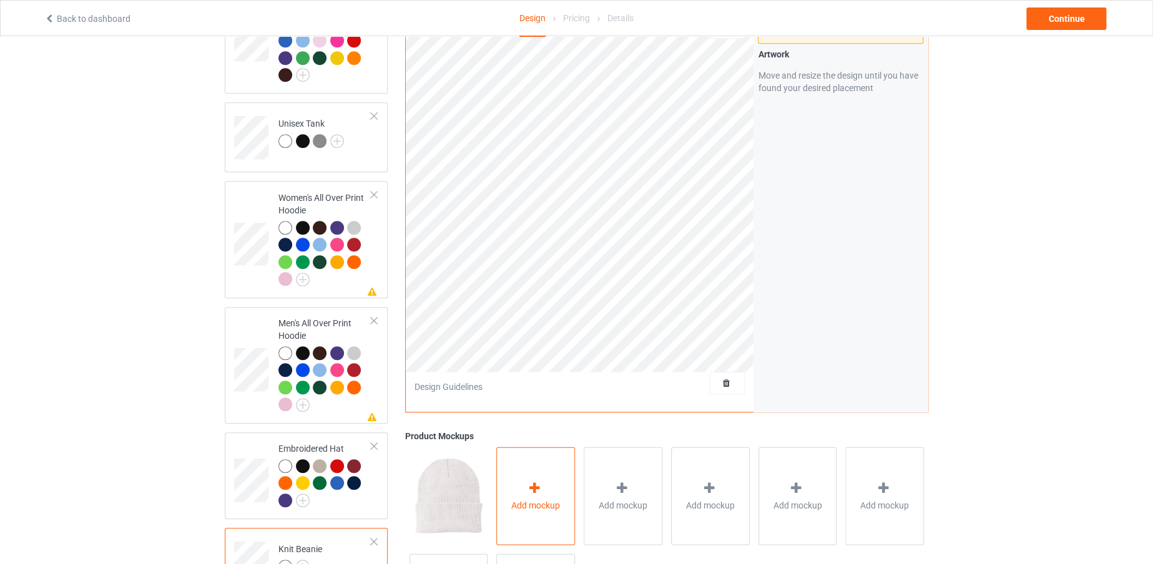
click at [532, 509] on div "Add mockup" at bounding box center [535, 496] width 79 height 98
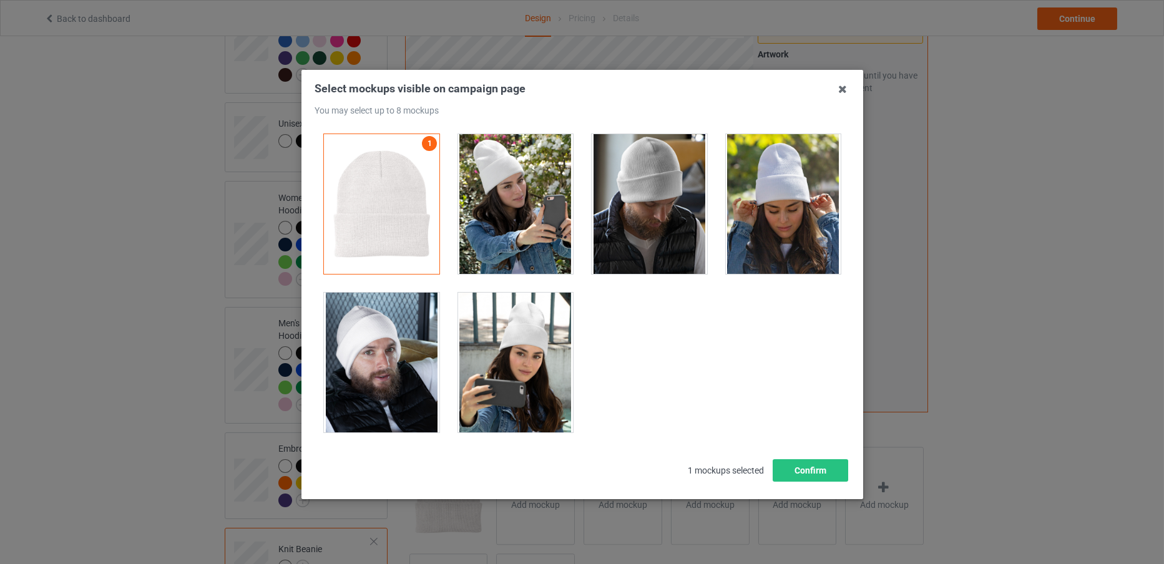
click at [758, 220] on div at bounding box center [782, 204] width 115 height 140
click at [351, 404] on div at bounding box center [381, 363] width 115 height 140
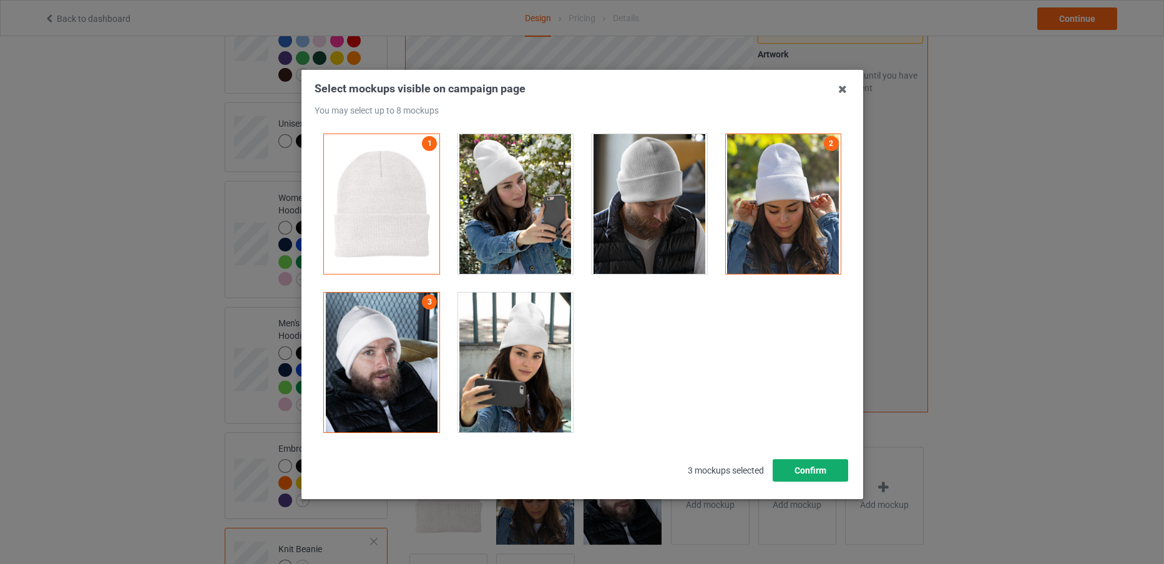
click at [803, 469] on button "Confirm" at bounding box center [810, 470] width 76 height 22
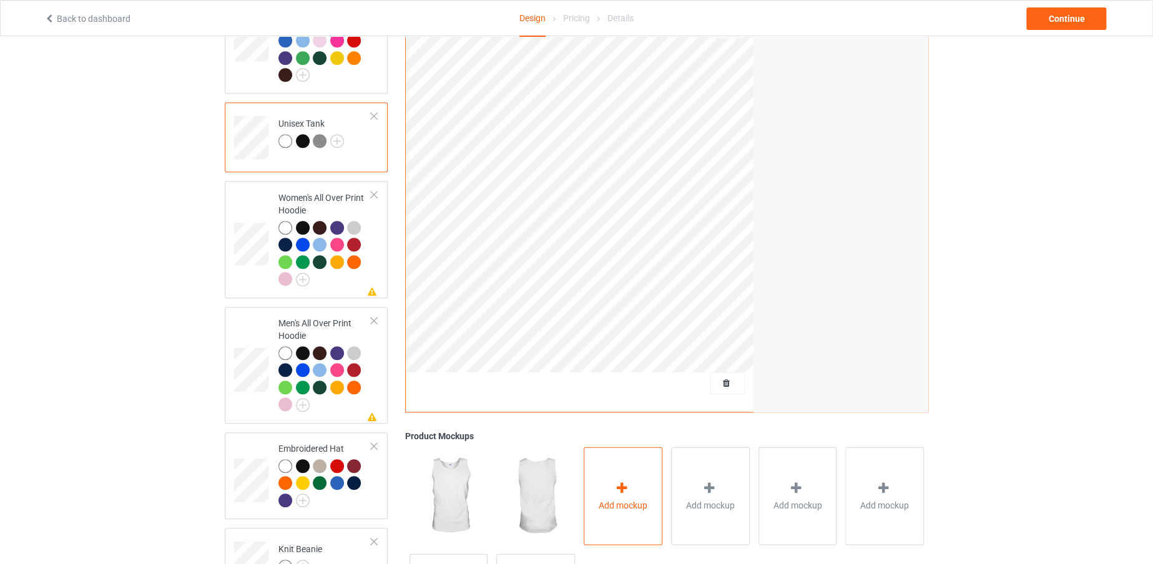
click at [600, 475] on div "Add mockup" at bounding box center [623, 496] width 79 height 98
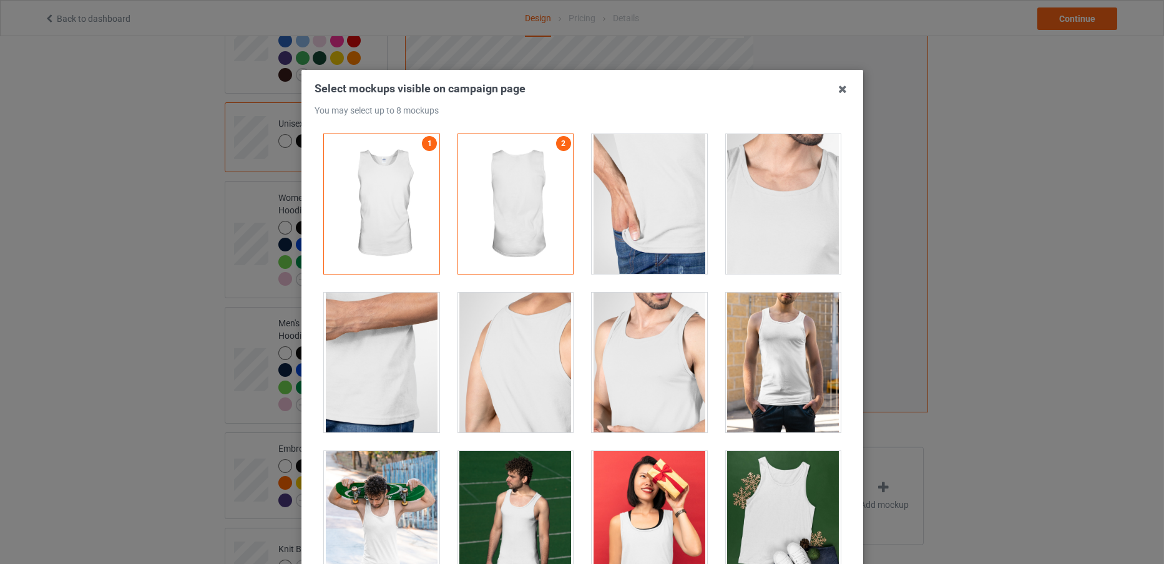
click at [623, 360] on div at bounding box center [649, 363] width 115 height 140
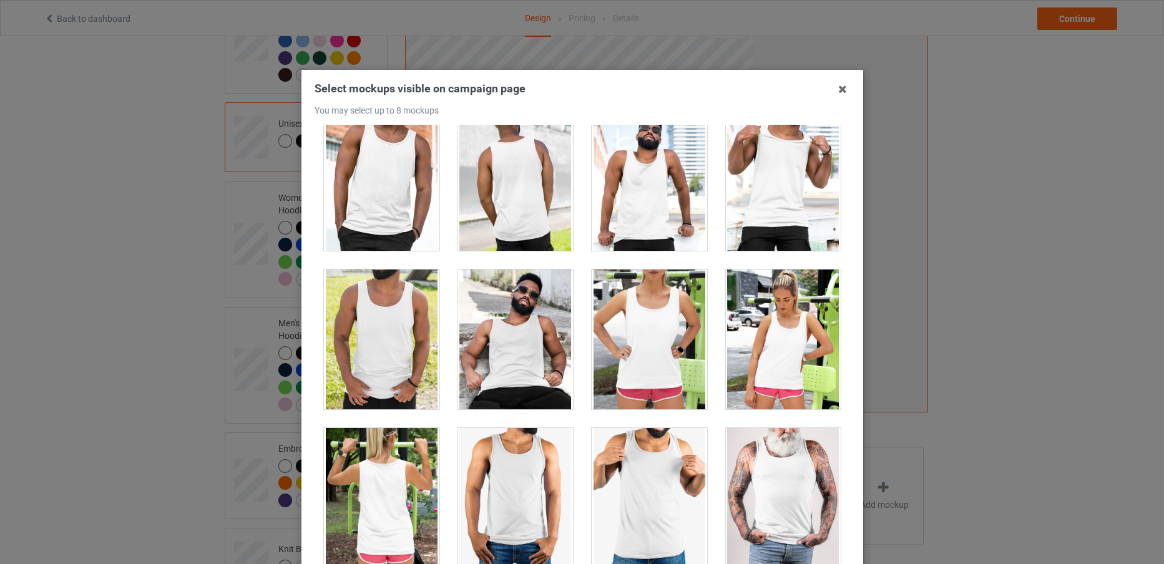
scroll to position [139, 0]
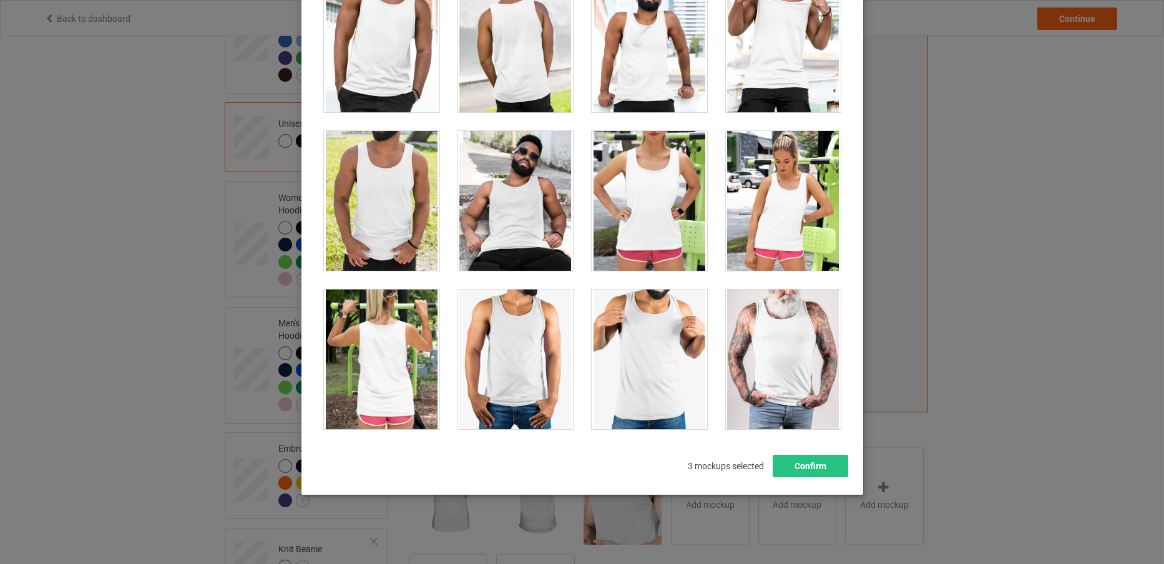
click at [631, 225] on div at bounding box center [649, 201] width 115 height 140
click at [800, 464] on button "Confirm" at bounding box center [810, 466] width 76 height 22
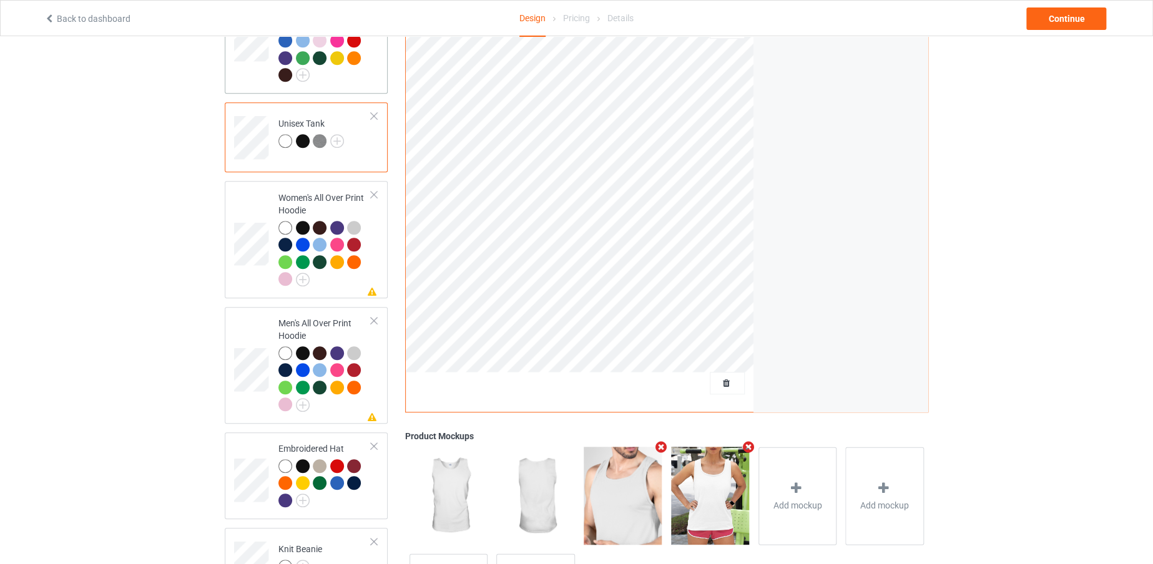
click at [251, 57] on td at bounding box center [252, 35] width 37 height 107
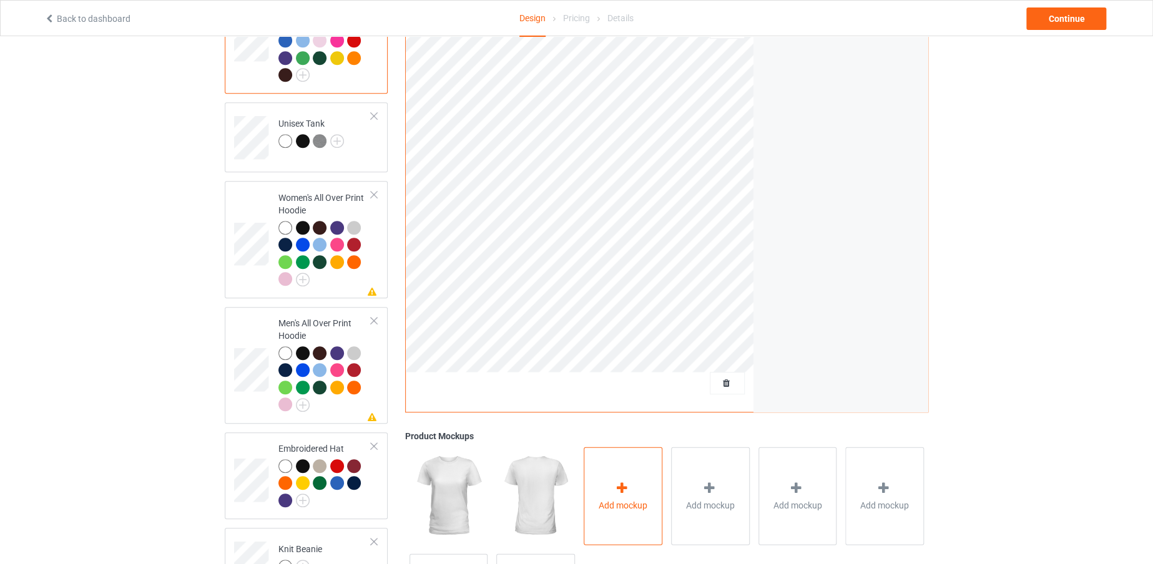
click at [633, 463] on div "Add mockup" at bounding box center [623, 496] width 79 height 98
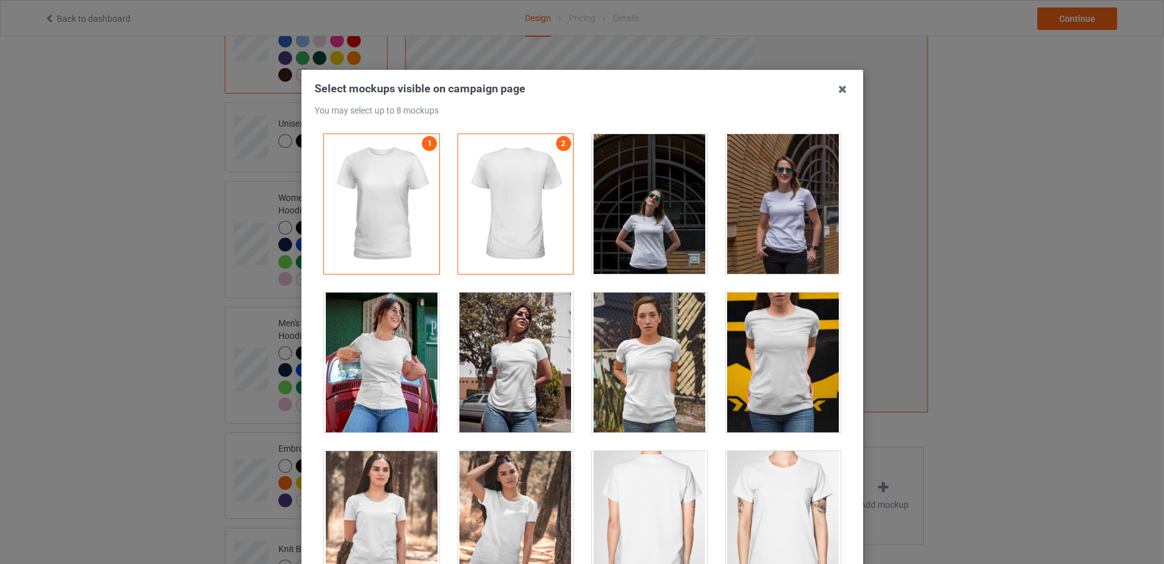
click at [386, 400] on div at bounding box center [381, 363] width 115 height 140
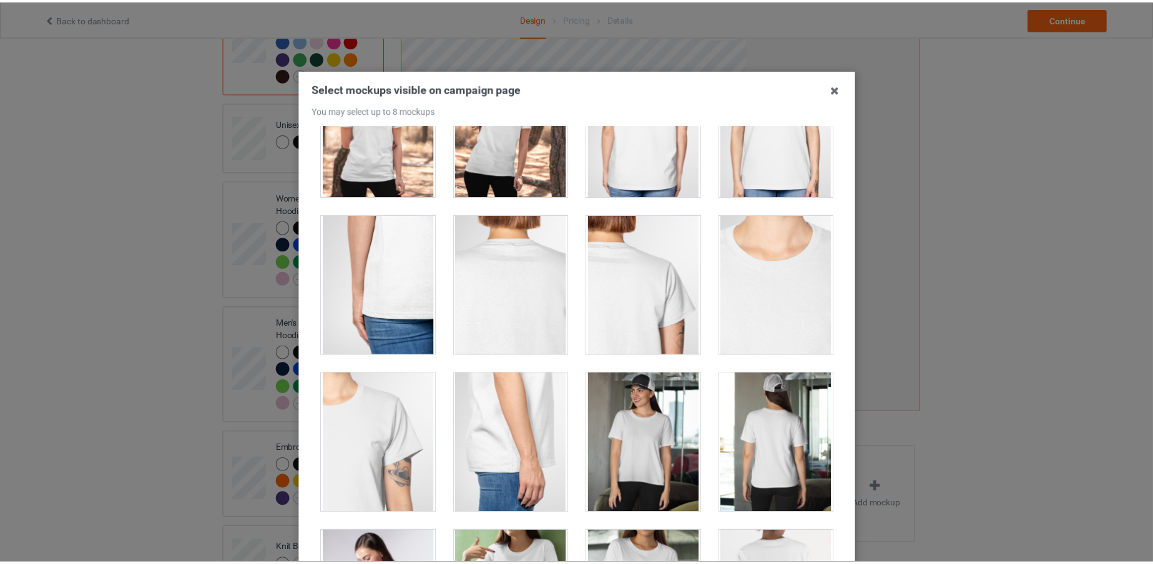
scroll to position [139, 0]
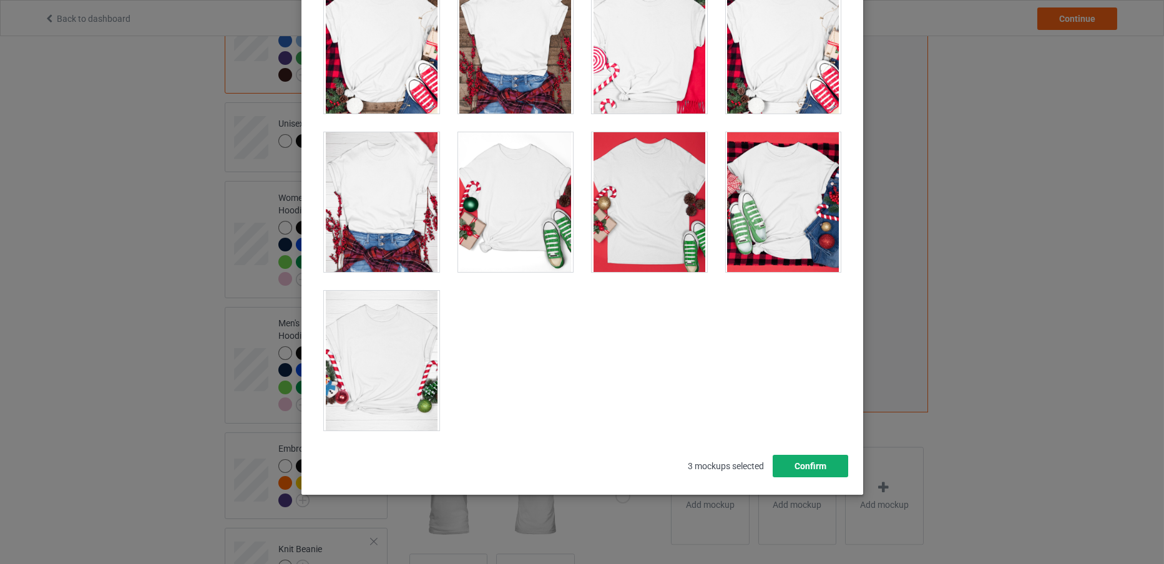
click at [814, 473] on button "Confirm" at bounding box center [810, 466] width 76 height 22
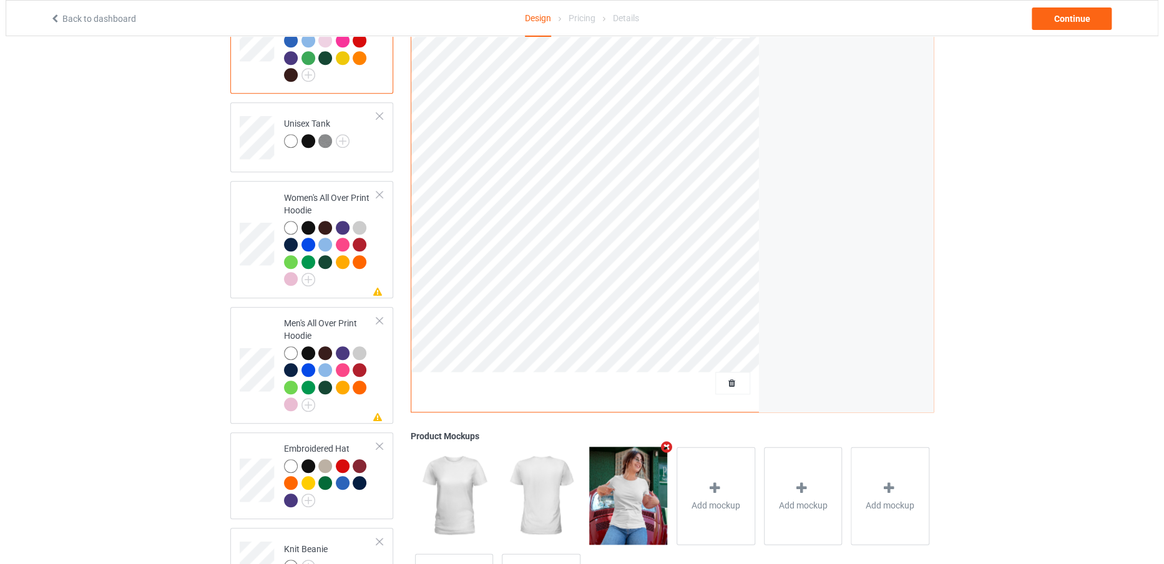
scroll to position [213, 0]
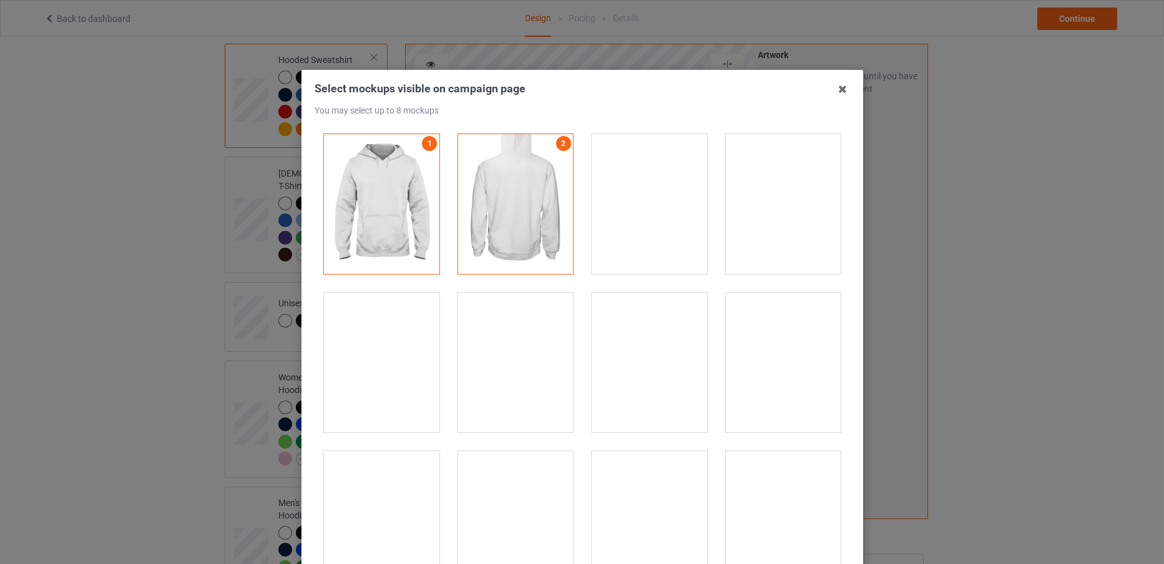
click at [373, 323] on div at bounding box center [381, 363] width 115 height 140
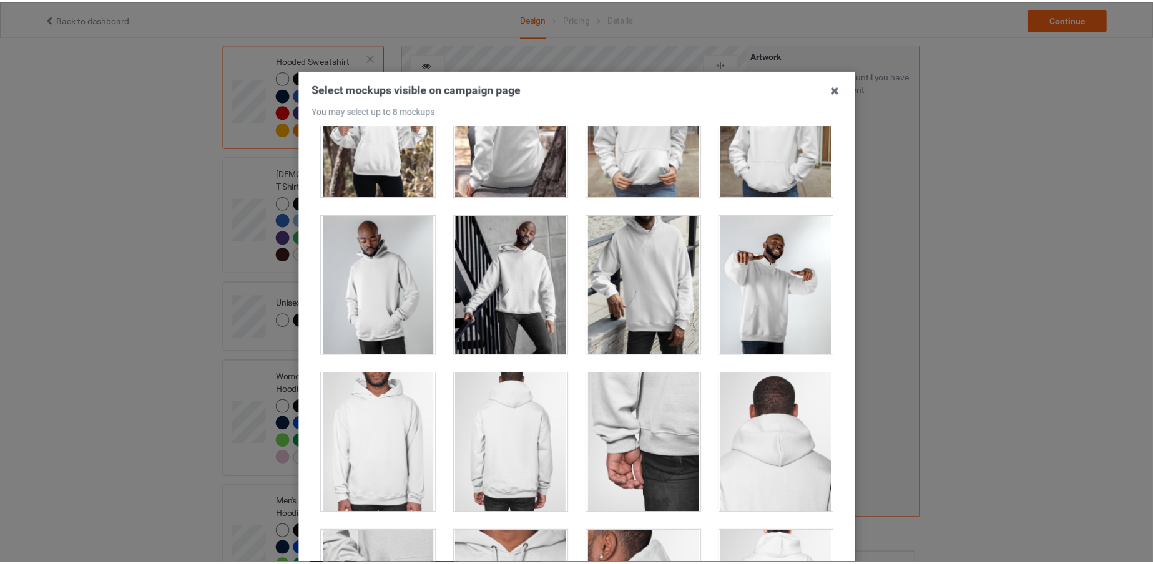
scroll to position [139, 0]
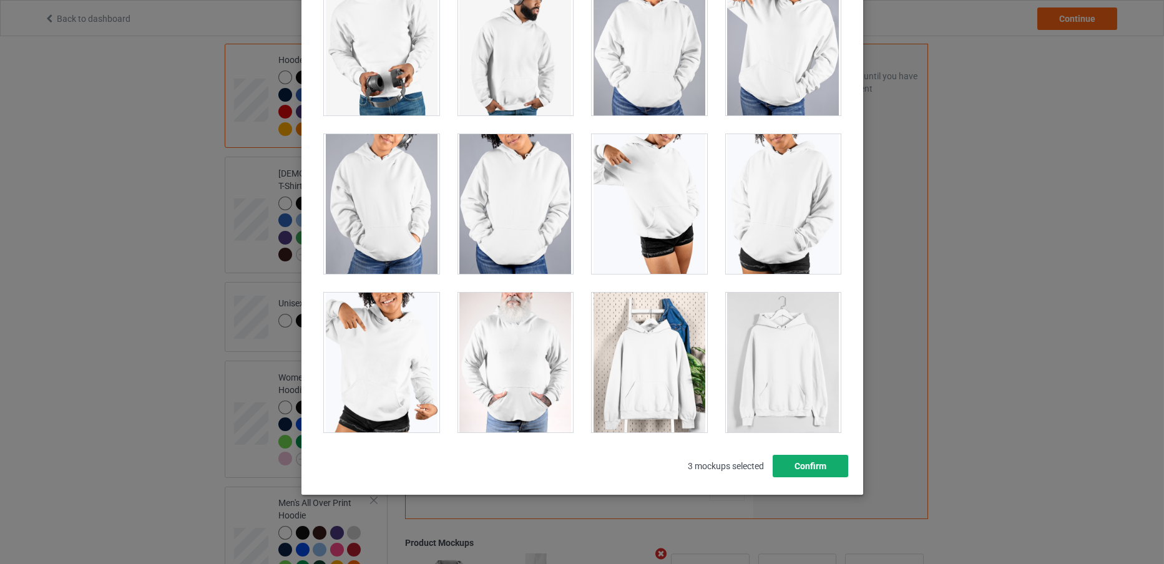
click at [793, 471] on button "Confirm" at bounding box center [810, 466] width 76 height 22
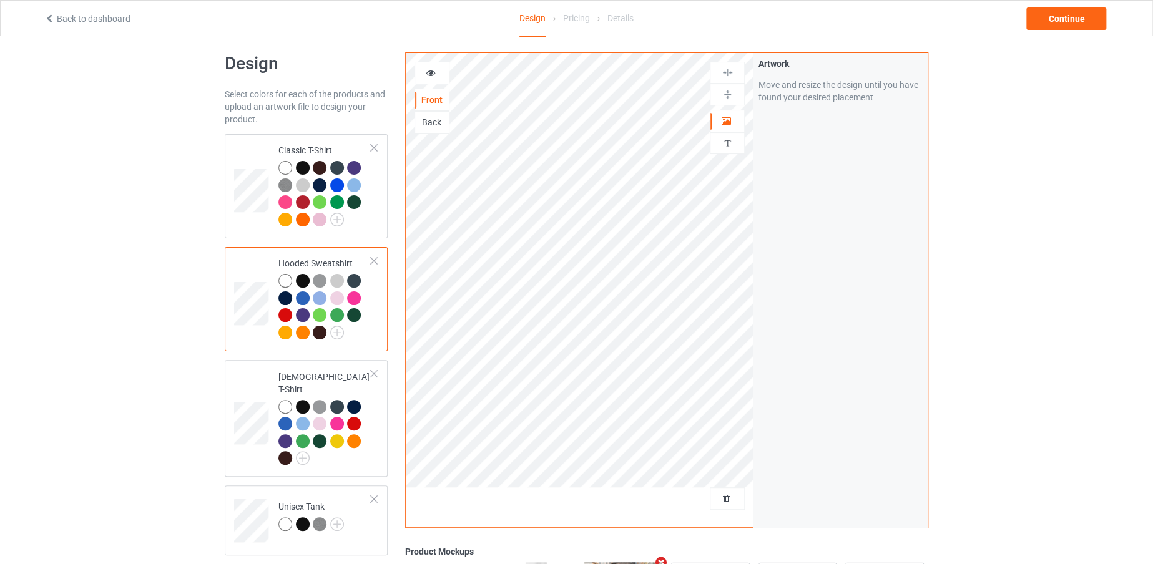
scroll to position [0, 0]
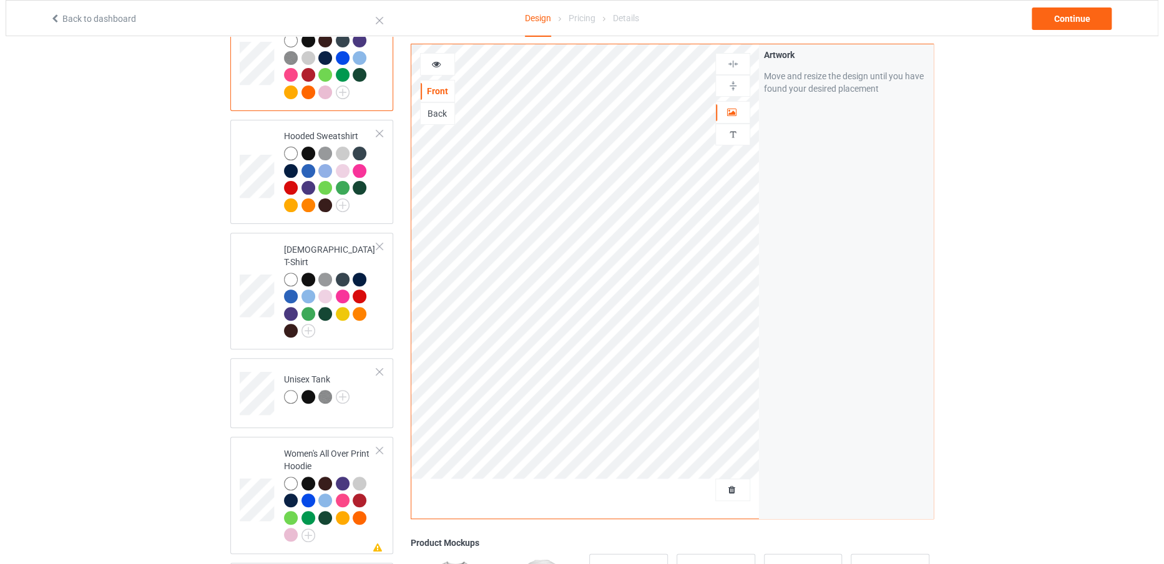
scroll to position [185, 0]
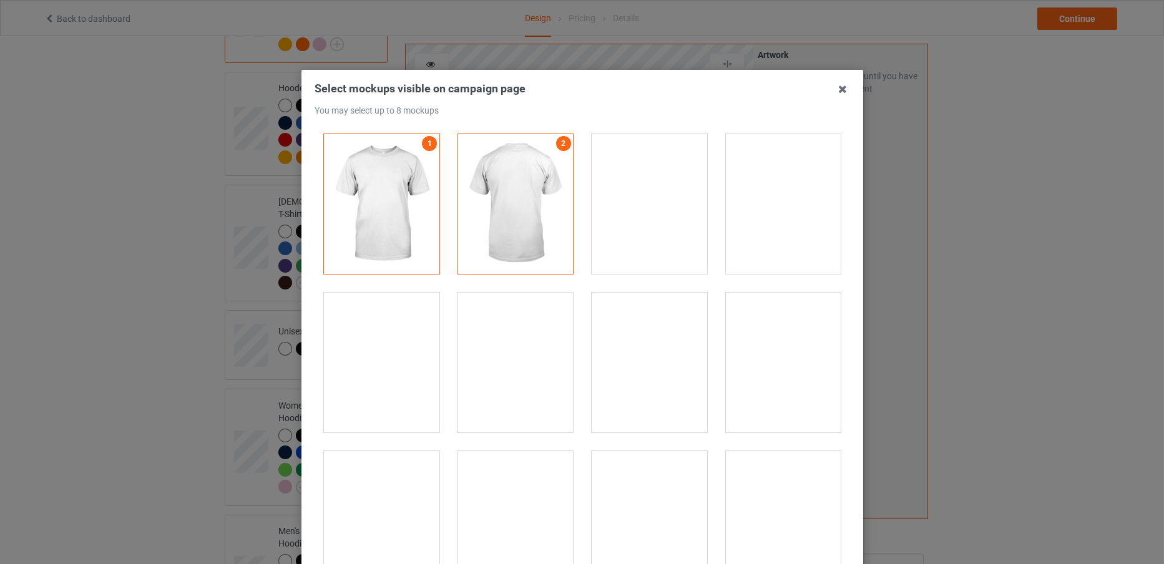
click at [642, 208] on div at bounding box center [649, 204] width 115 height 140
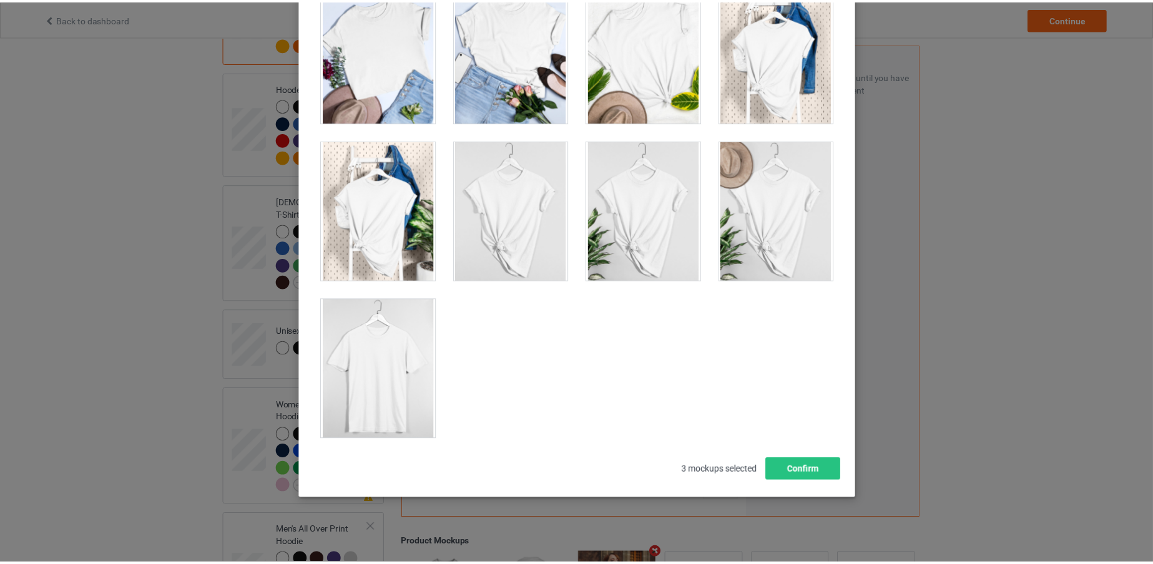
scroll to position [139, 0]
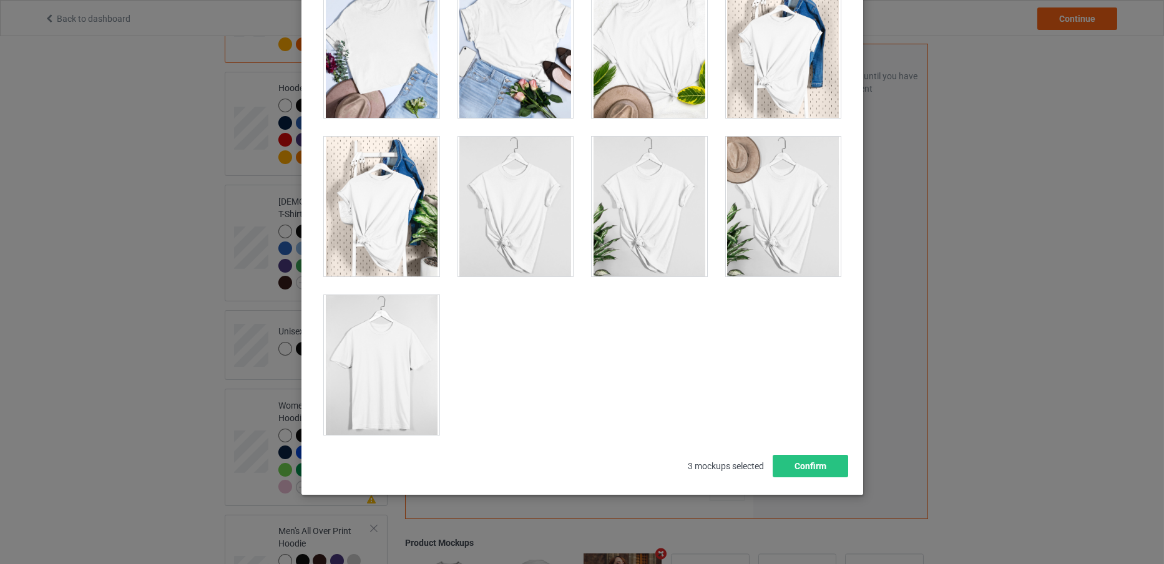
click at [360, 343] on div at bounding box center [381, 365] width 115 height 140
click at [801, 469] on button "Confirm" at bounding box center [810, 466] width 76 height 22
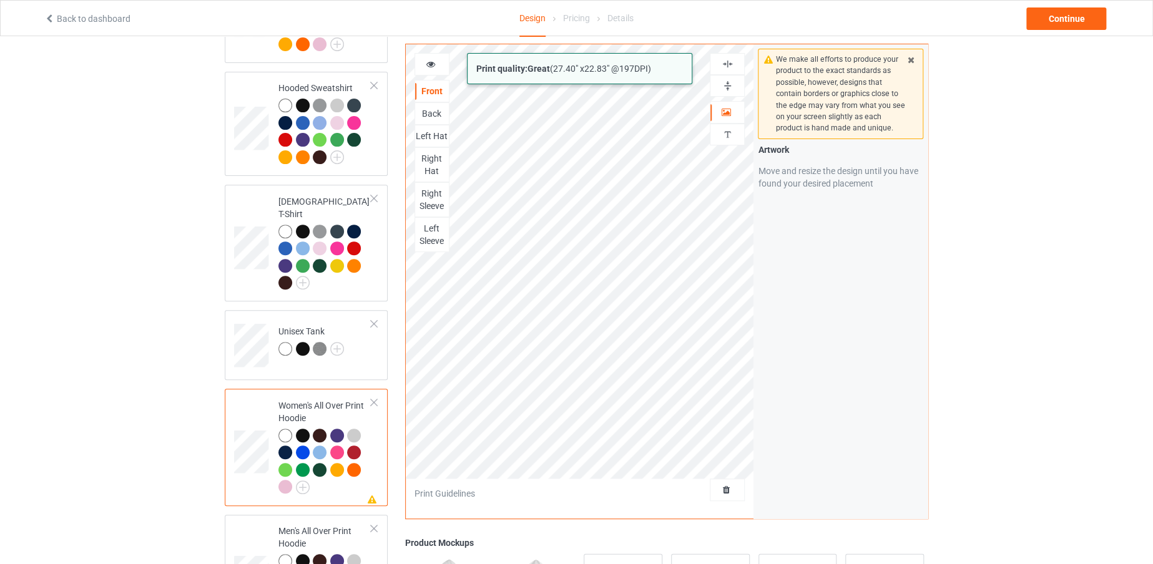
click at [764, 375] on div "Print quality: Great ( 27.40 " x 22.83 " @ 197 DPI) Front Back Left Hat Right H…" at bounding box center [666, 282] width 523 height 476
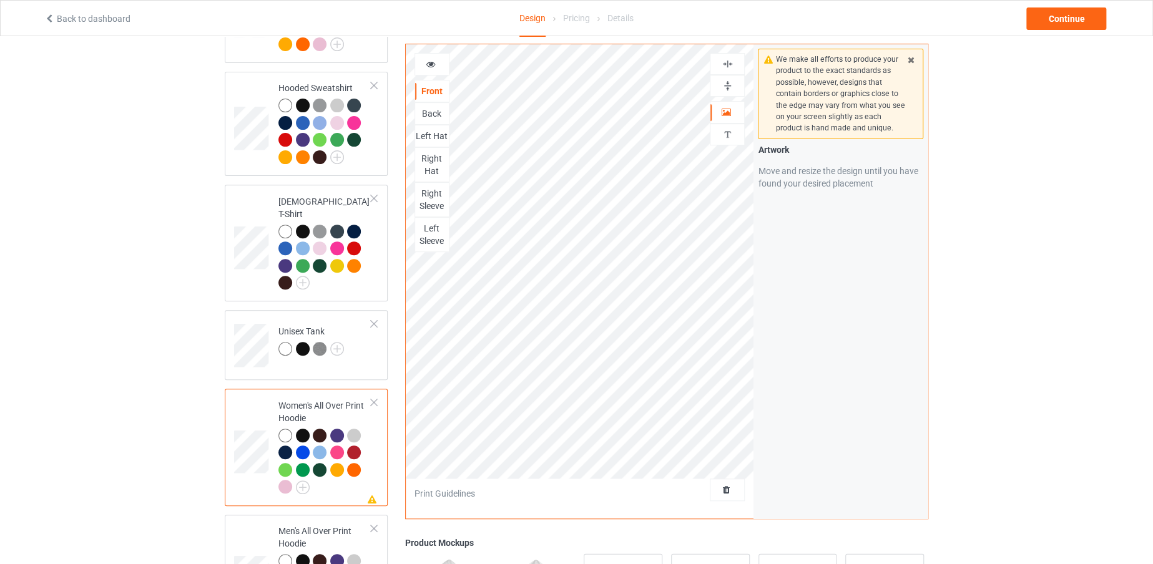
click at [433, 138] on div "Left Hat" at bounding box center [432, 136] width 34 height 12
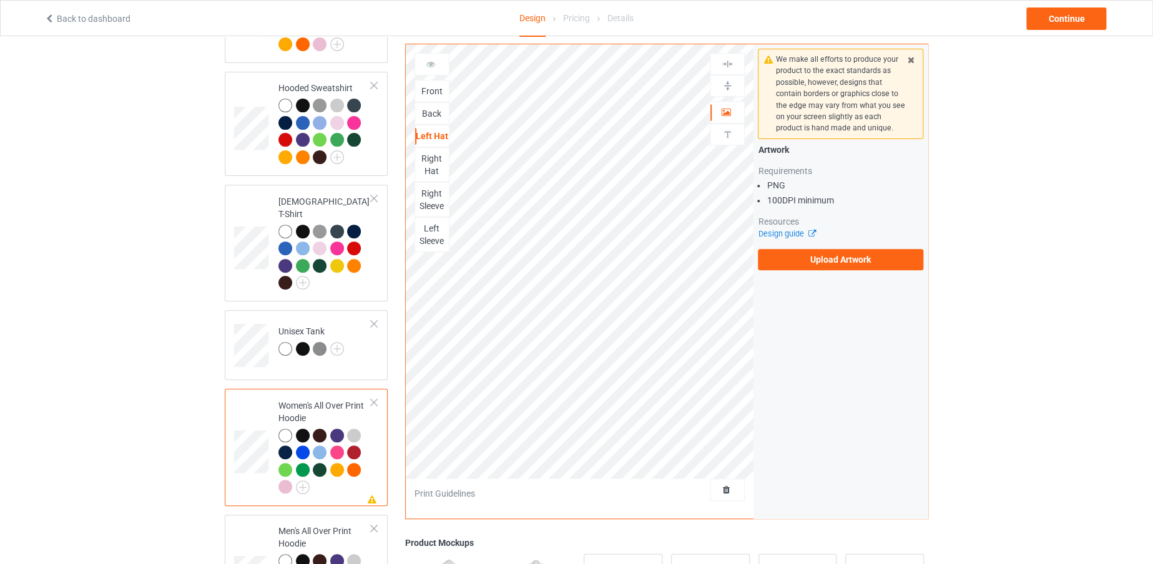
click at [434, 172] on div "Right Hat" at bounding box center [432, 164] width 34 height 25
click at [431, 93] on div "Front" at bounding box center [432, 91] width 34 height 12
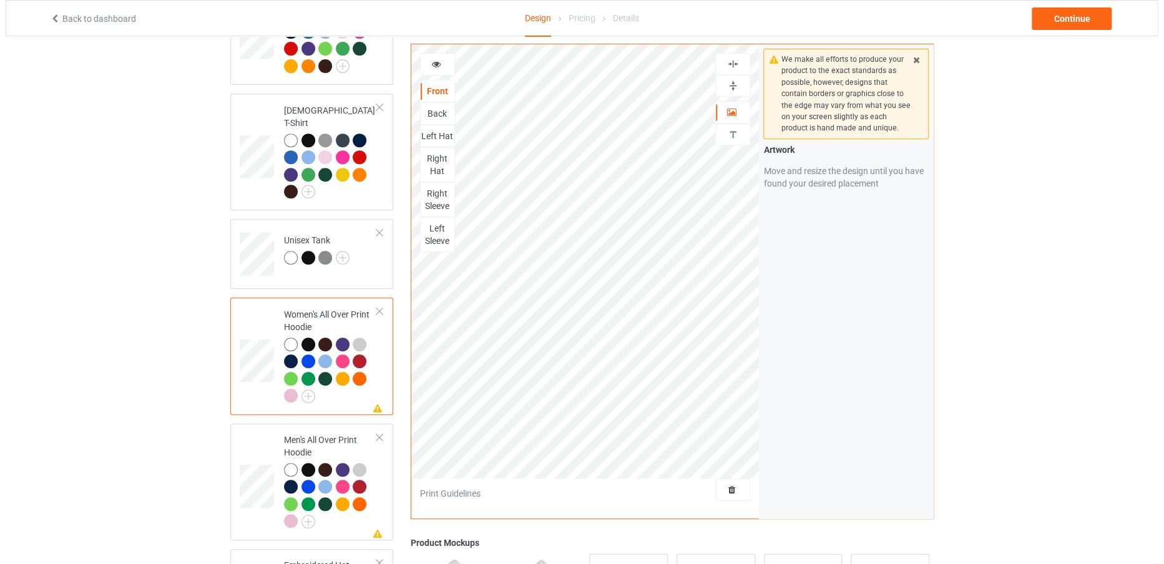
scroll to position [301, 0]
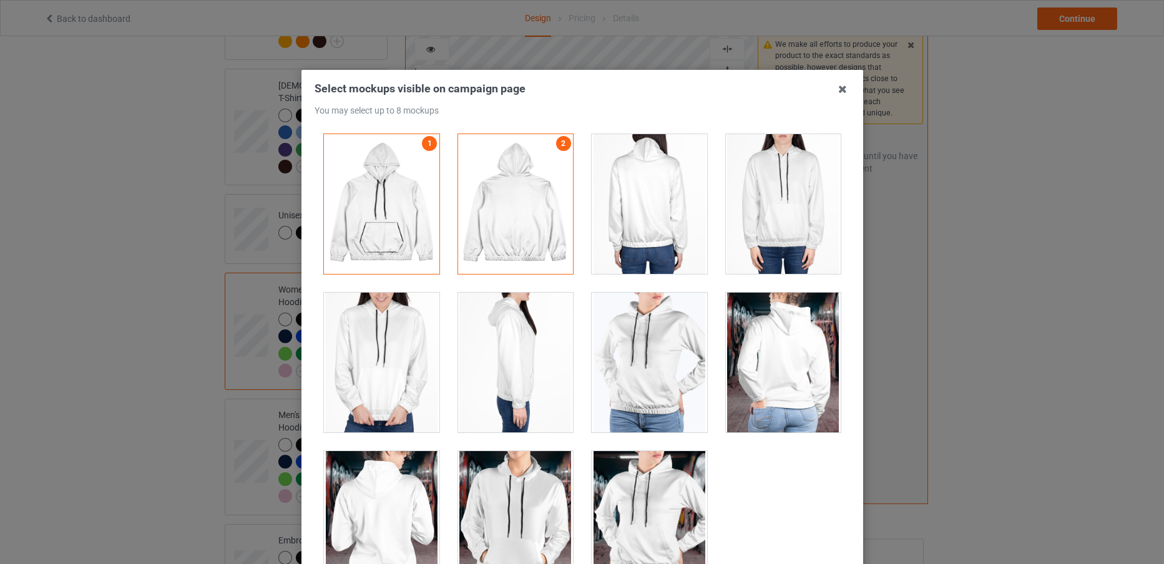
click at [779, 184] on div at bounding box center [782, 204] width 115 height 140
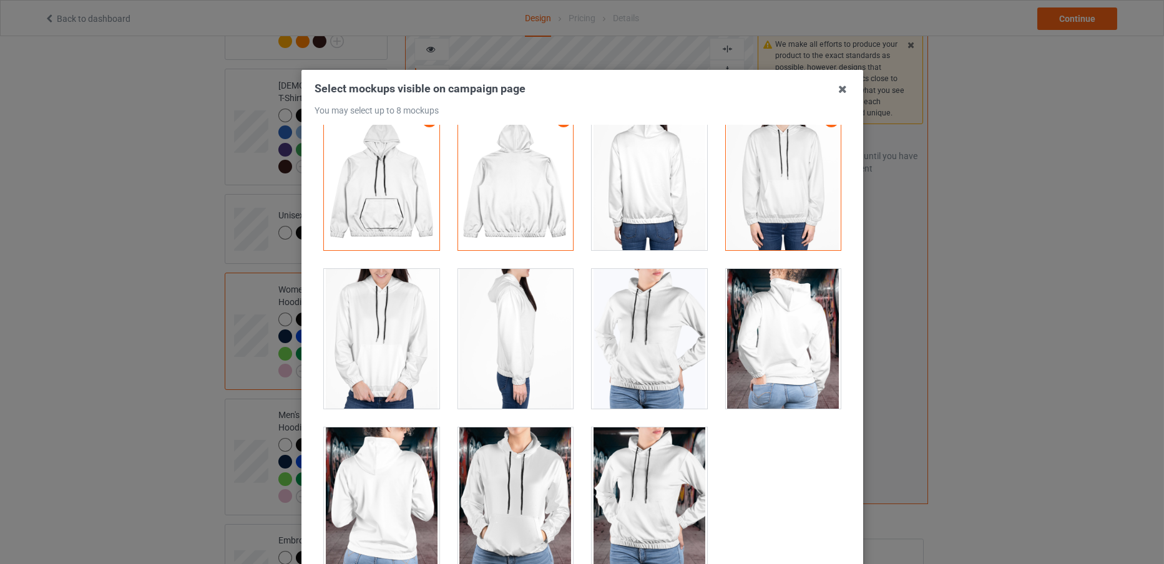
scroll to position [139, 0]
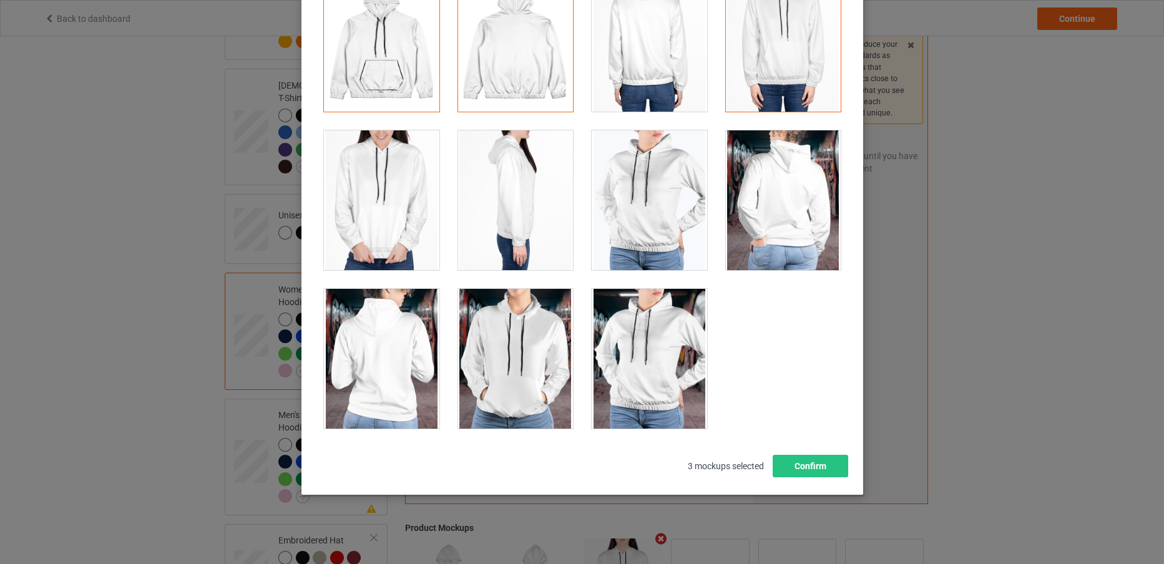
click at [630, 374] on div at bounding box center [649, 359] width 115 height 140
click at [790, 466] on button "Confirm" at bounding box center [810, 466] width 76 height 22
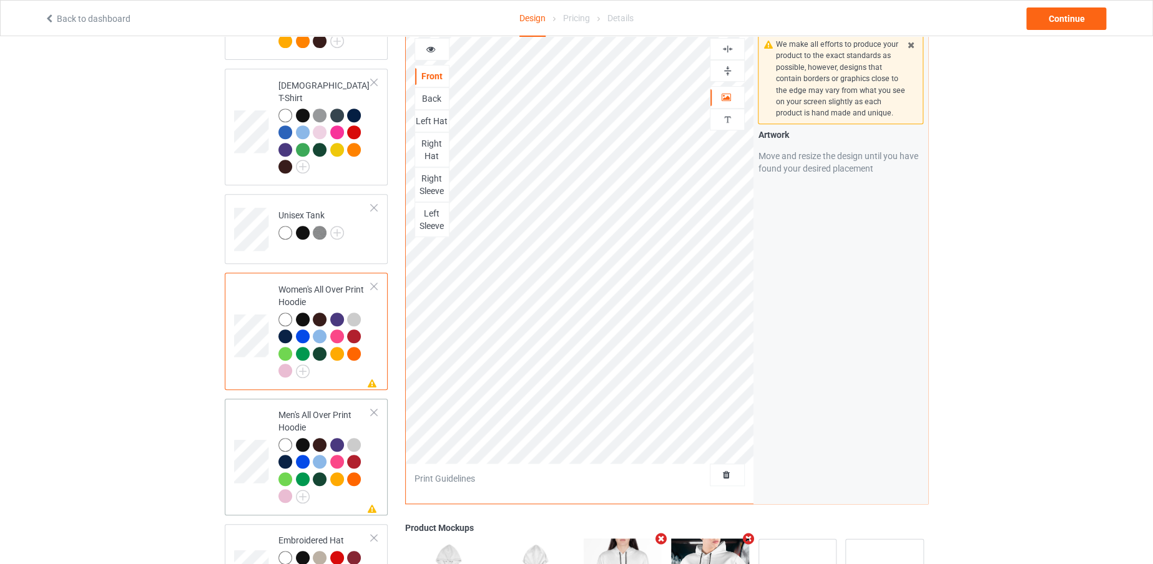
click at [245, 421] on td at bounding box center [252, 457] width 37 height 107
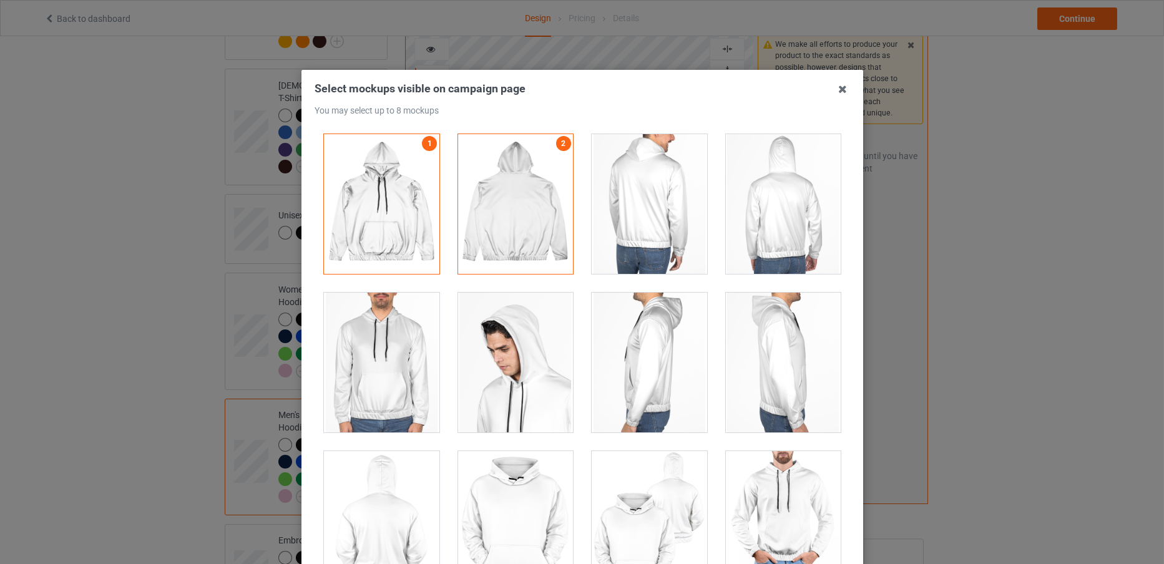
click at [396, 357] on div at bounding box center [381, 363] width 115 height 140
click at [781, 519] on div at bounding box center [782, 521] width 115 height 140
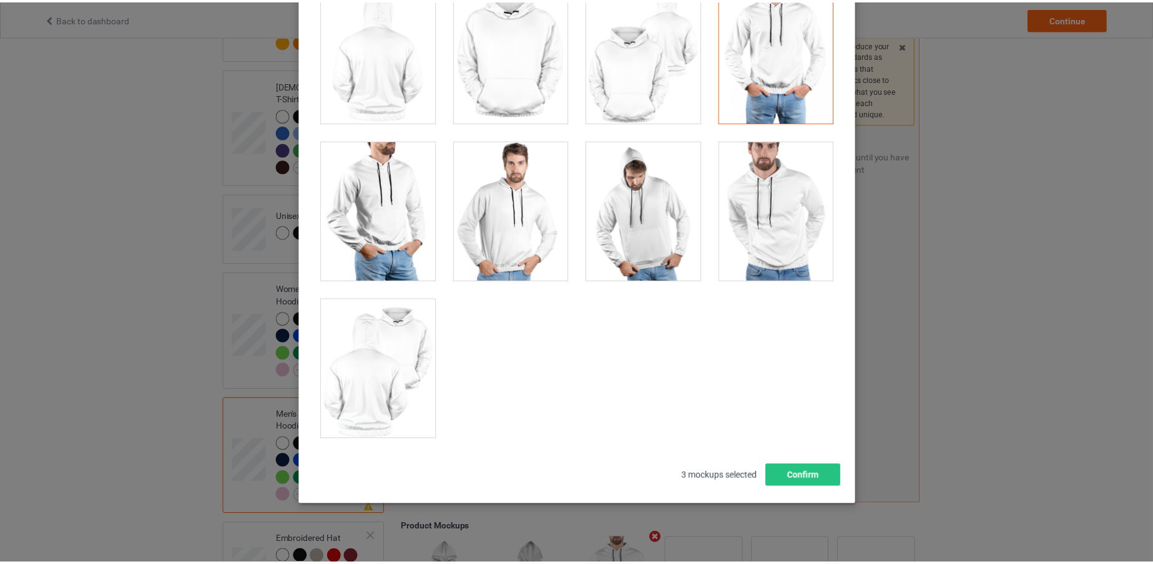
scroll to position [139, 0]
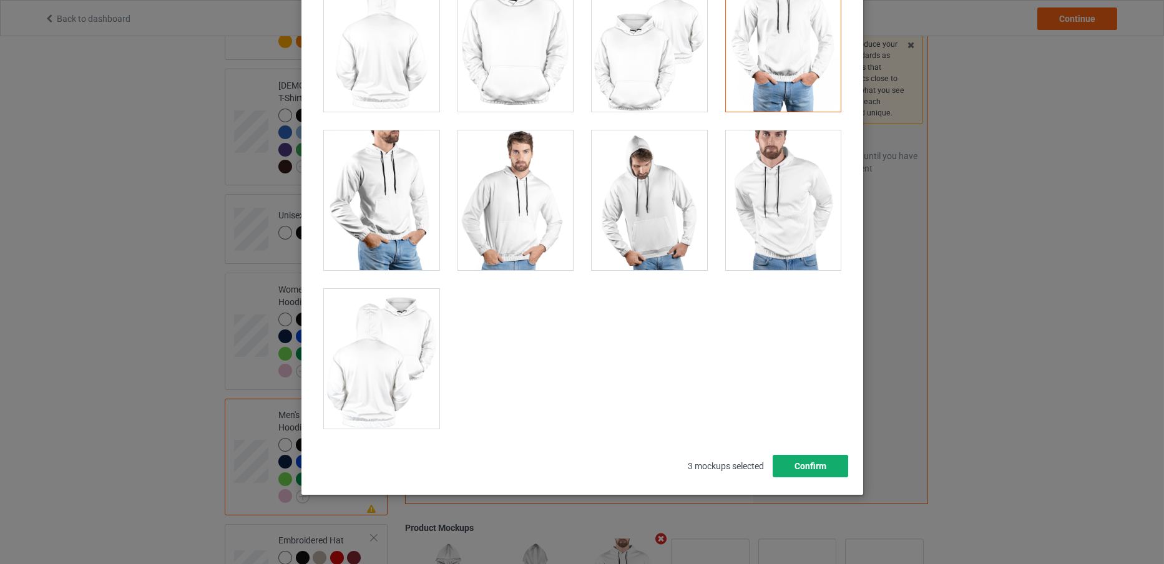
click at [789, 468] on button "Confirm" at bounding box center [810, 466] width 76 height 22
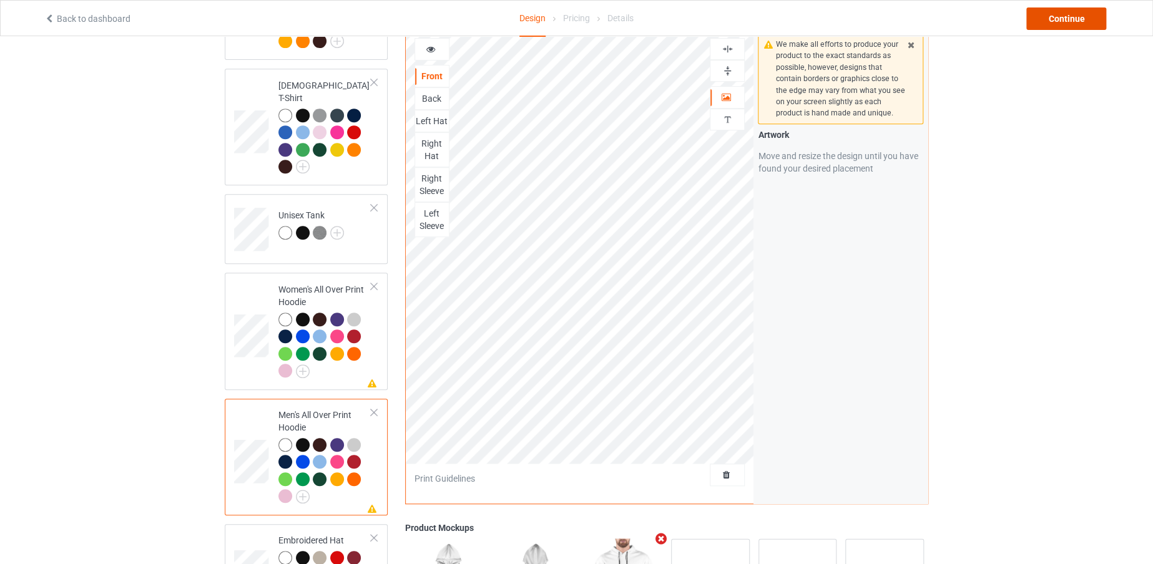
click at [1085, 15] on div "Continue" at bounding box center [1066, 18] width 80 height 22
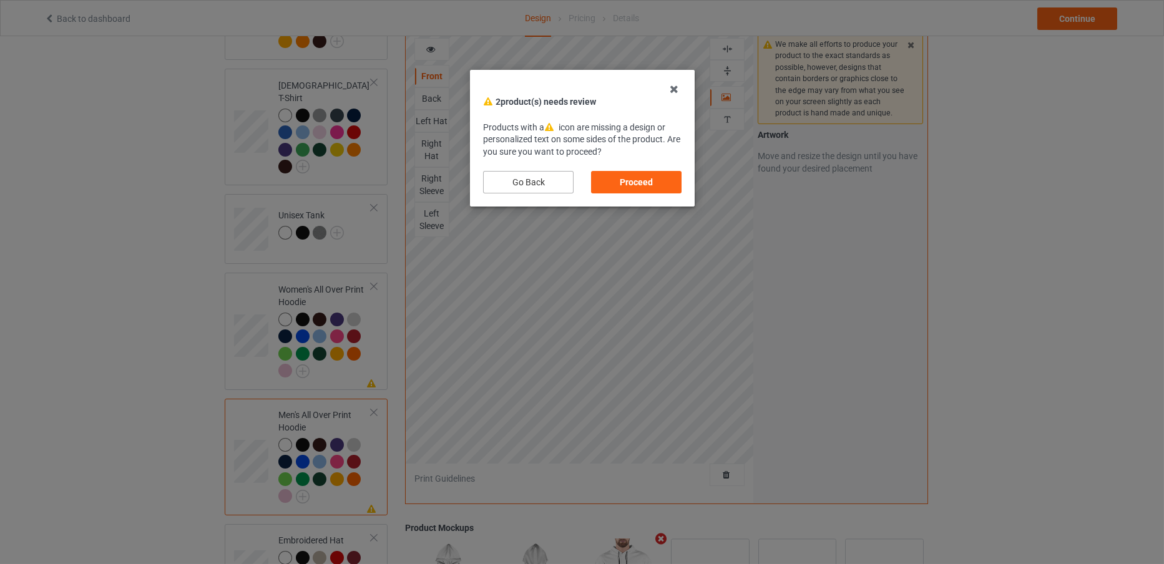
click at [541, 183] on div "Go Back" at bounding box center [528, 182] width 91 height 22
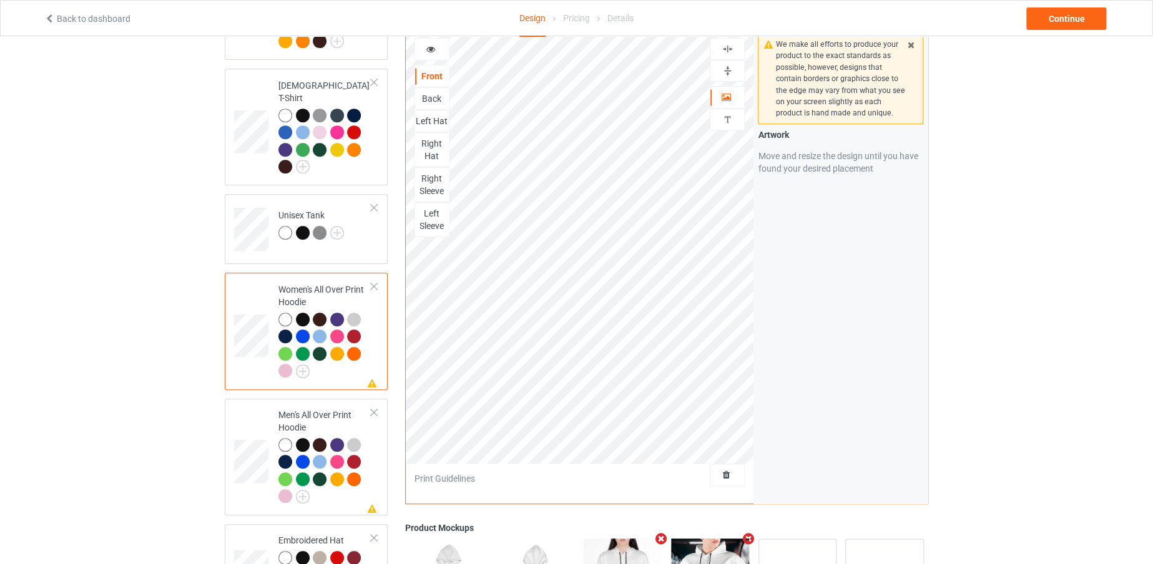
click at [373, 278] on td "Missing artwork on 5 side(s) Women's All Over Print Hoodie" at bounding box center [325, 331] width 107 height 107
click at [373, 282] on div at bounding box center [374, 286] width 9 height 9
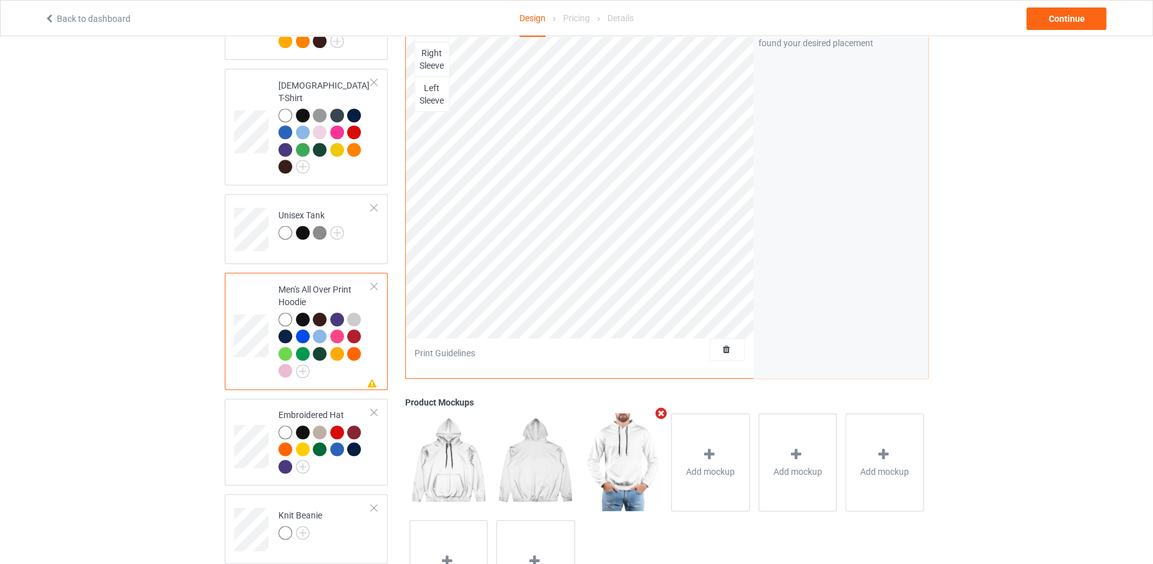
click at [375, 282] on div at bounding box center [374, 286] width 9 height 9
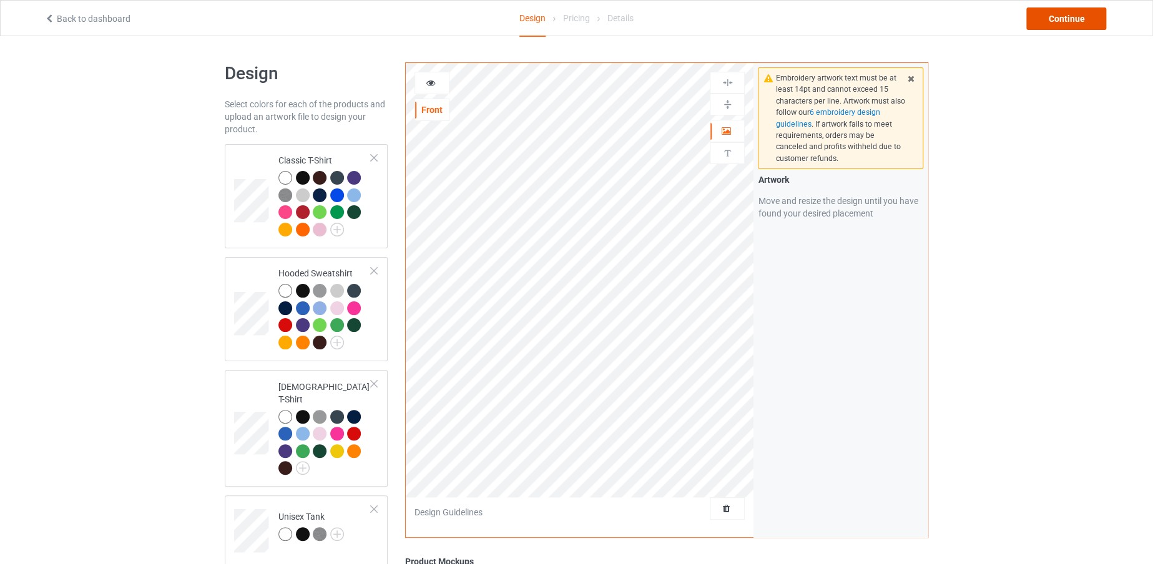
click at [1061, 19] on div "Continue" at bounding box center [1066, 18] width 80 height 22
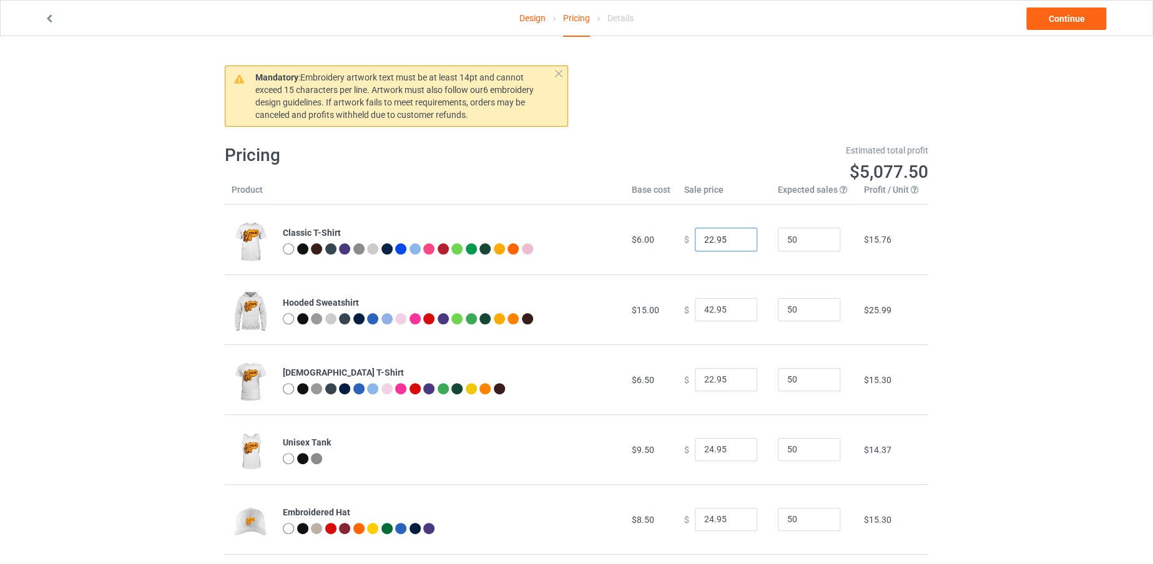
click at [707, 235] on input "22.95" at bounding box center [726, 240] width 62 height 24
type input "19.95"
click at [707, 311] on input "42.95" at bounding box center [726, 310] width 62 height 24
type input "40.95"
click at [707, 376] on input "22.95" at bounding box center [726, 380] width 62 height 24
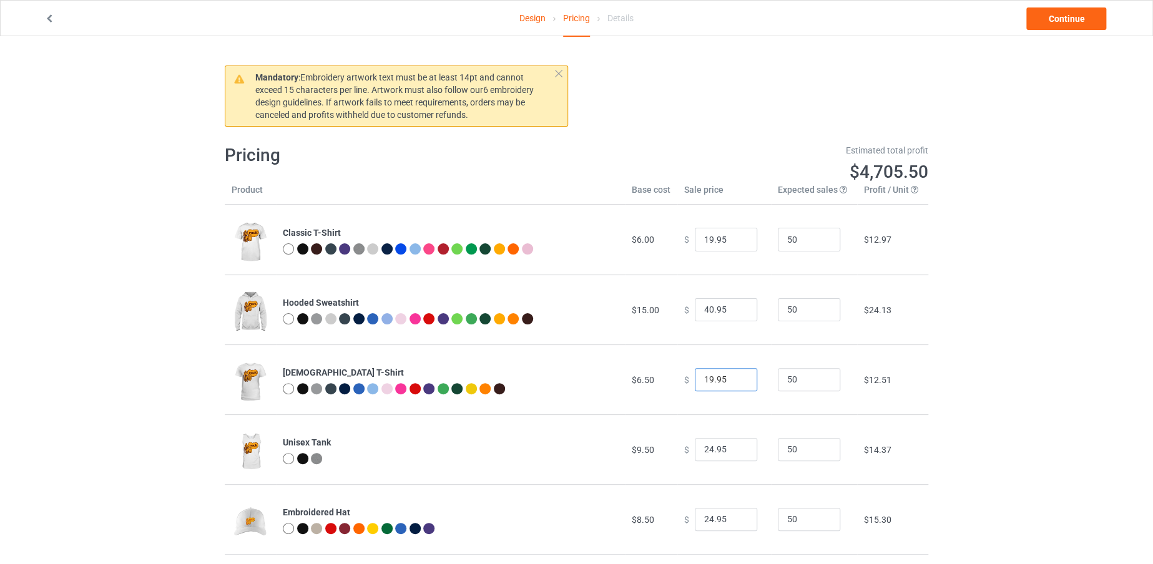
type input "19.95"
click at [707, 448] on input "24.95" at bounding box center [726, 450] width 62 height 24
type input "19.95"
click at [707, 517] on input "24.95" at bounding box center [726, 520] width 62 height 24
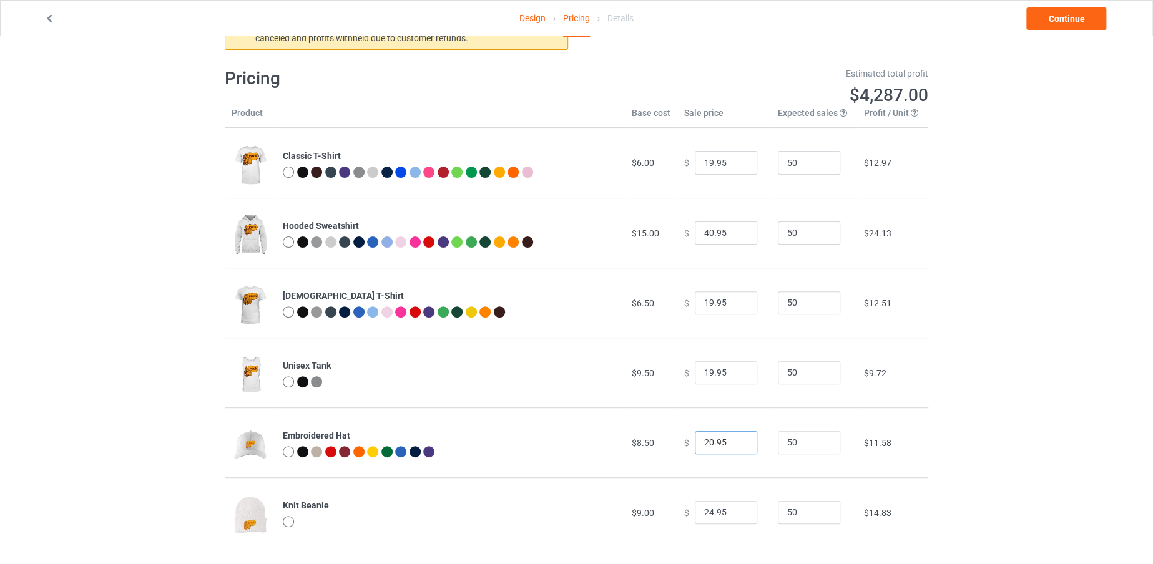
scroll to position [86, 0]
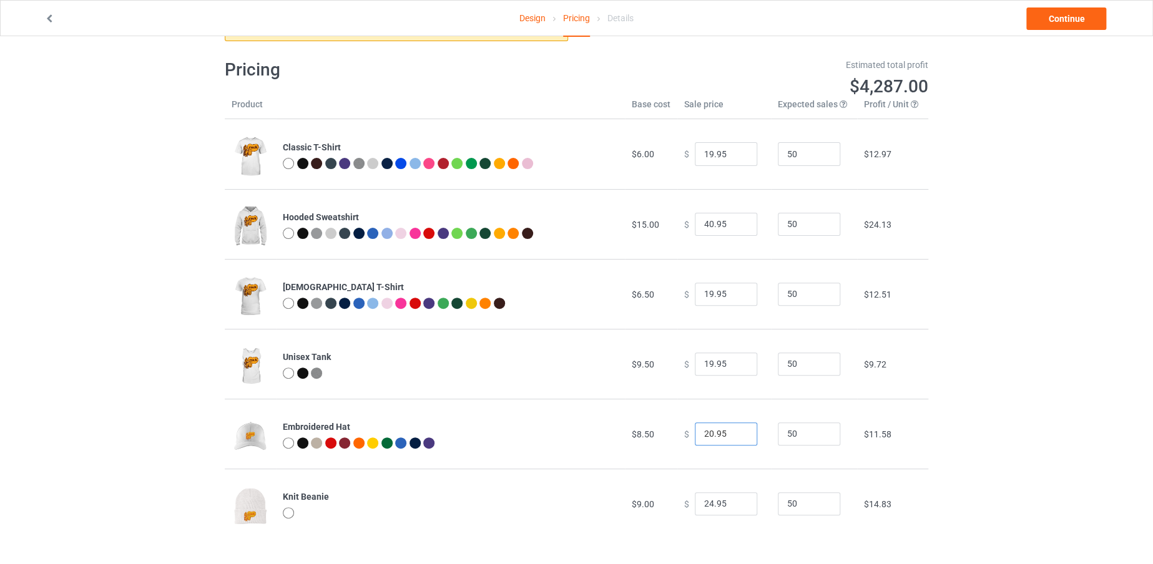
type input "20.95"
click at [707, 502] on input "24.95" at bounding box center [726, 504] width 62 height 24
type input "19.95"
click at [708, 431] on input "20.95" at bounding box center [726, 435] width 62 height 24
click at [707, 431] on input "20.95" at bounding box center [726, 435] width 62 height 24
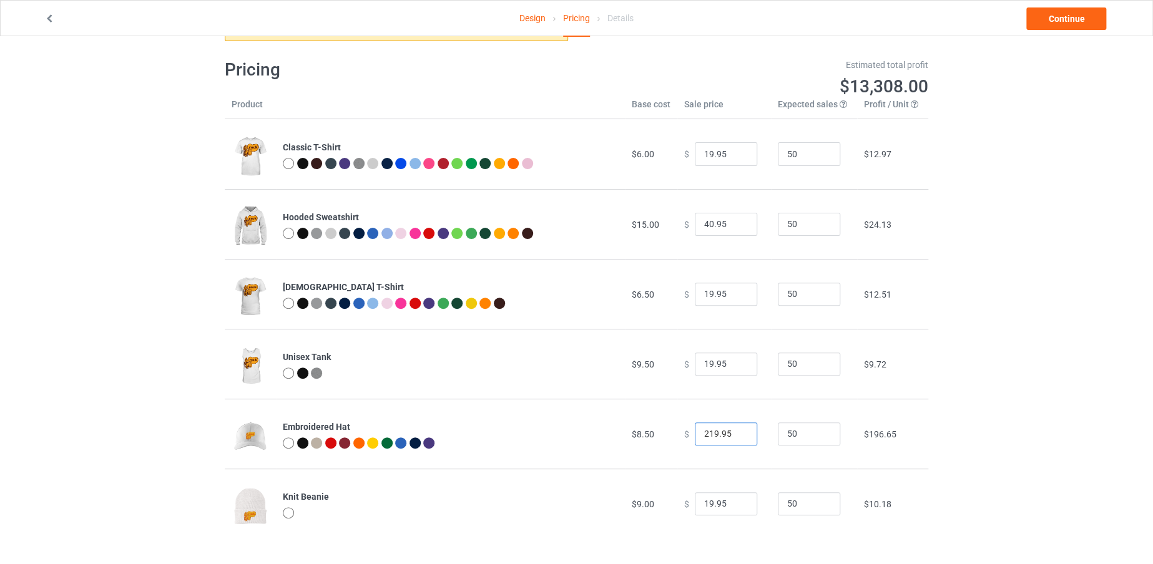
click at [701, 432] on input "219.95" at bounding box center [726, 435] width 62 height 24
type input "19.95"
click at [1071, 16] on link "Continue" at bounding box center [1066, 18] width 80 height 22
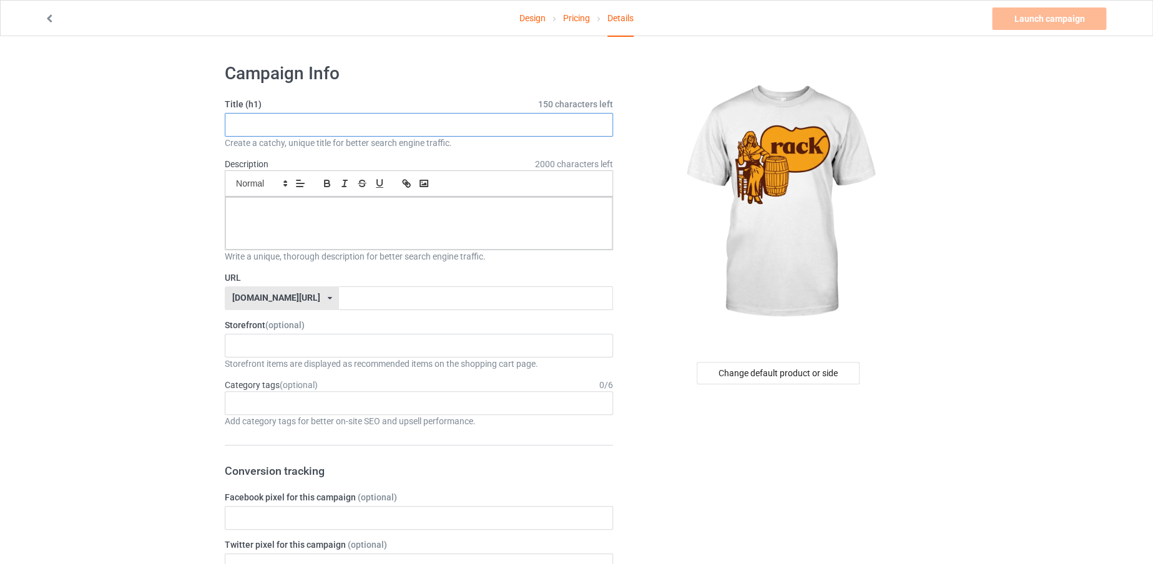
click at [437, 115] on input "text" at bounding box center [419, 125] width 388 height 24
drag, startPoint x: 262, startPoint y: 124, endPoint x: 234, endPoint y: 124, distance: 27.5
click at [234, 124] on input "RACK" at bounding box center [419, 125] width 388 height 24
type input "RACK"
click at [390, 298] on input "text" at bounding box center [475, 298] width 273 height 24
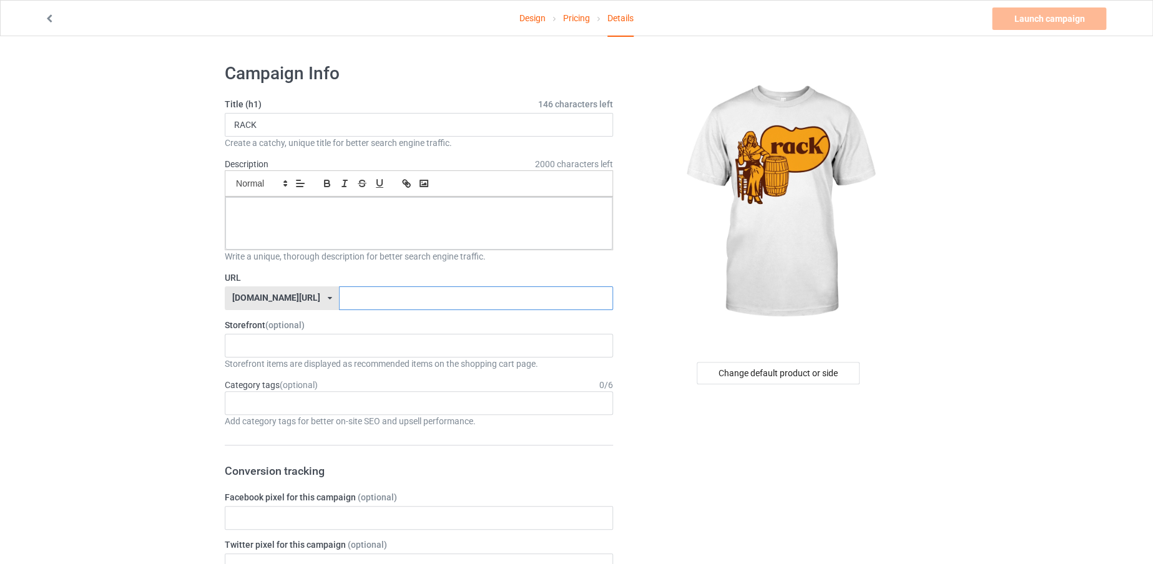
paste input "RACK"
type input "RACK"
click at [320, 208] on p at bounding box center [418, 211] width 367 height 12
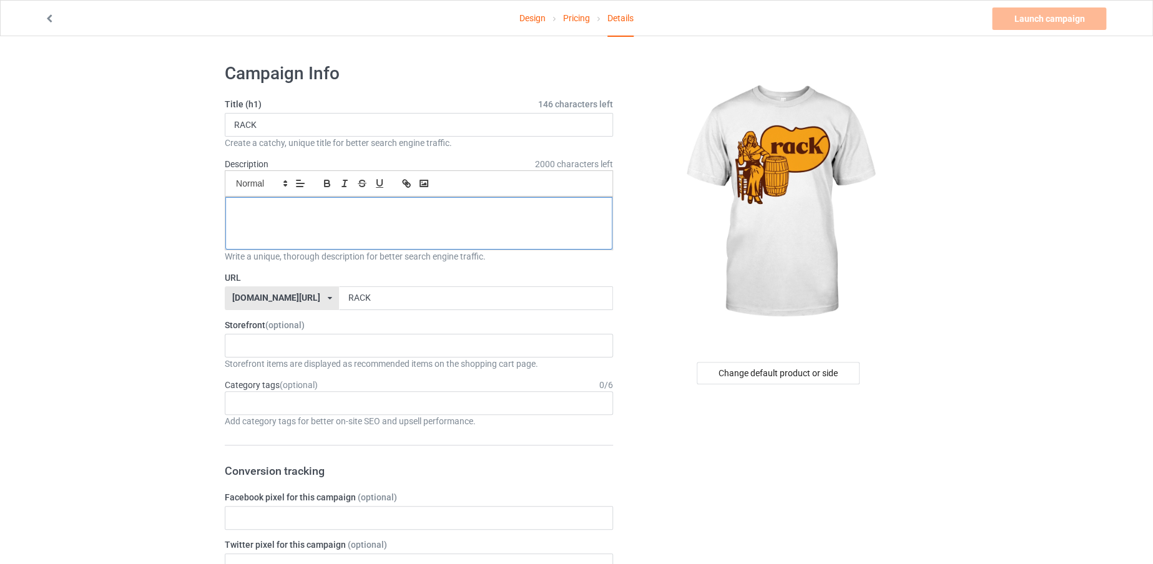
click at [320, 208] on p at bounding box center [418, 211] width 367 height 12
click at [1037, 11] on link "Launch campaign" at bounding box center [1049, 18] width 114 height 22
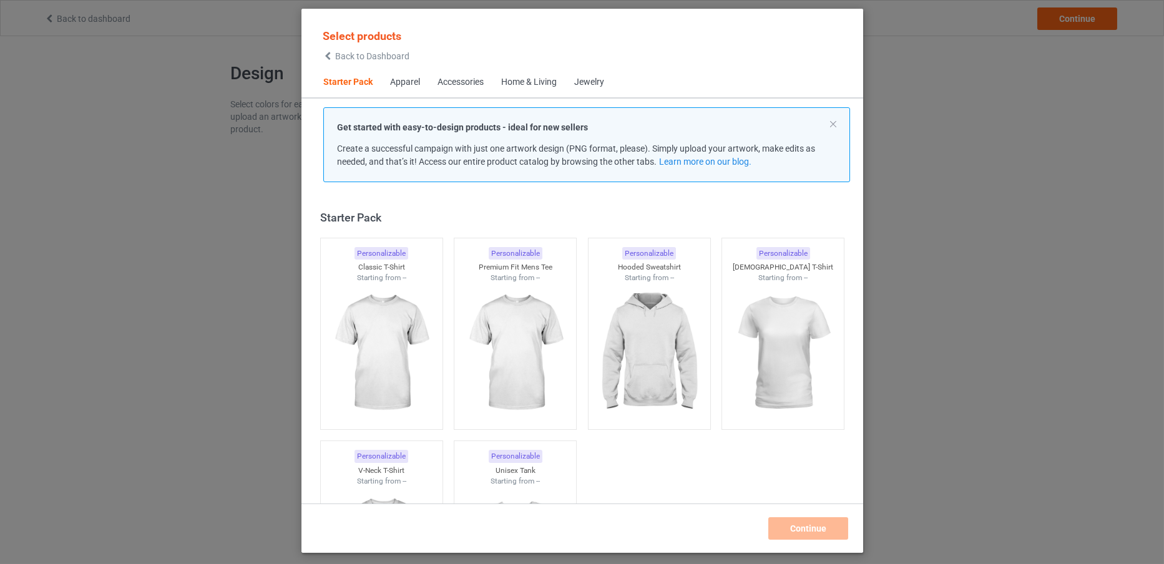
scroll to position [16, 0]
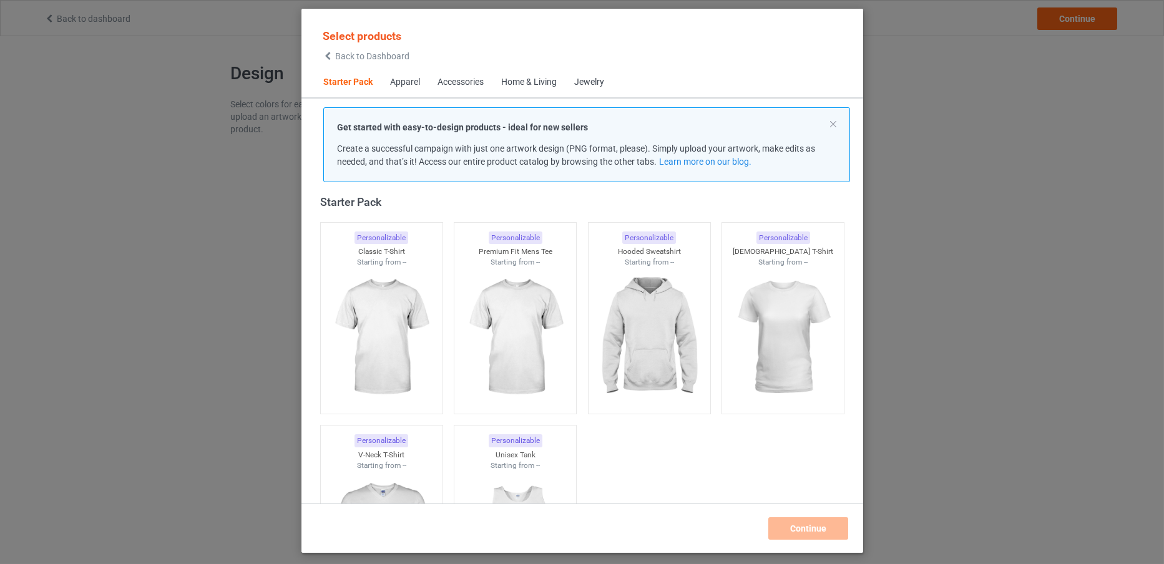
click at [391, 52] on span "Back to Dashboard" at bounding box center [372, 56] width 74 height 10
